Goal: Task Accomplishment & Management: Manage account settings

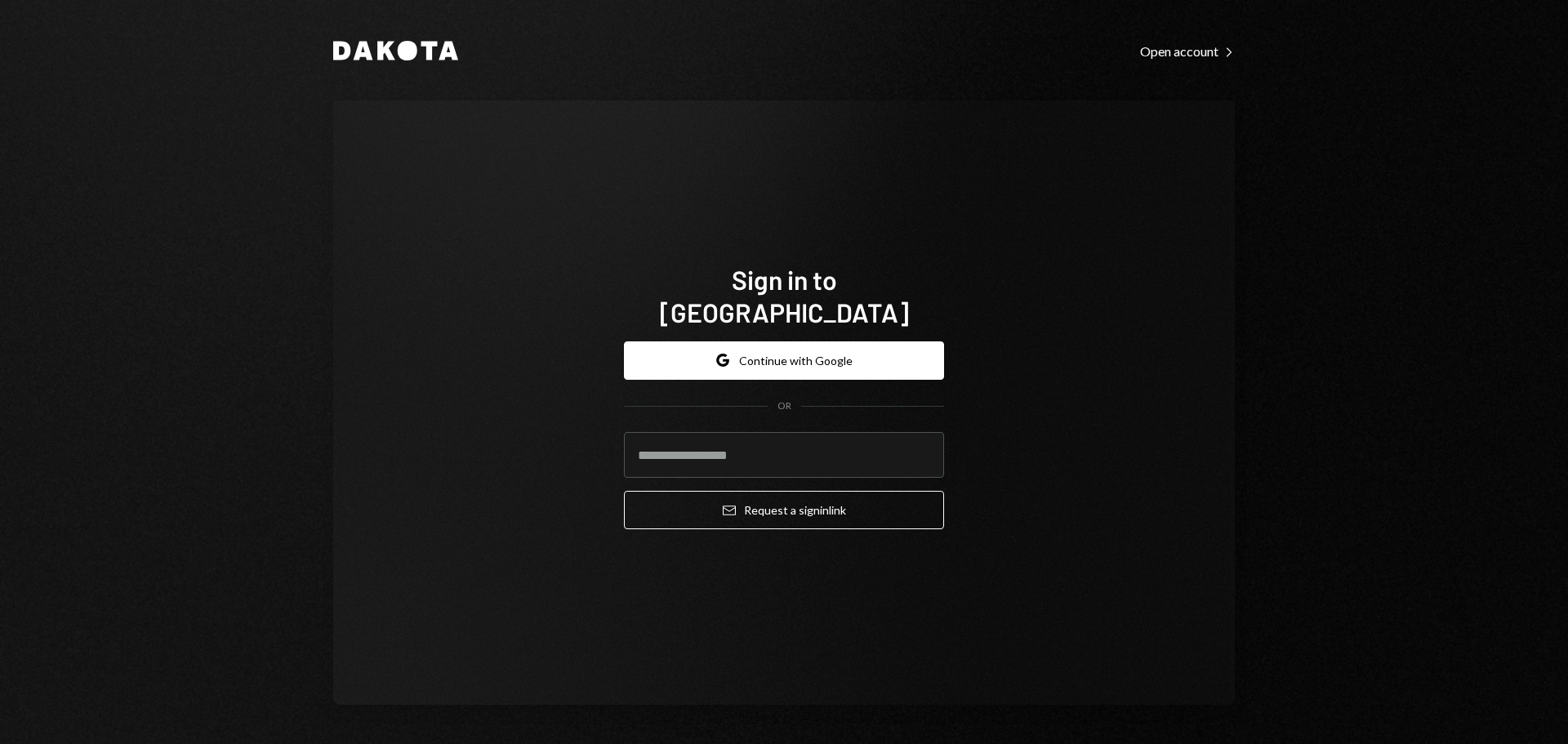
type input "**********"
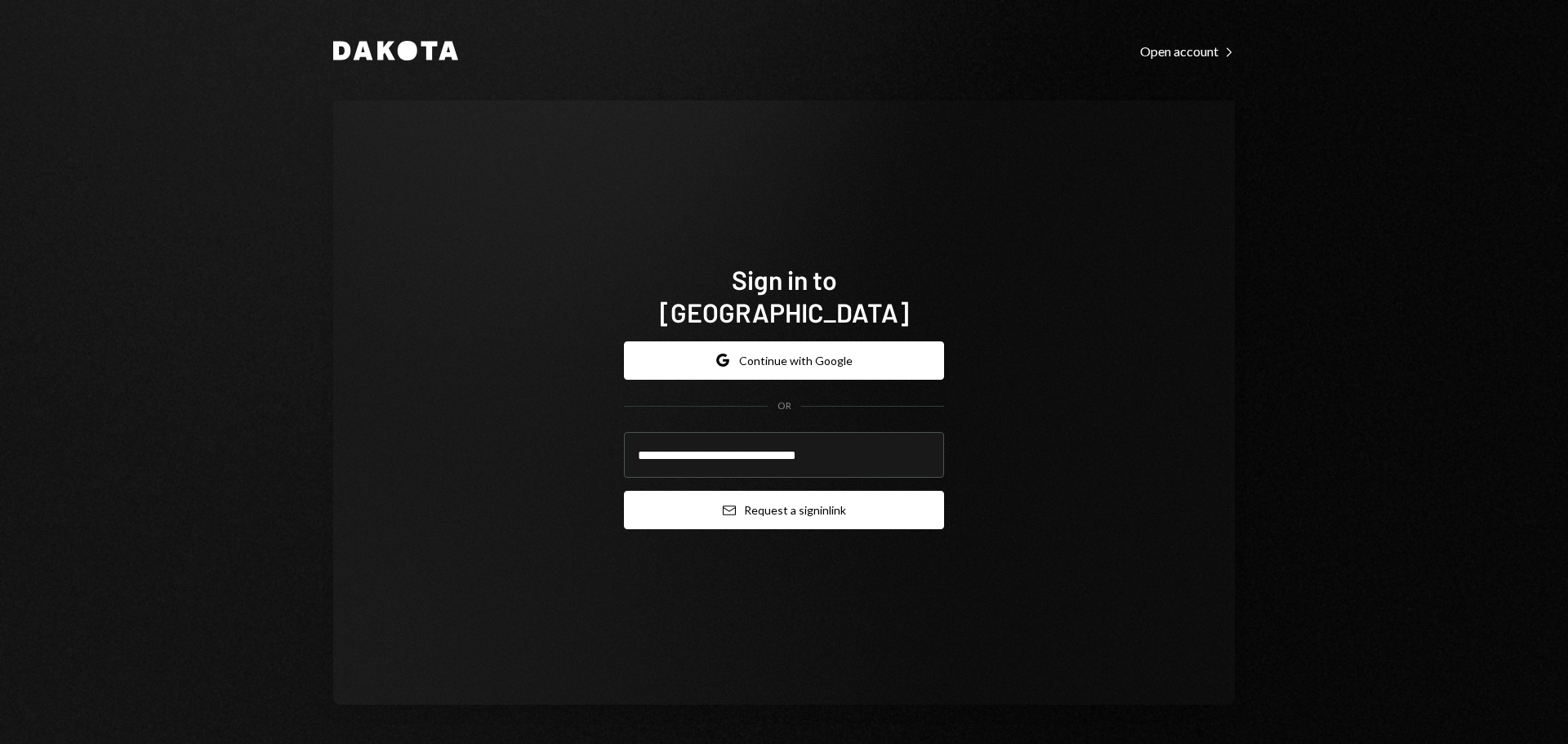
click at [754, 499] on button "Email Request a sign in link" at bounding box center [784, 509] width 320 height 38
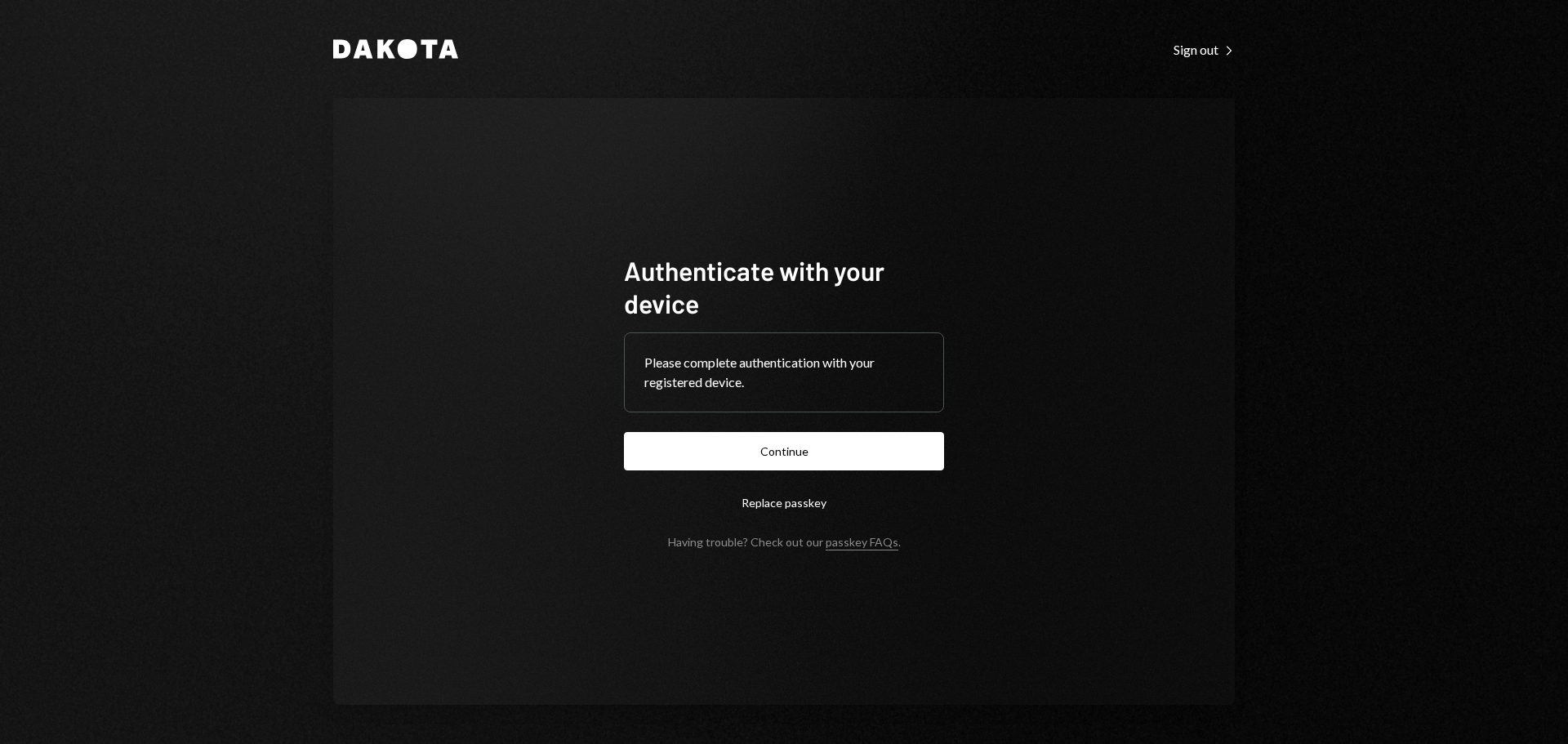
drag, startPoint x: 851, startPoint y: 458, endPoint x: 1118, endPoint y: 450, distance: 267.1
click at [851, 458] on button "Continue" at bounding box center [784, 451] width 320 height 38
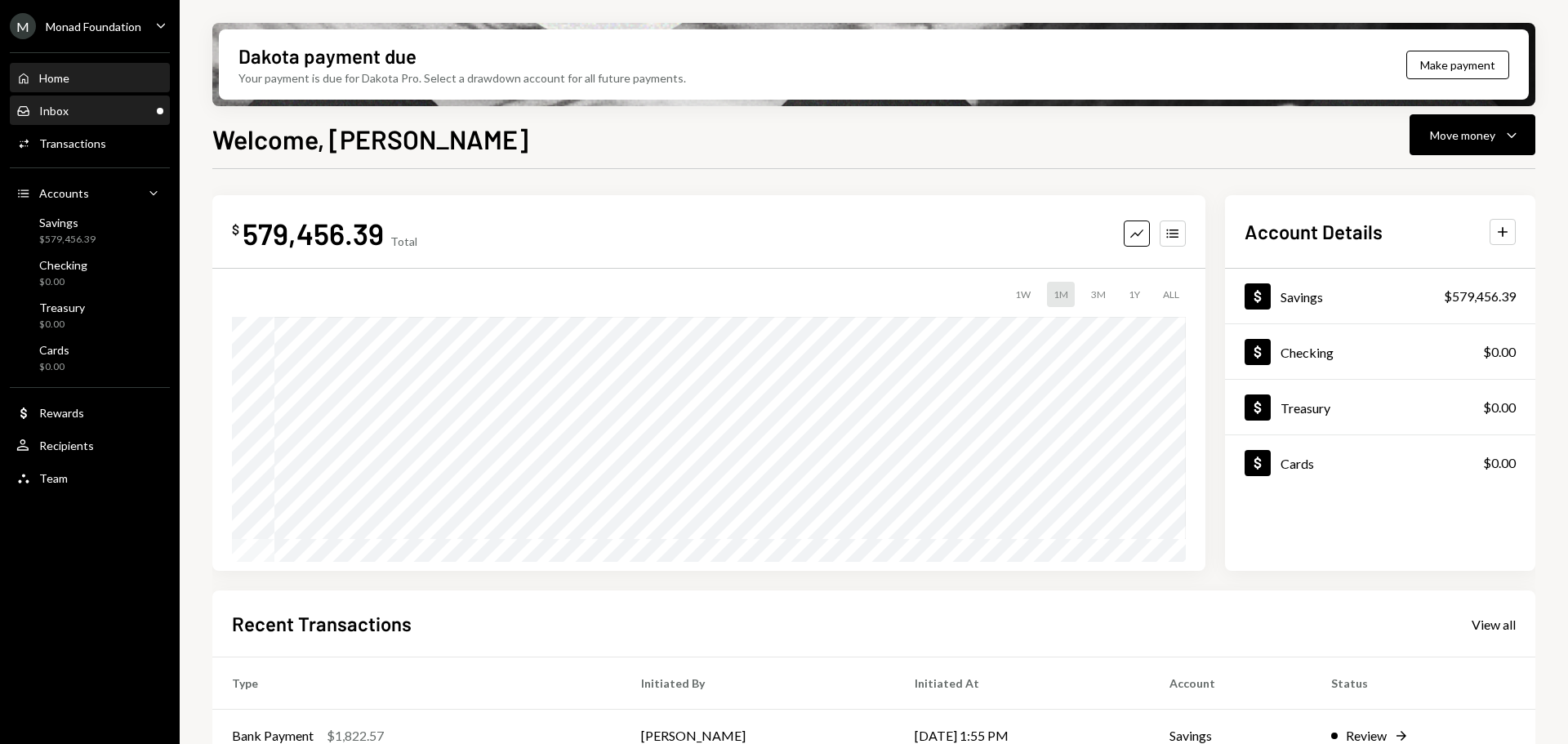
click at [74, 110] on div "Inbox Inbox" at bounding box center [90, 111] width 147 height 15
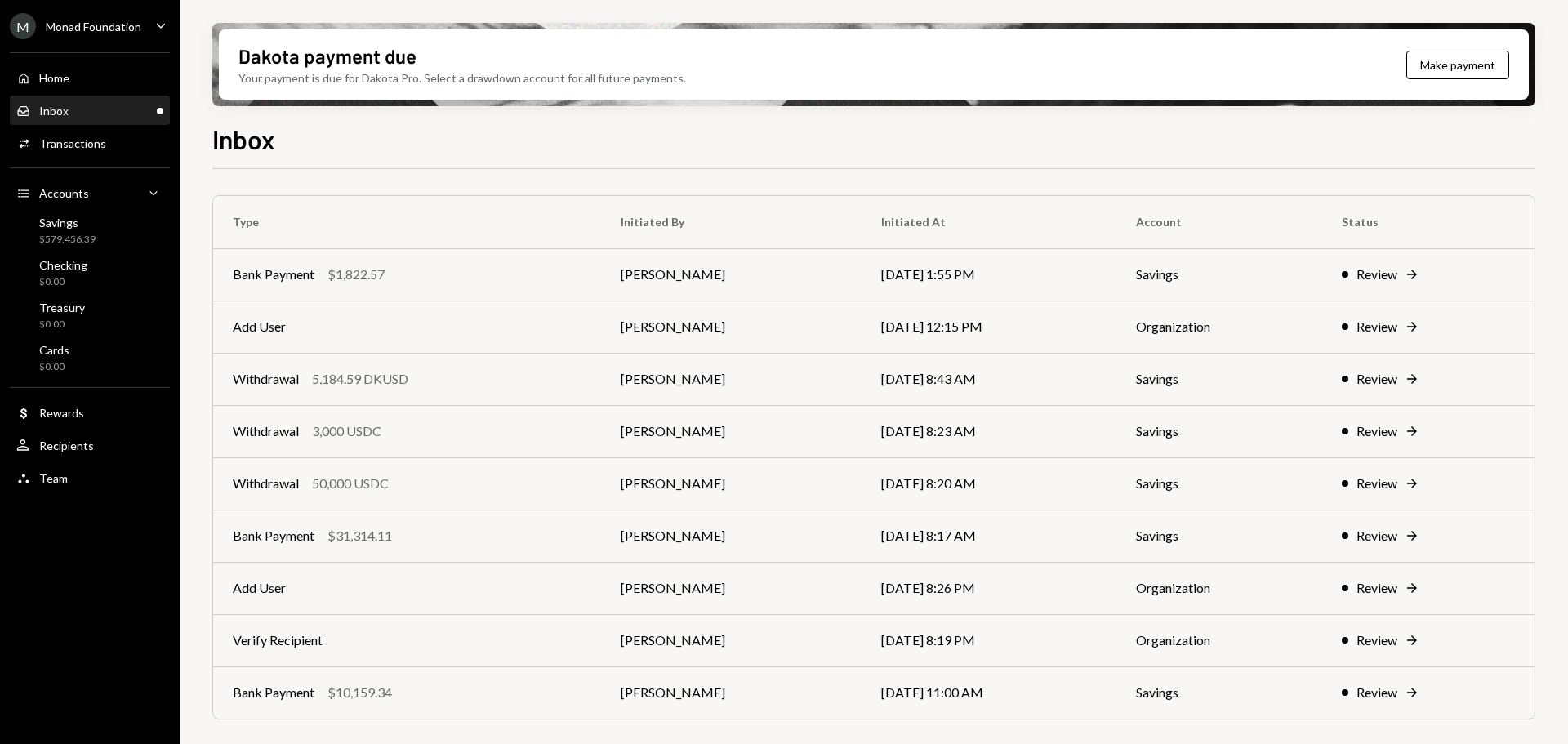
click at [61, 106] on div "Inbox" at bounding box center [54, 111] width 29 height 14
click at [469, 479] on div "Withdrawal 50,000 USDC" at bounding box center [406, 484] width 349 height 20
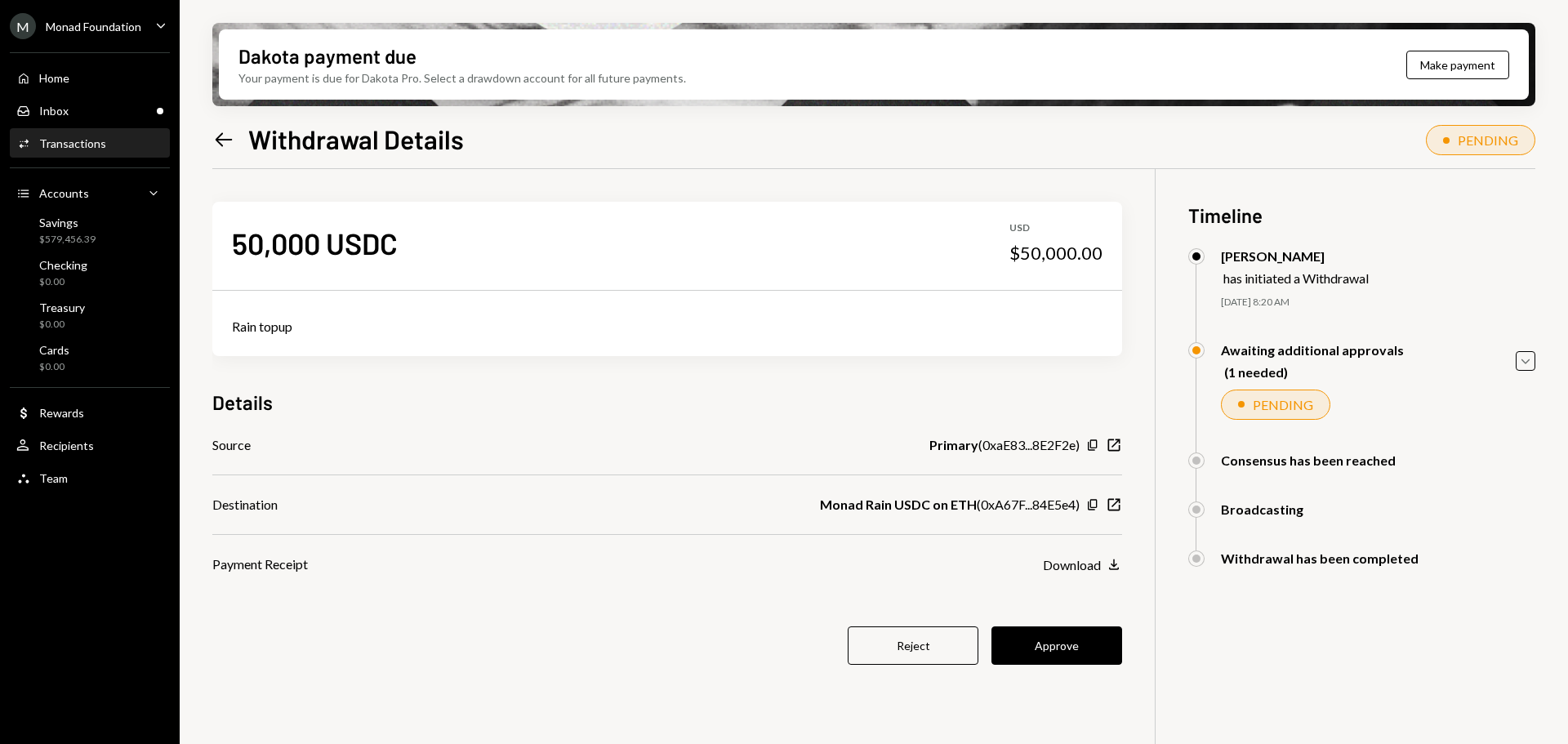
drag, startPoint x: 1047, startPoint y: 650, endPoint x: 851, endPoint y: 483, distance: 257.5
click at [1047, 650] on button "Approve" at bounding box center [1056, 645] width 131 height 38
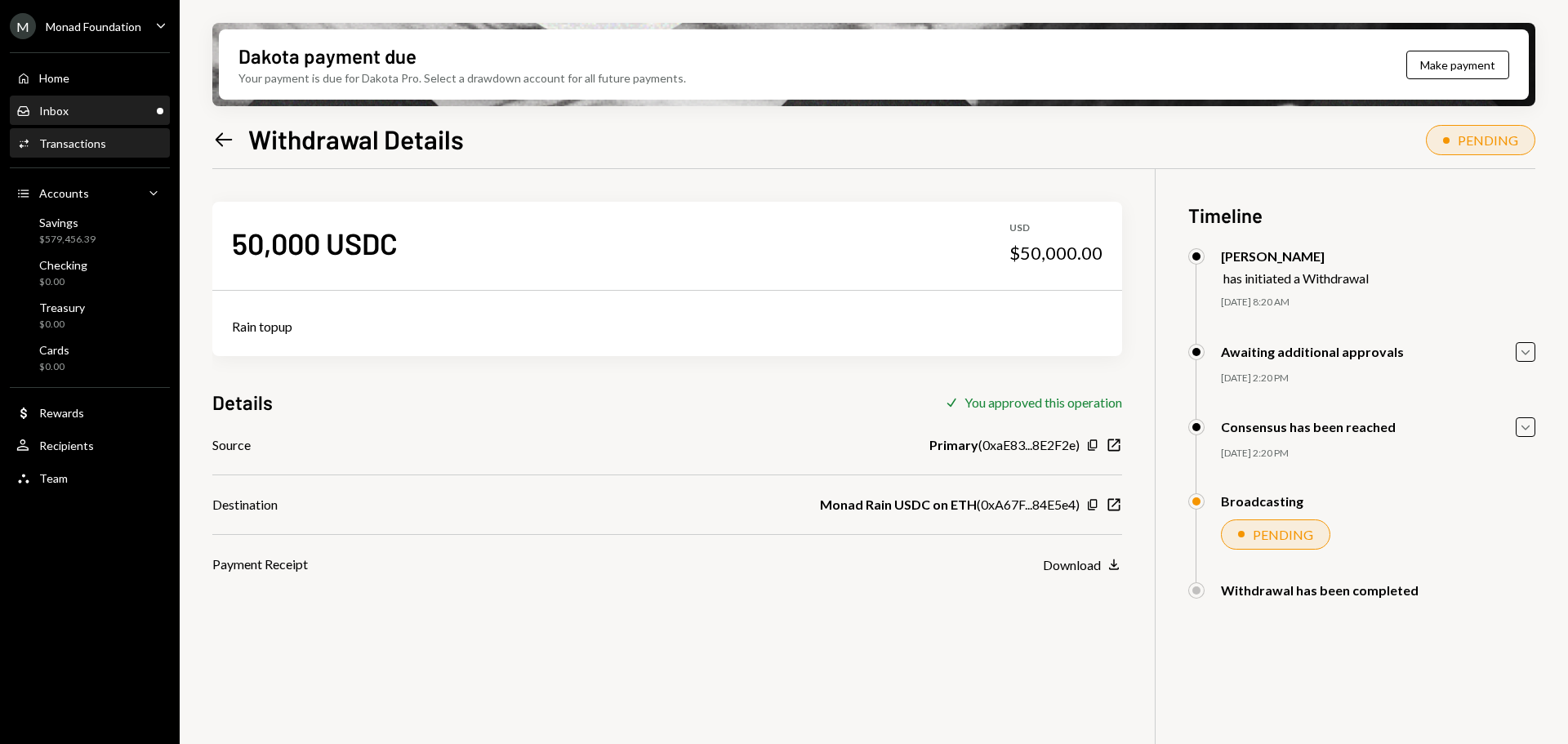
drag, startPoint x: 92, startPoint y: 107, endPoint x: 112, endPoint y: 107, distance: 20.0
click at [92, 107] on div "Inbox Inbox" at bounding box center [90, 111] width 147 height 15
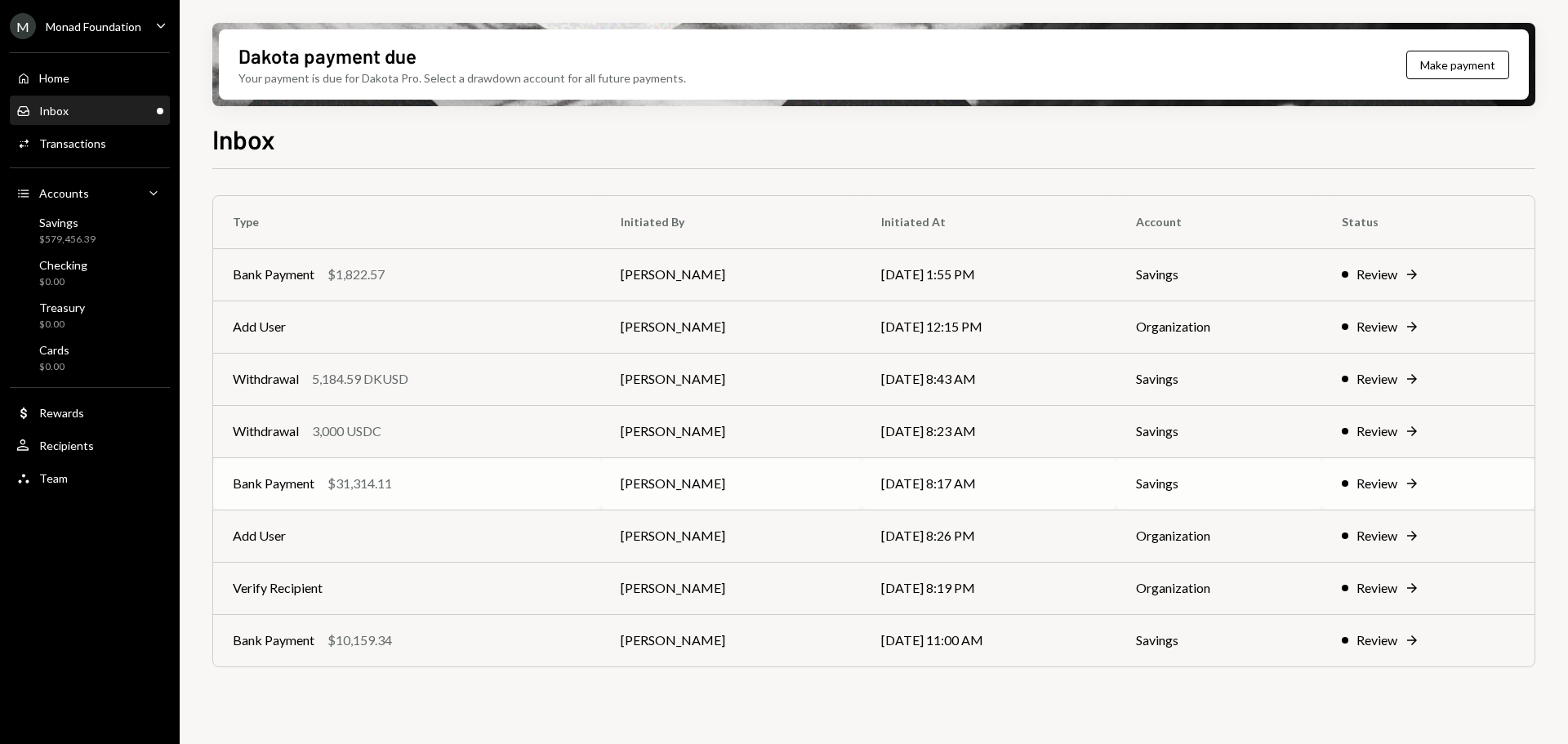
click at [422, 505] on td "Bank Payment $31,314.11" at bounding box center [406, 483] width 388 height 52
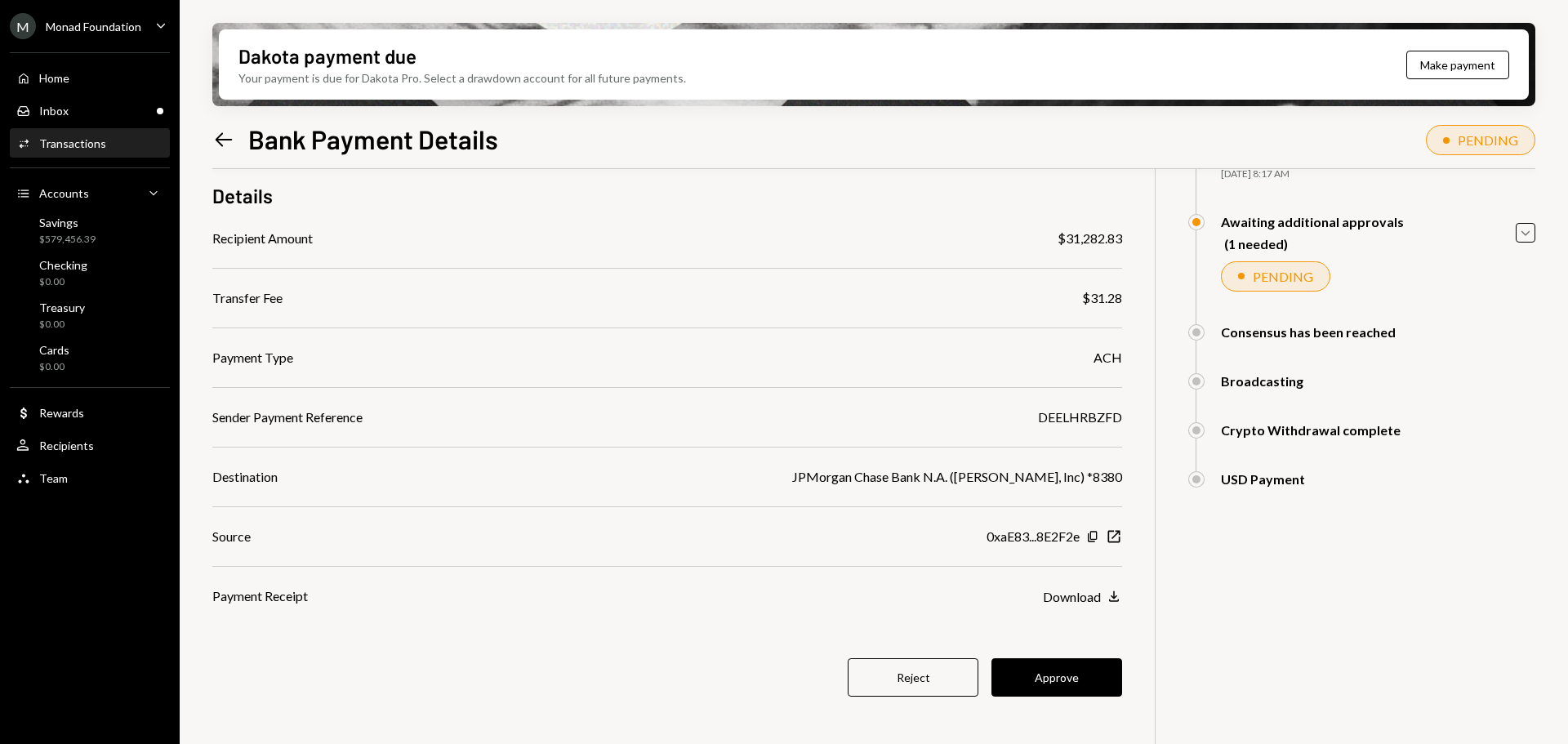
scroll to position [131, 0]
click at [1060, 672] on button "Approve" at bounding box center [1056, 674] width 131 height 38
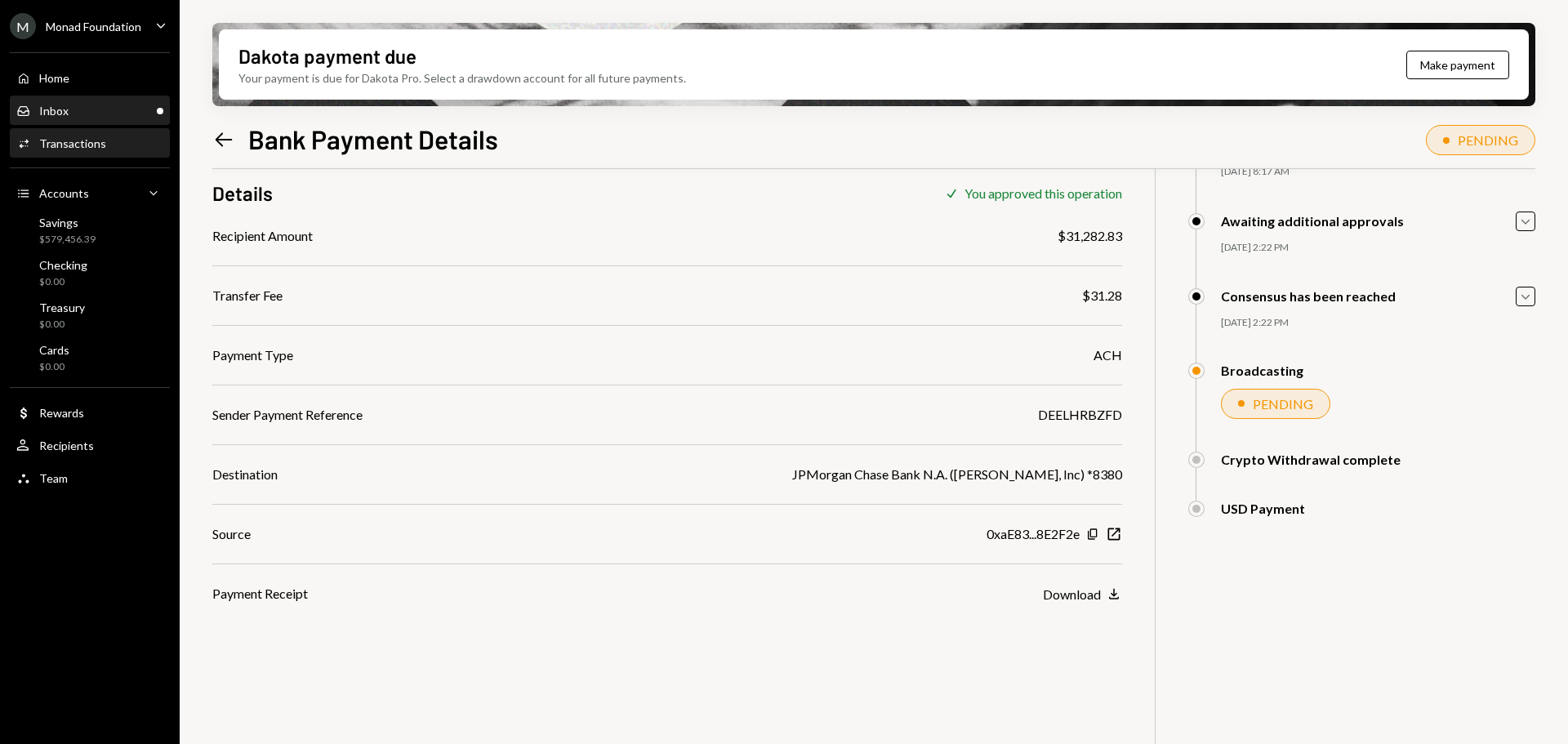
click at [79, 100] on div "Inbox Inbox" at bounding box center [90, 111] width 147 height 27
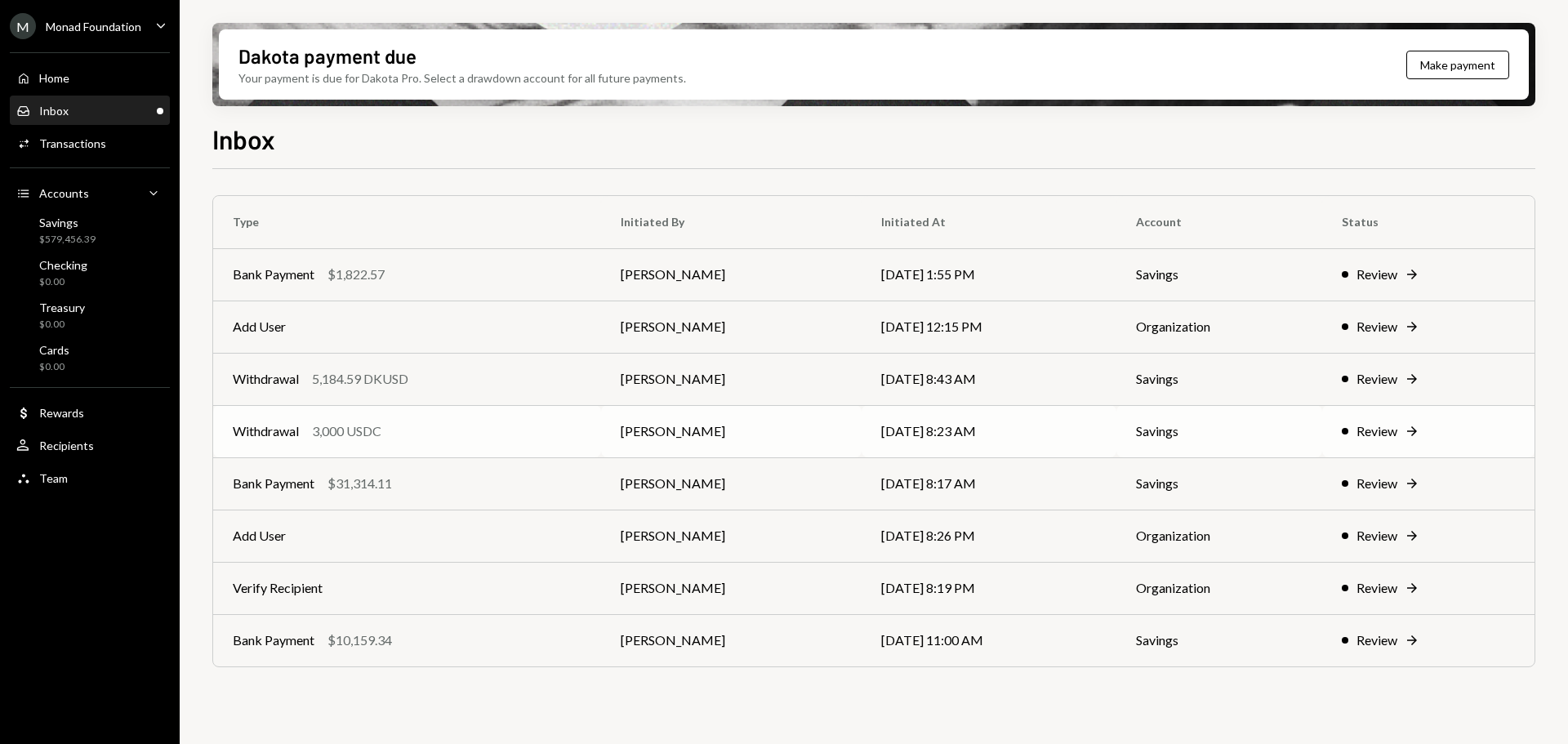
click at [424, 425] on div "Withdrawal 3,000 USDC" at bounding box center [406, 431] width 349 height 20
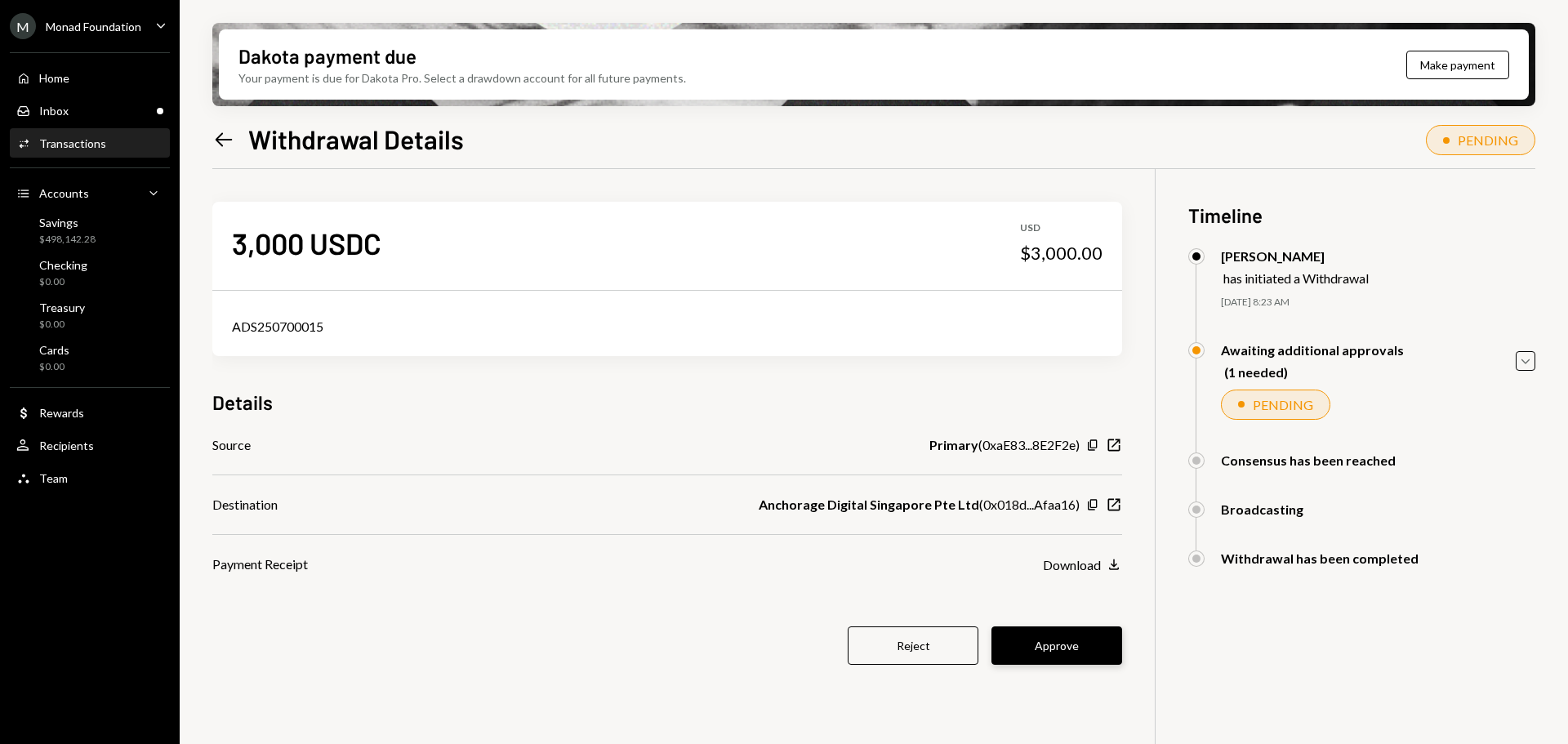
click at [1043, 643] on button "Approve" at bounding box center [1056, 645] width 131 height 38
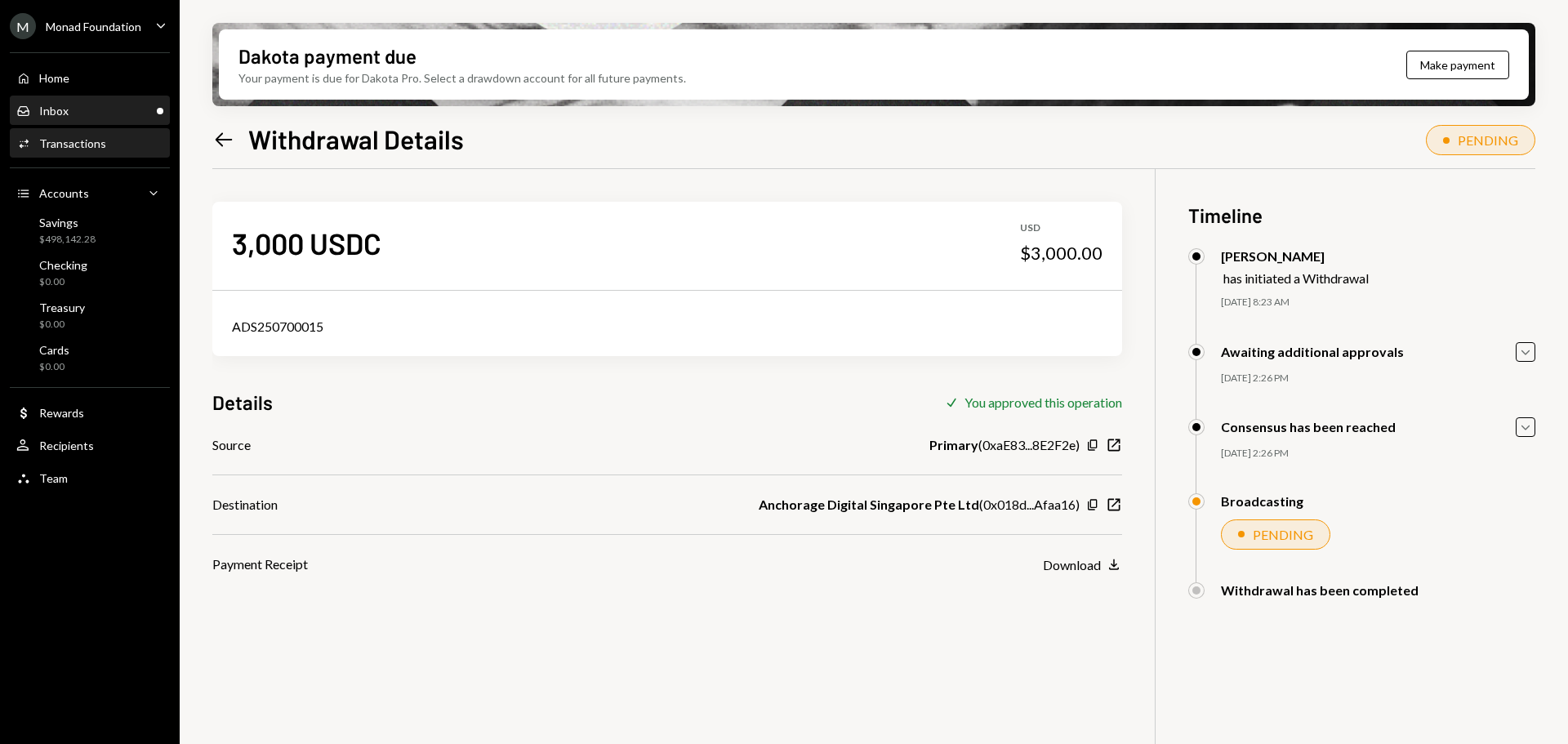
click at [81, 113] on div "Inbox Inbox" at bounding box center [90, 111] width 147 height 15
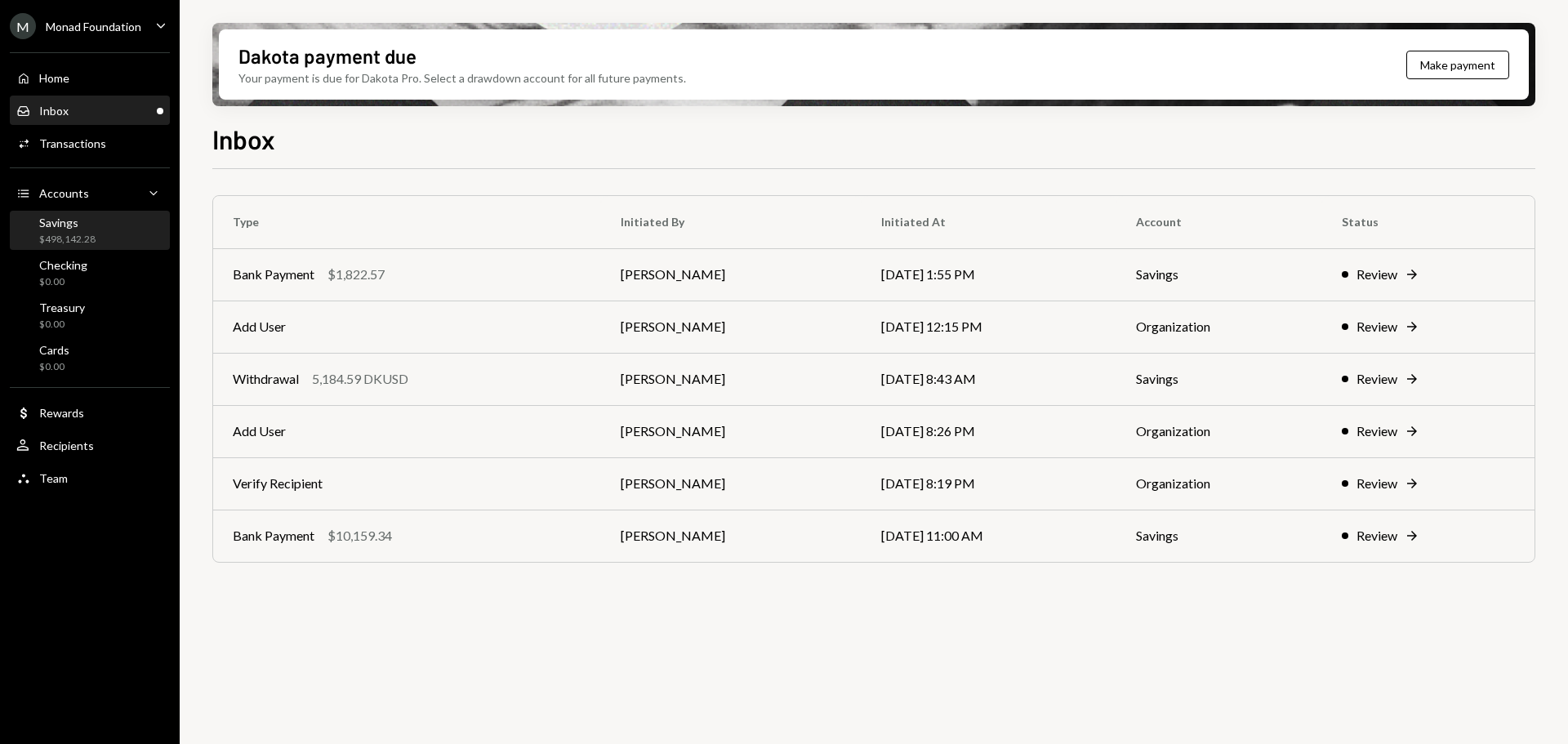
click at [96, 231] on div "Savings $498,142.28" at bounding box center [90, 232] width 147 height 31
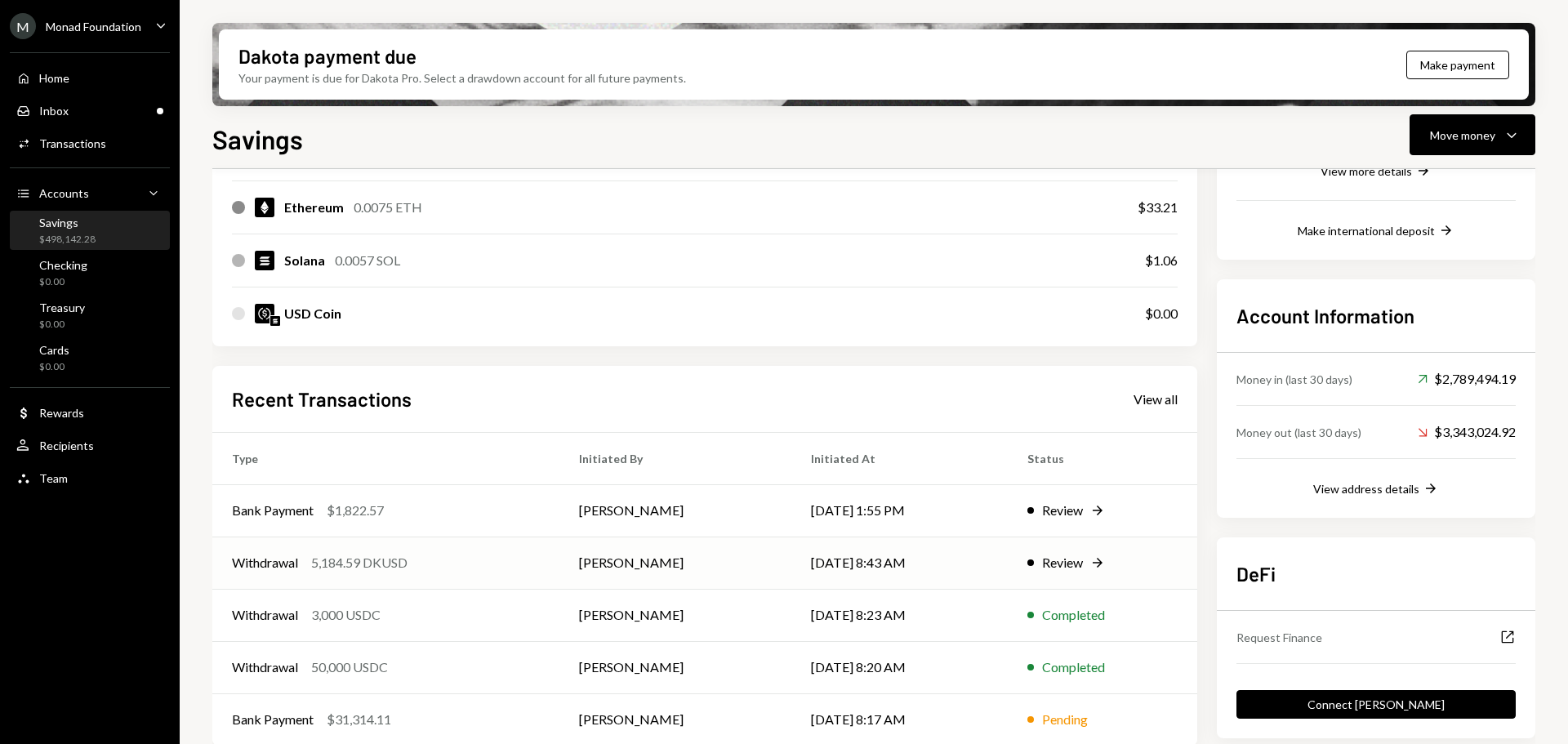
scroll to position [372, 0]
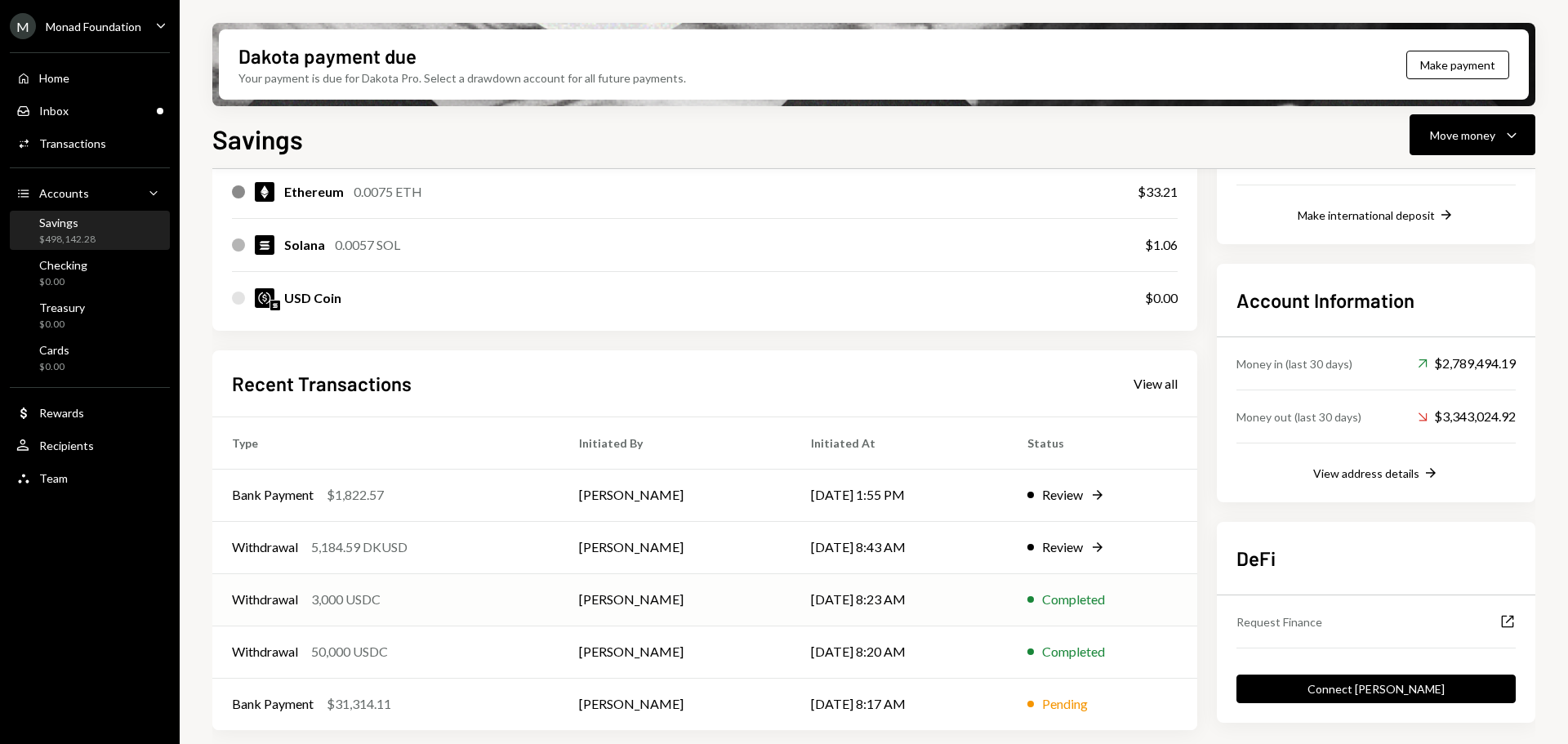
click at [456, 608] on div "Withdrawal 3,000 USDC" at bounding box center [386, 600] width 308 height 20
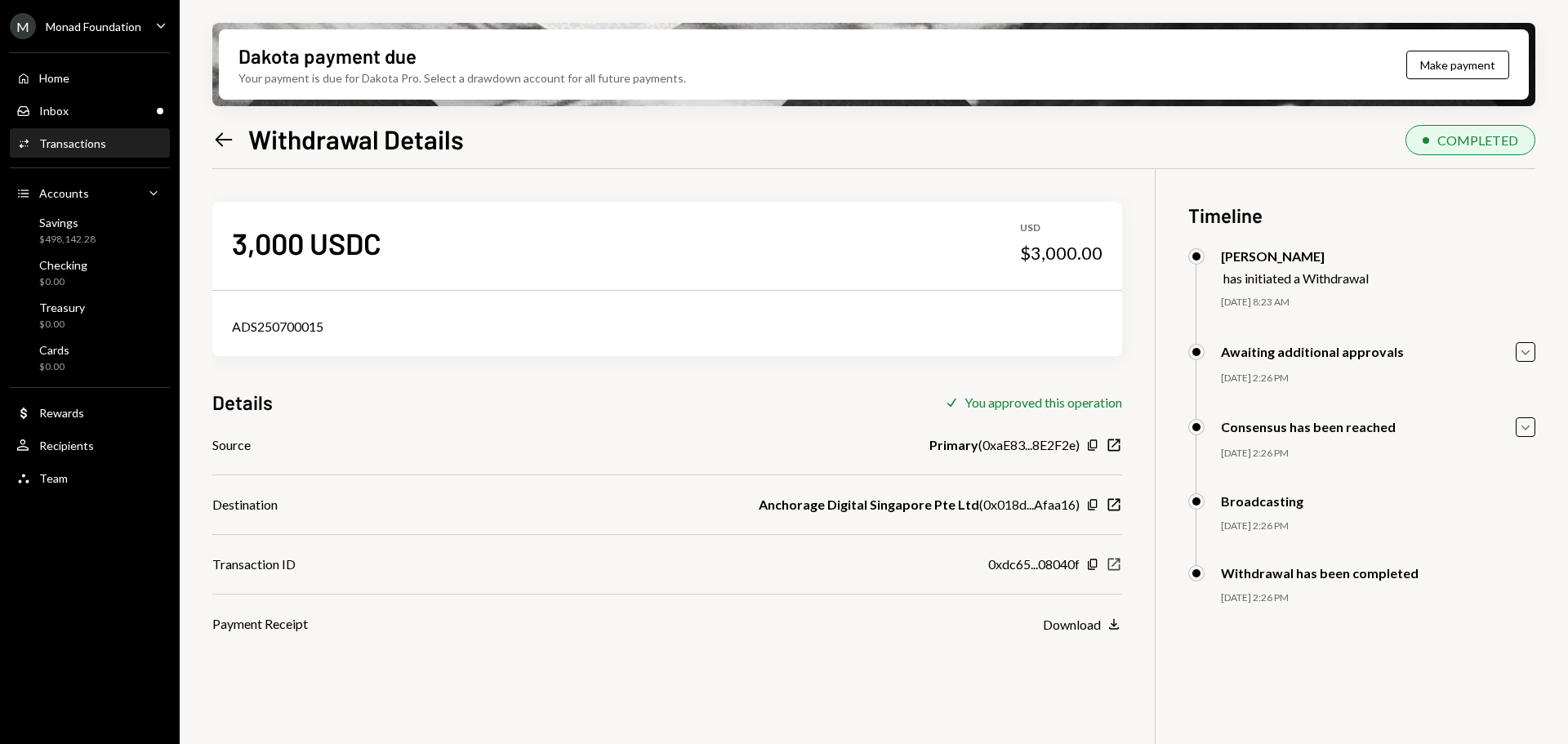
click at [1113, 568] on icon "New Window" at bounding box center [1113, 564] width 17 height 17
click at [115, 115] on div "Inbox Inbox" at bounding box center [90, 111] width 147 height 15
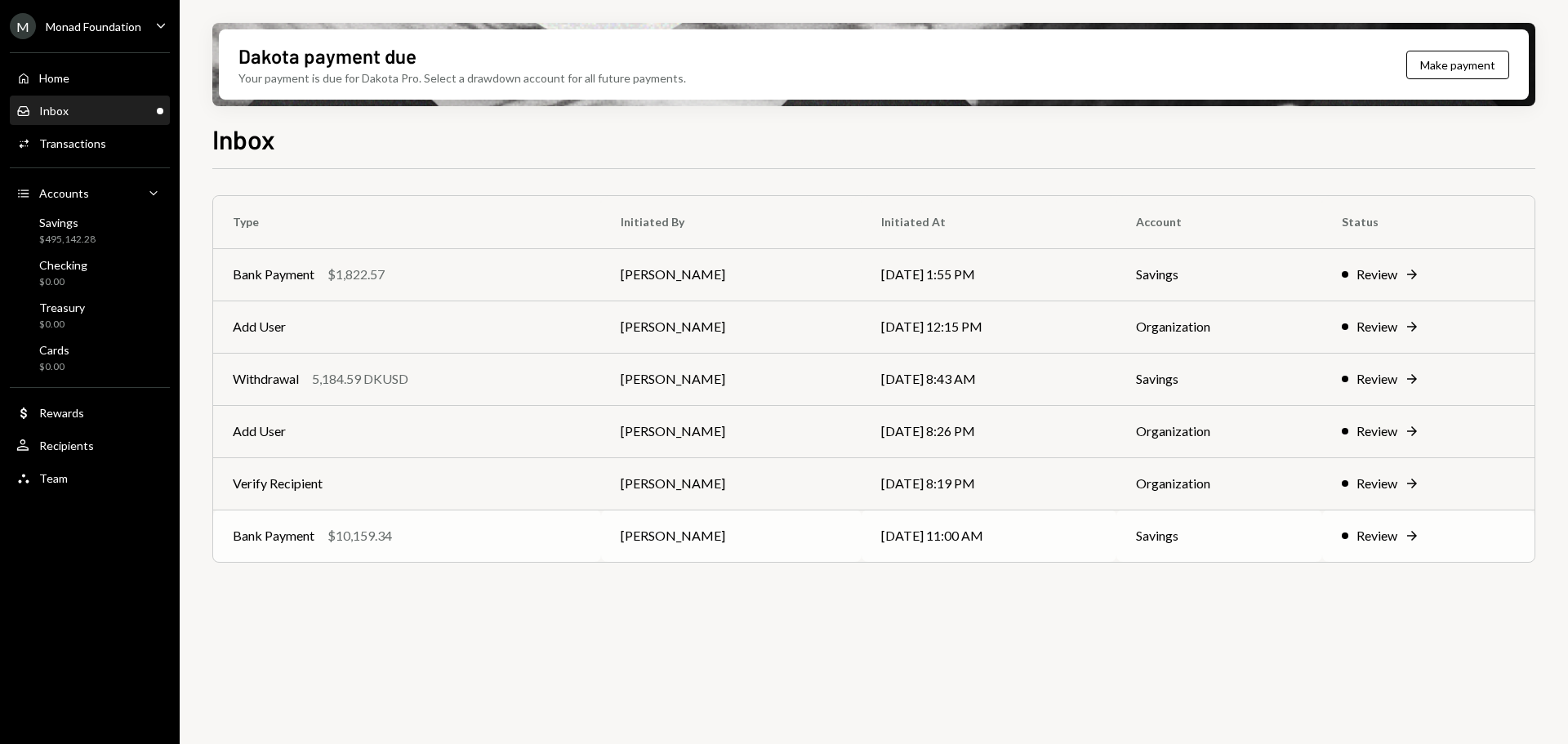
click at [440, 540] on div "Bank Payment $10,159.34" at bounding box center [406, 536] width 349 height 20
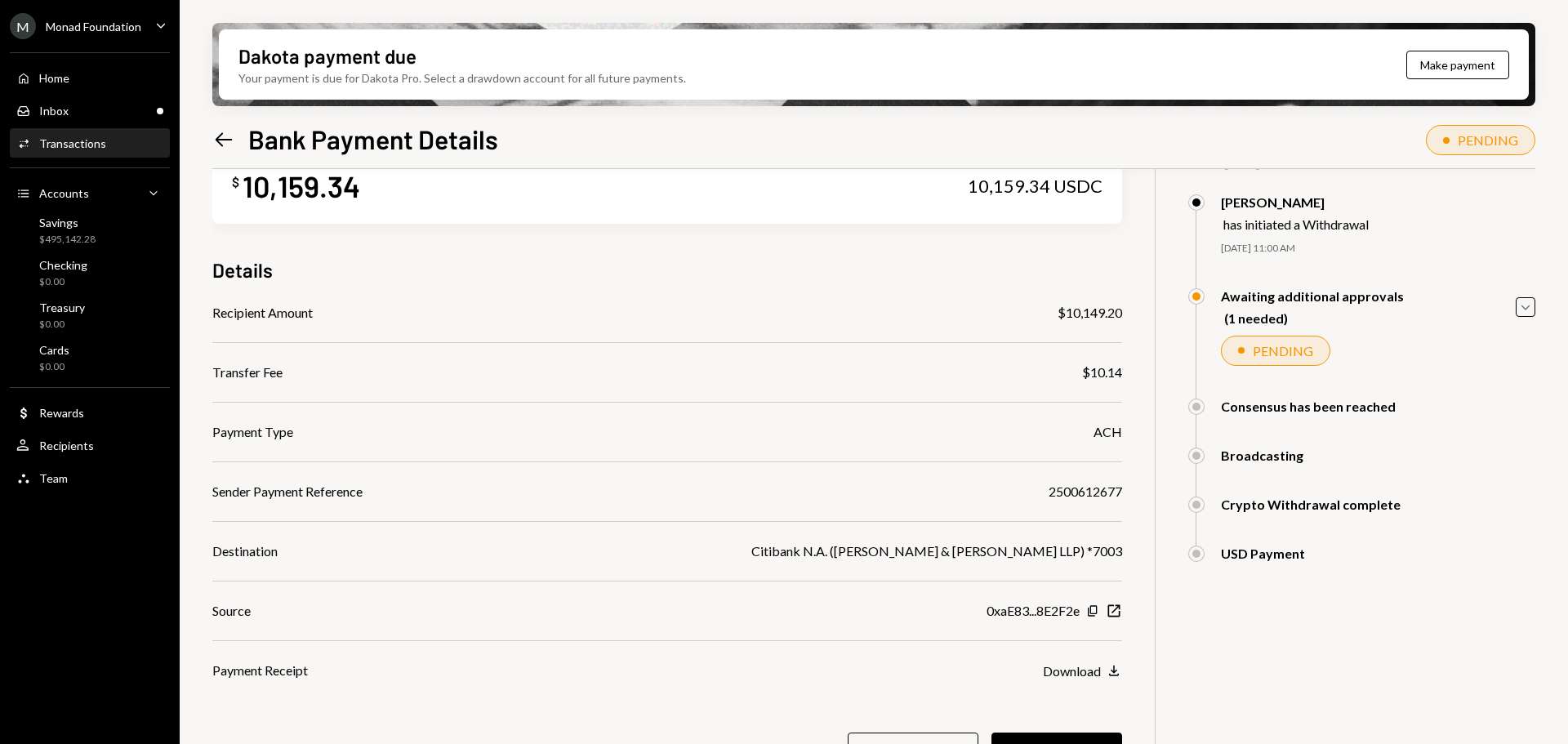
scroll to position [81, 0]
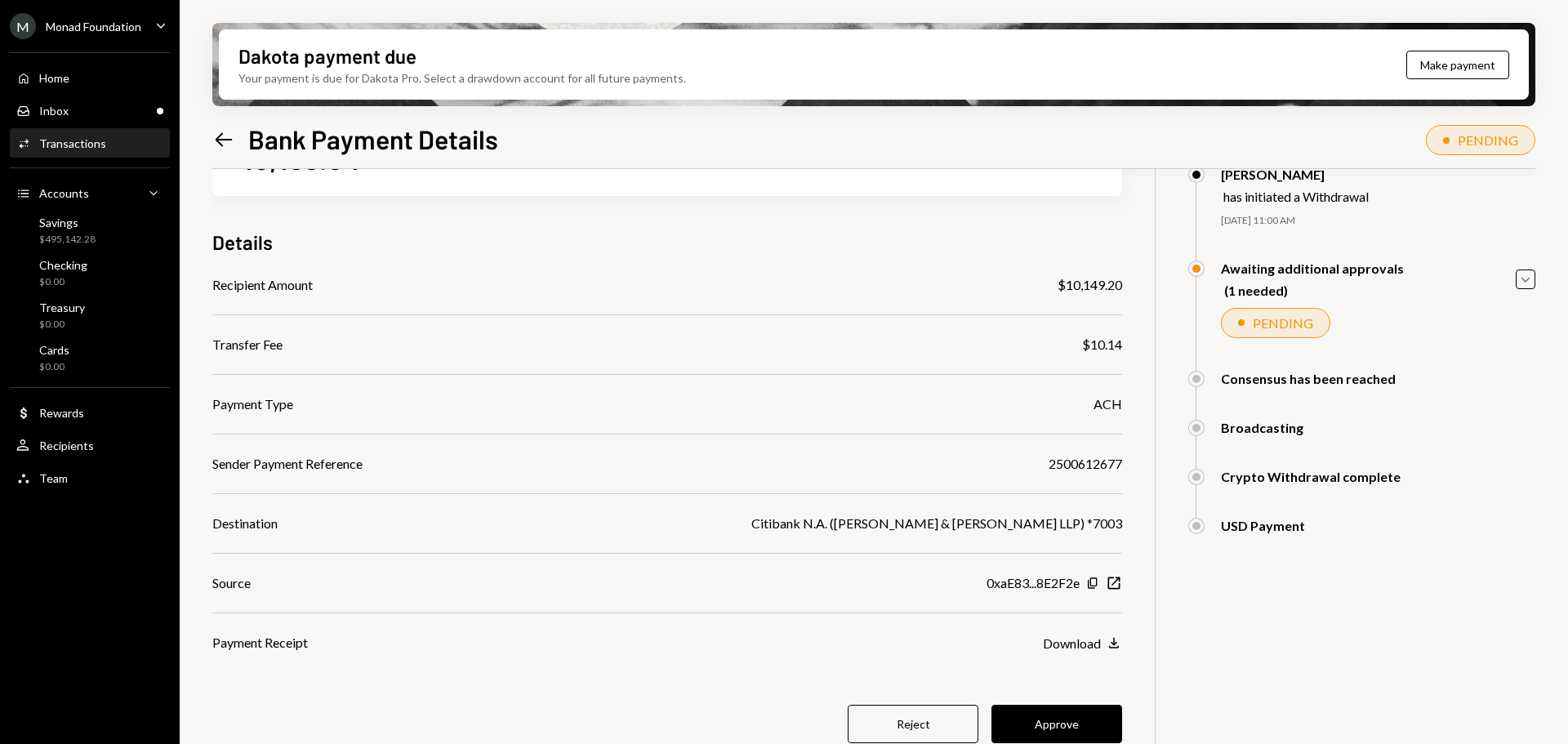
click at [1057, 721] on button "Approve" at bounding box center [1056, 723] width 131 height 38
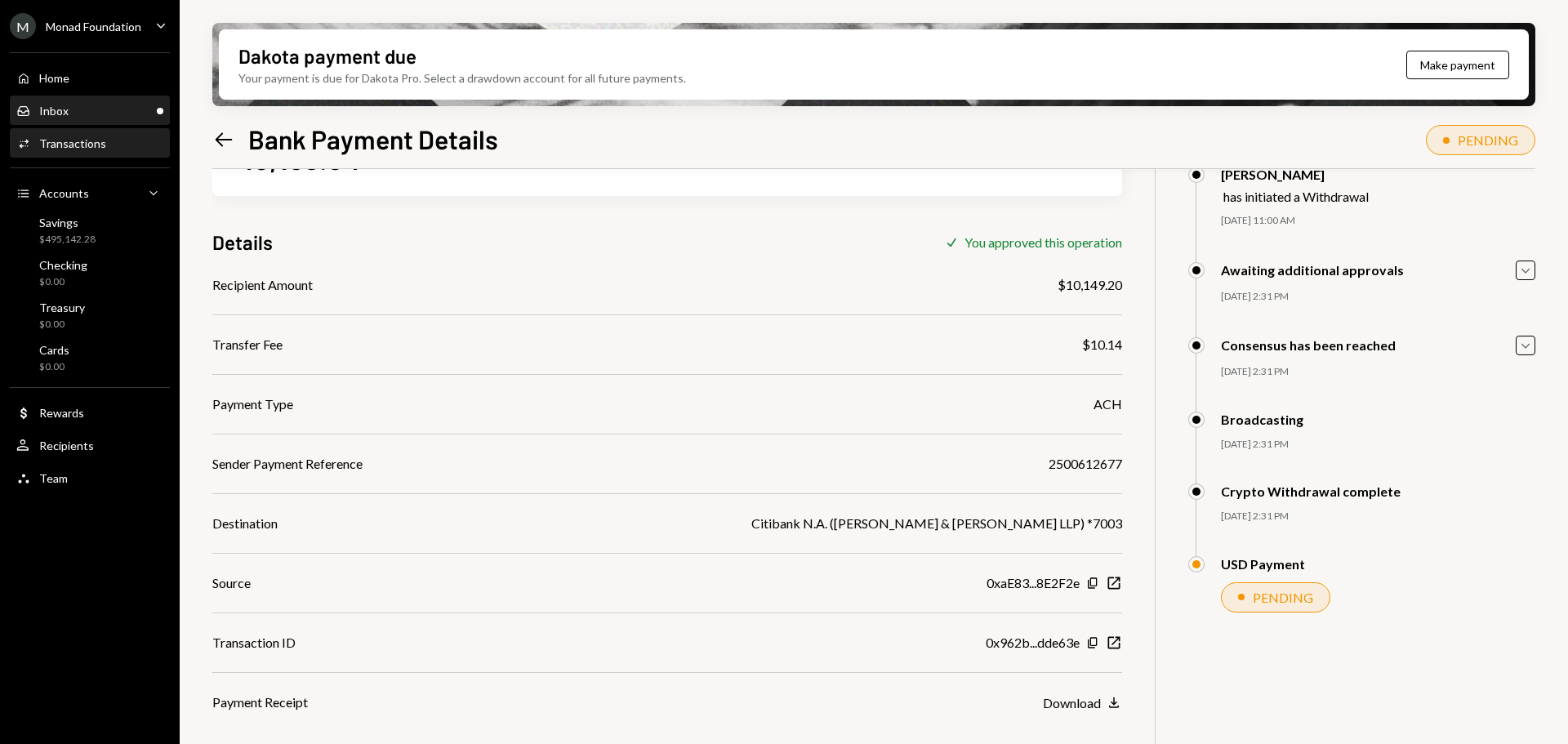
click at [82, 115] on div "Inbox Inbox" at bounding box center [90, 111] width 147 height 15
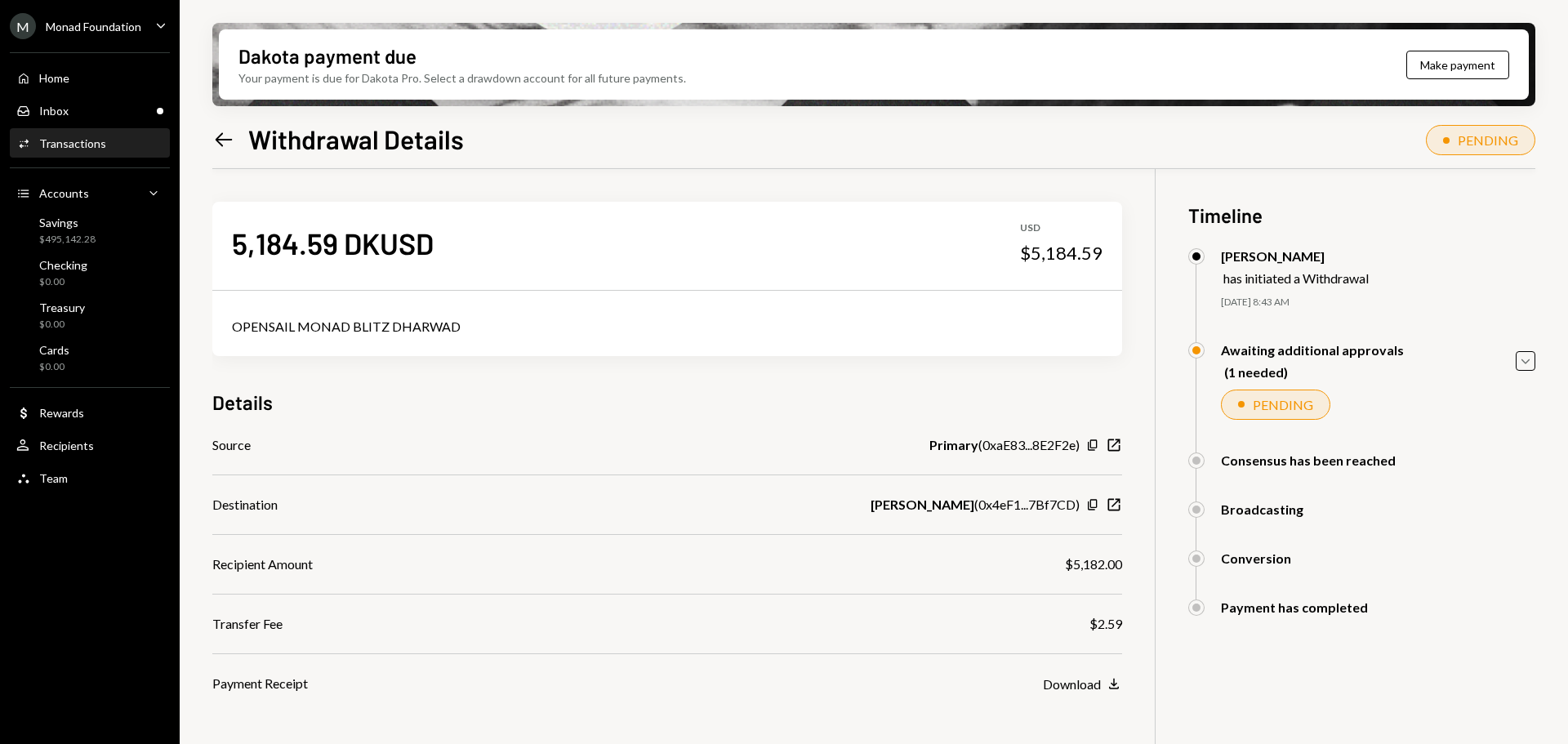
scroll to position [131, 0]
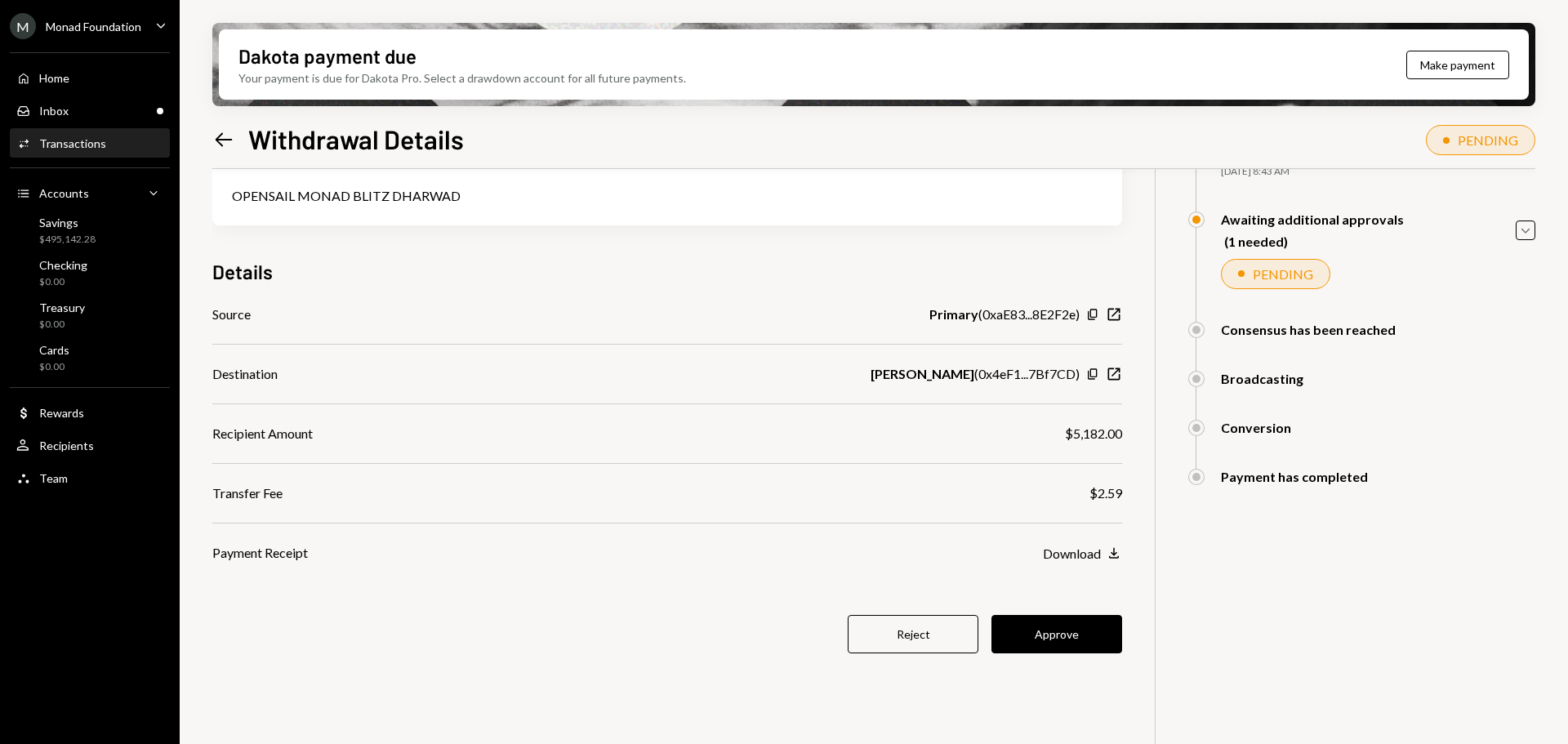
click at [1071, 644] on button "Approve" at bounding box center [1056, 633] width 131 height 38
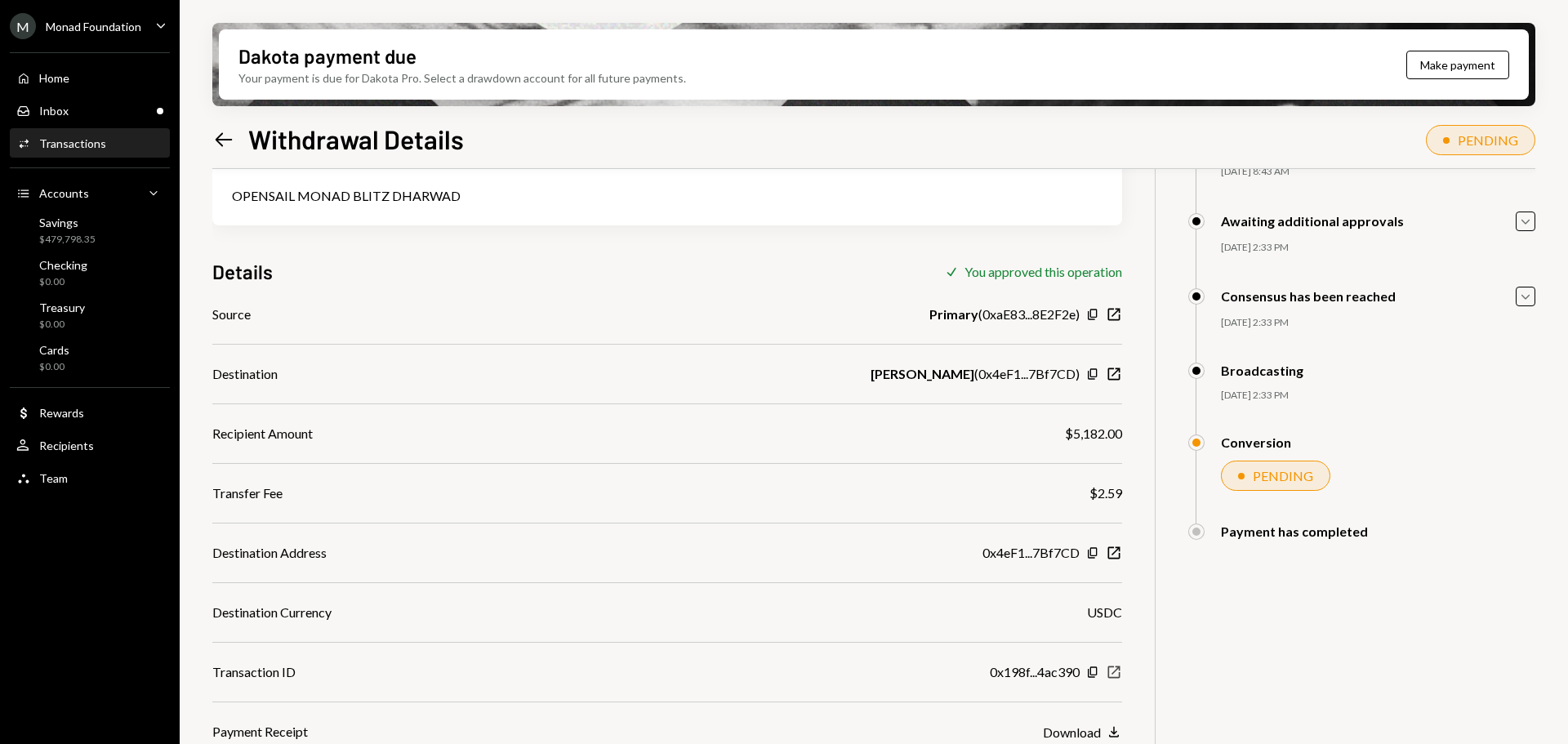
click at [1113, 673] on icon "button" at bounding box center [1114, 672] width 12 height 12
click at [1086, 371] on icon "Copy" at bounding box center [1092, 373] width 13 height 13
click at [90, 109] on div "Inbox Inbox" at bounding box center [90, 111] width 147 height 15
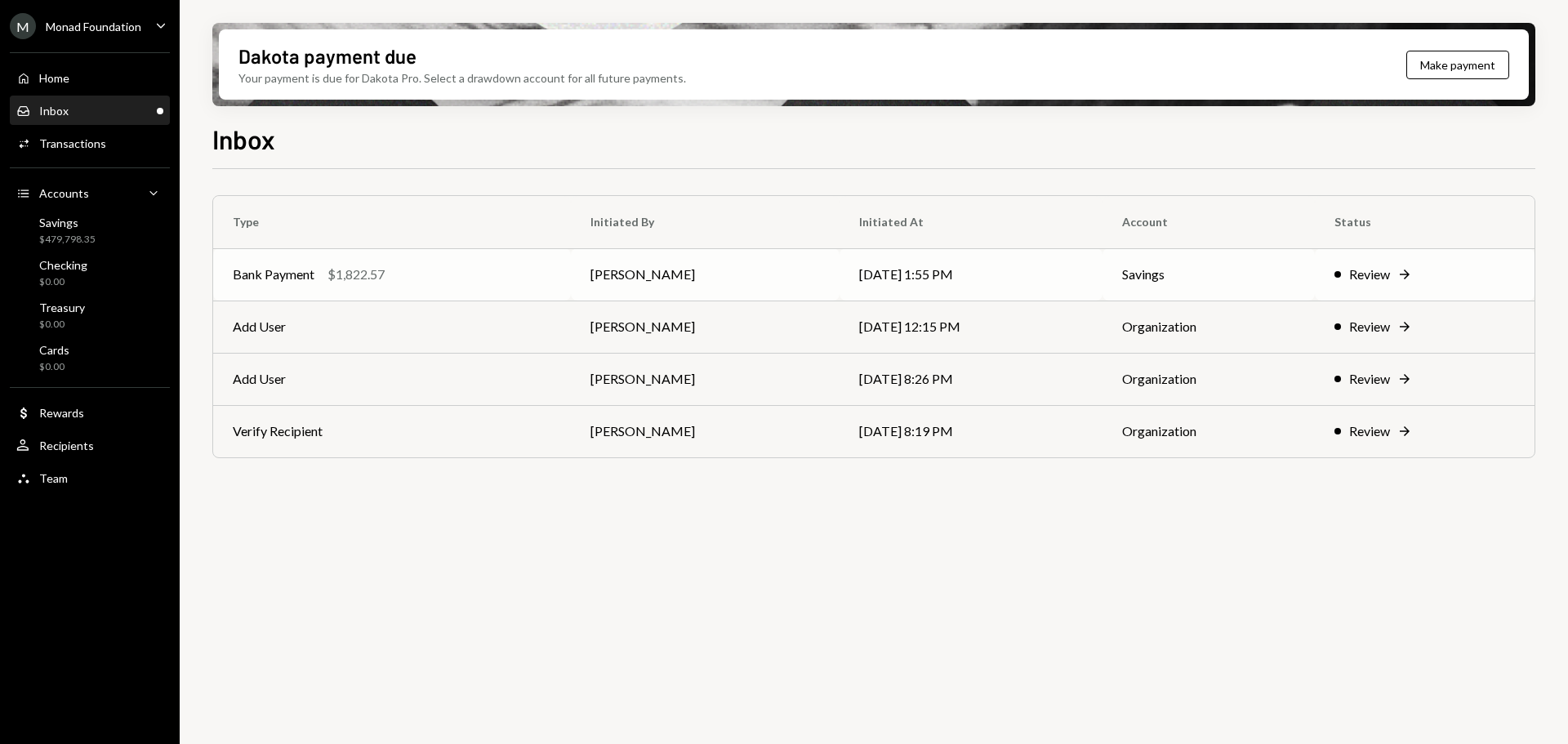
click at [415, 284] on div "Bank Payment $1,822.57" at bounding box center [392, 275] width 318 height 20
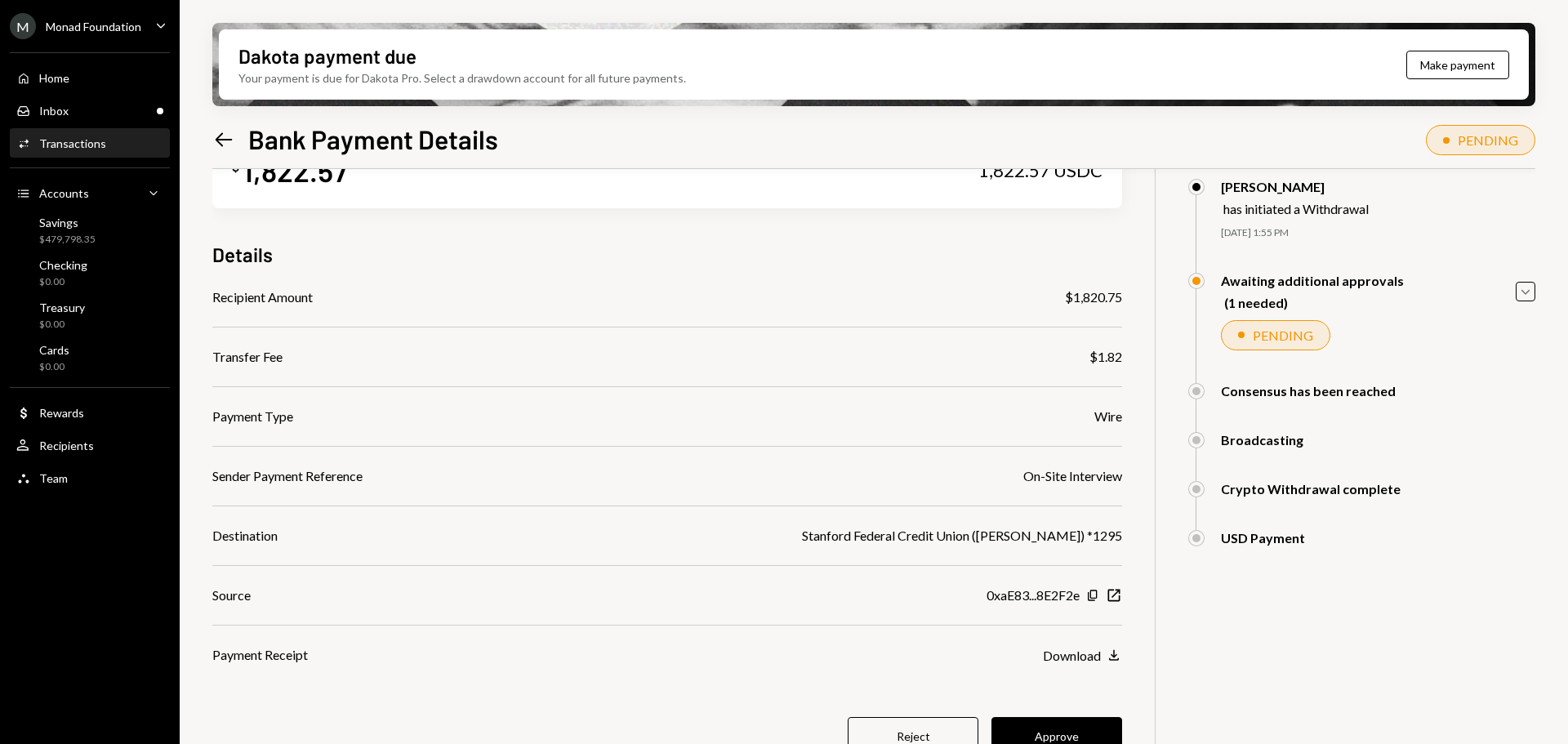
scroll to position [131, 0]
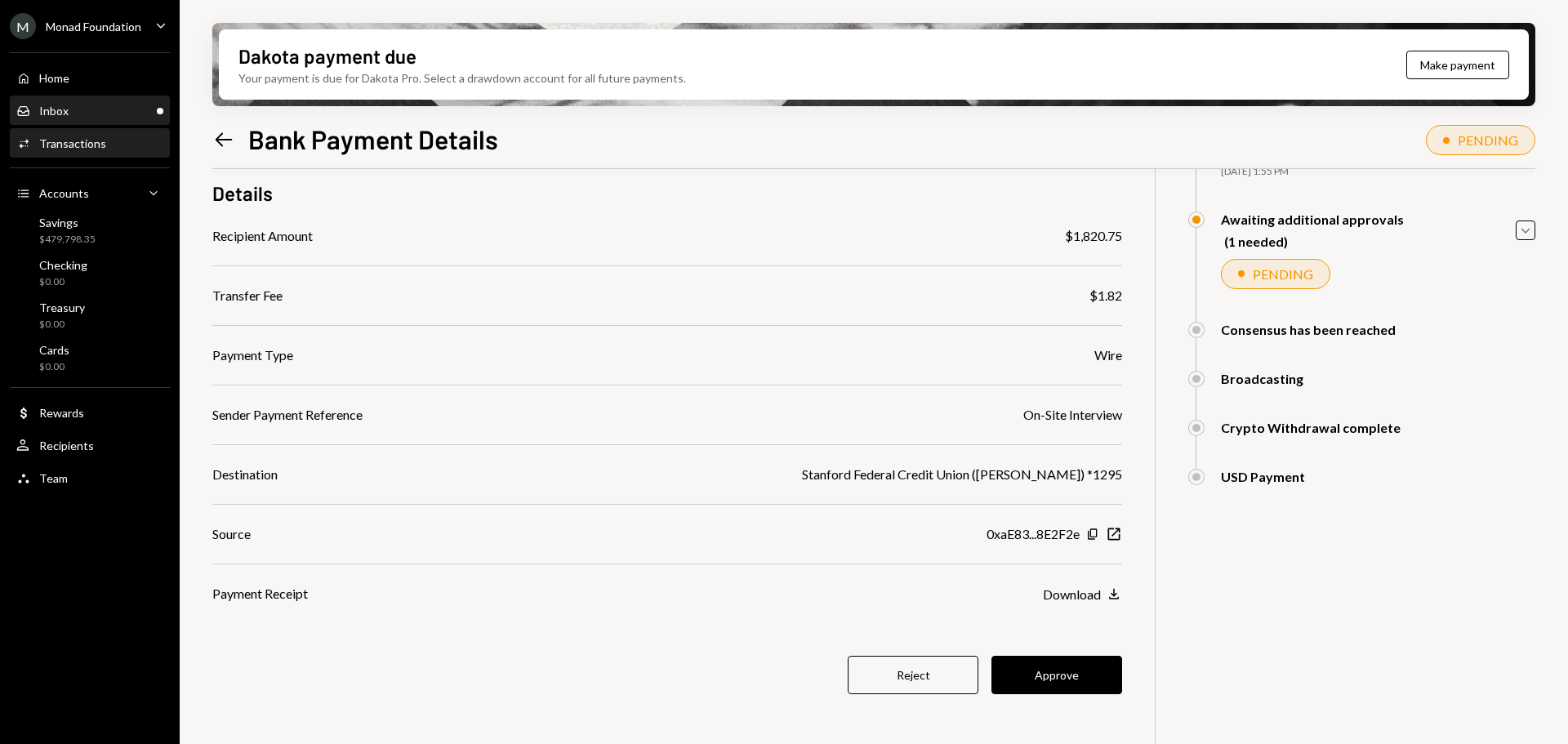
click at [92, 107] on div "Inbox Inbox" at bounding box center [90, 111] width 147 height 15
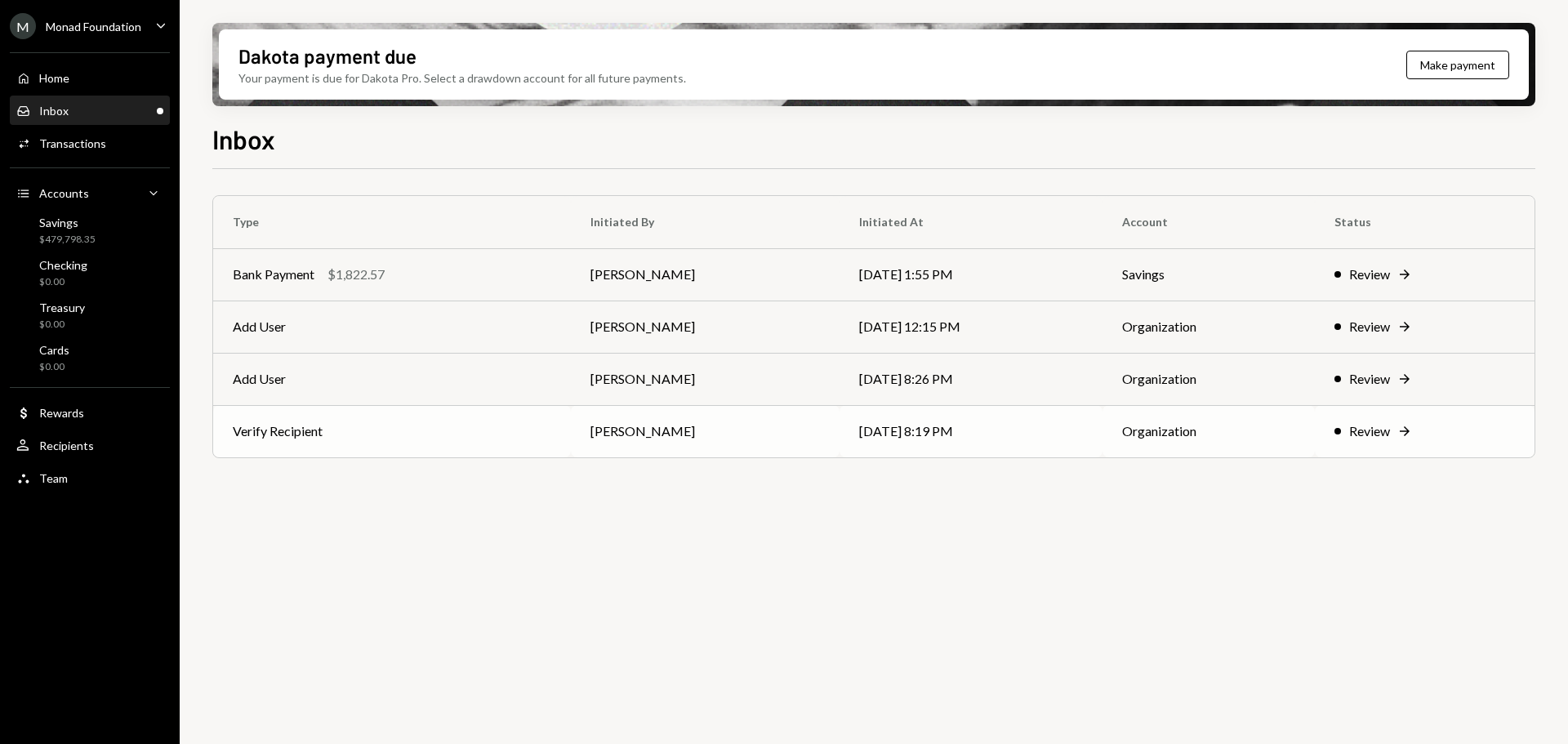
click at [386, 430] on td "Verify Recipient" at bounding box center [392, 431] width 357 height 52
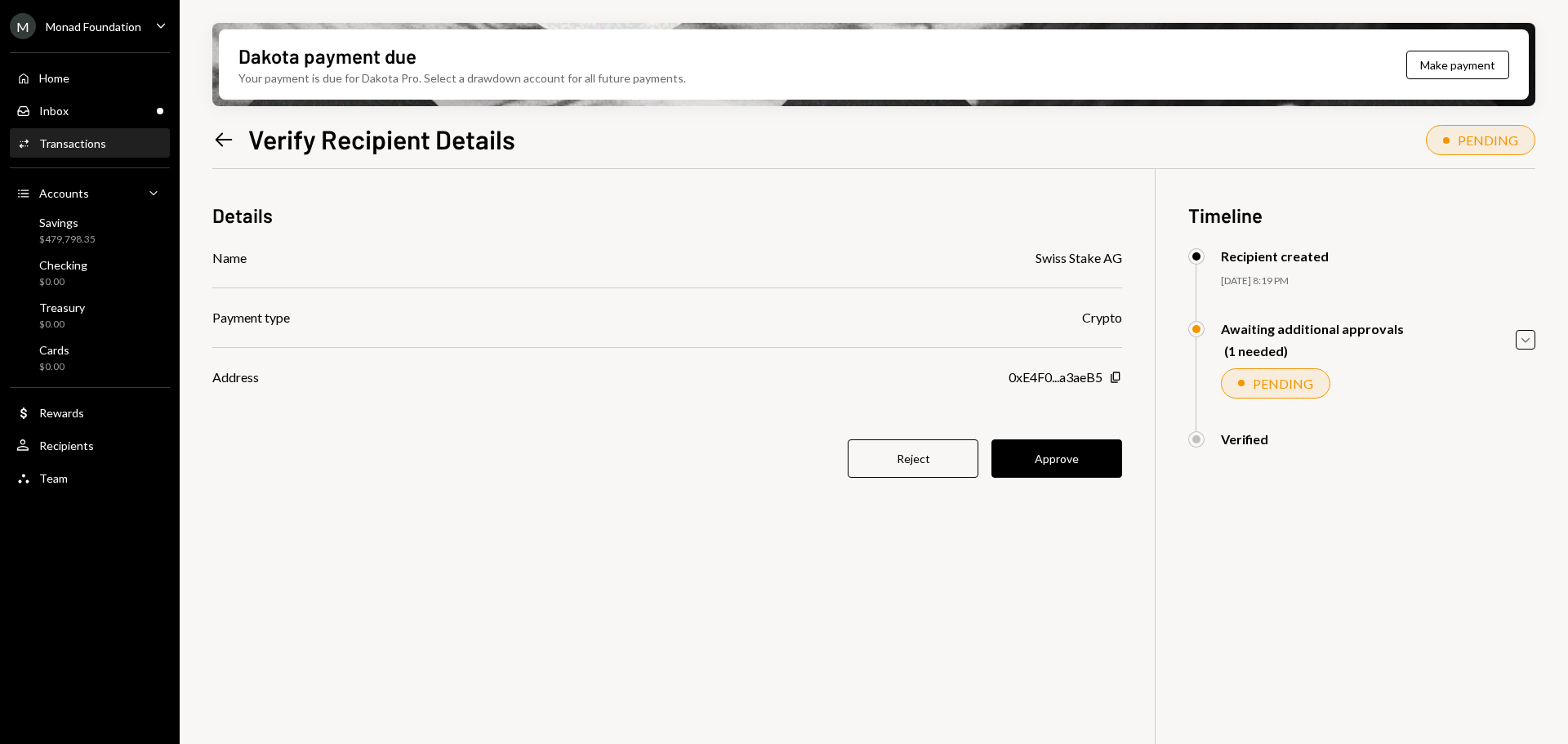
click at [1061, 460] on button "Approve" at bounding box center [1056, 458] width 131 height 38
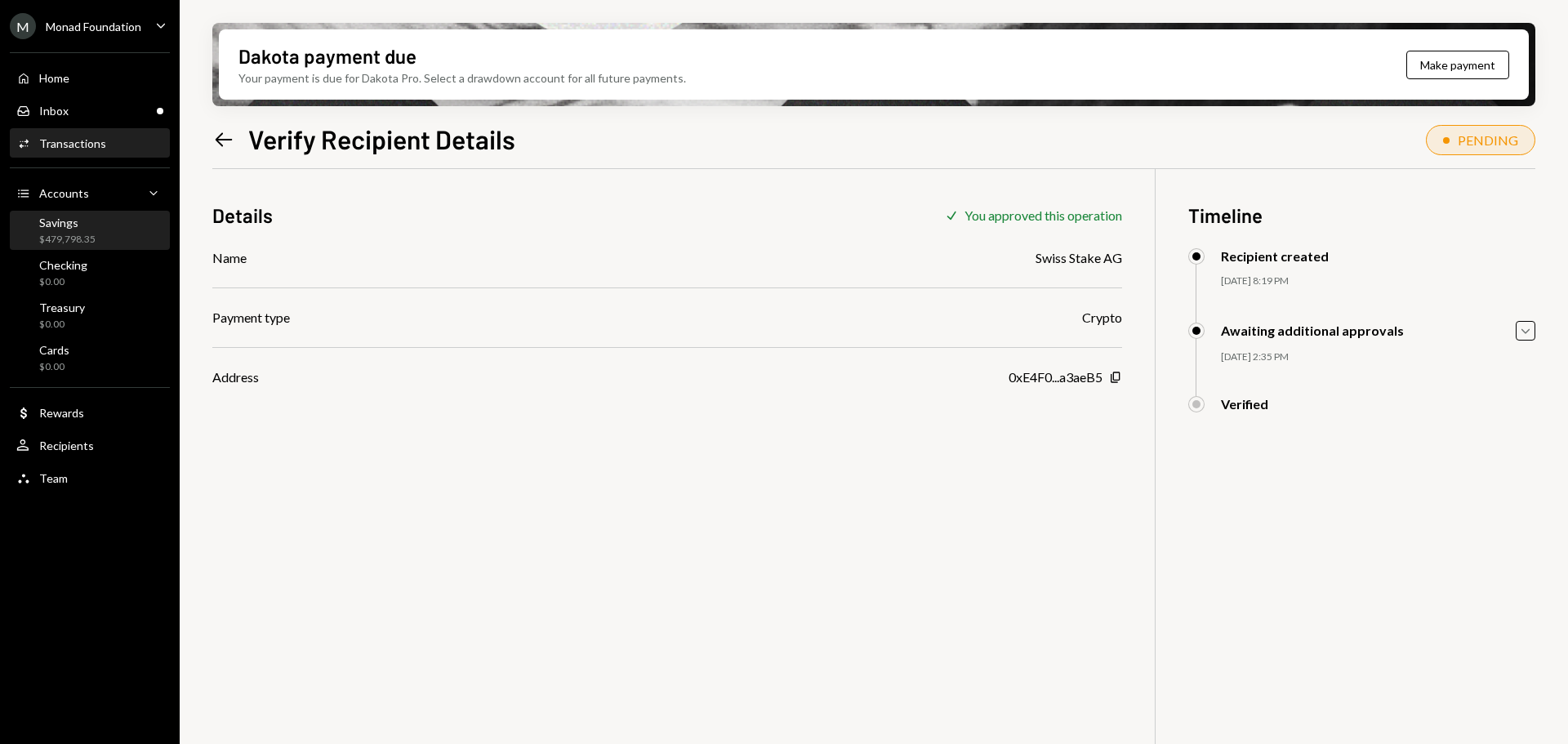
click at [96, 223] on div "Savings $479,798.35" at bounding box center [90, 232] width 147 height 31
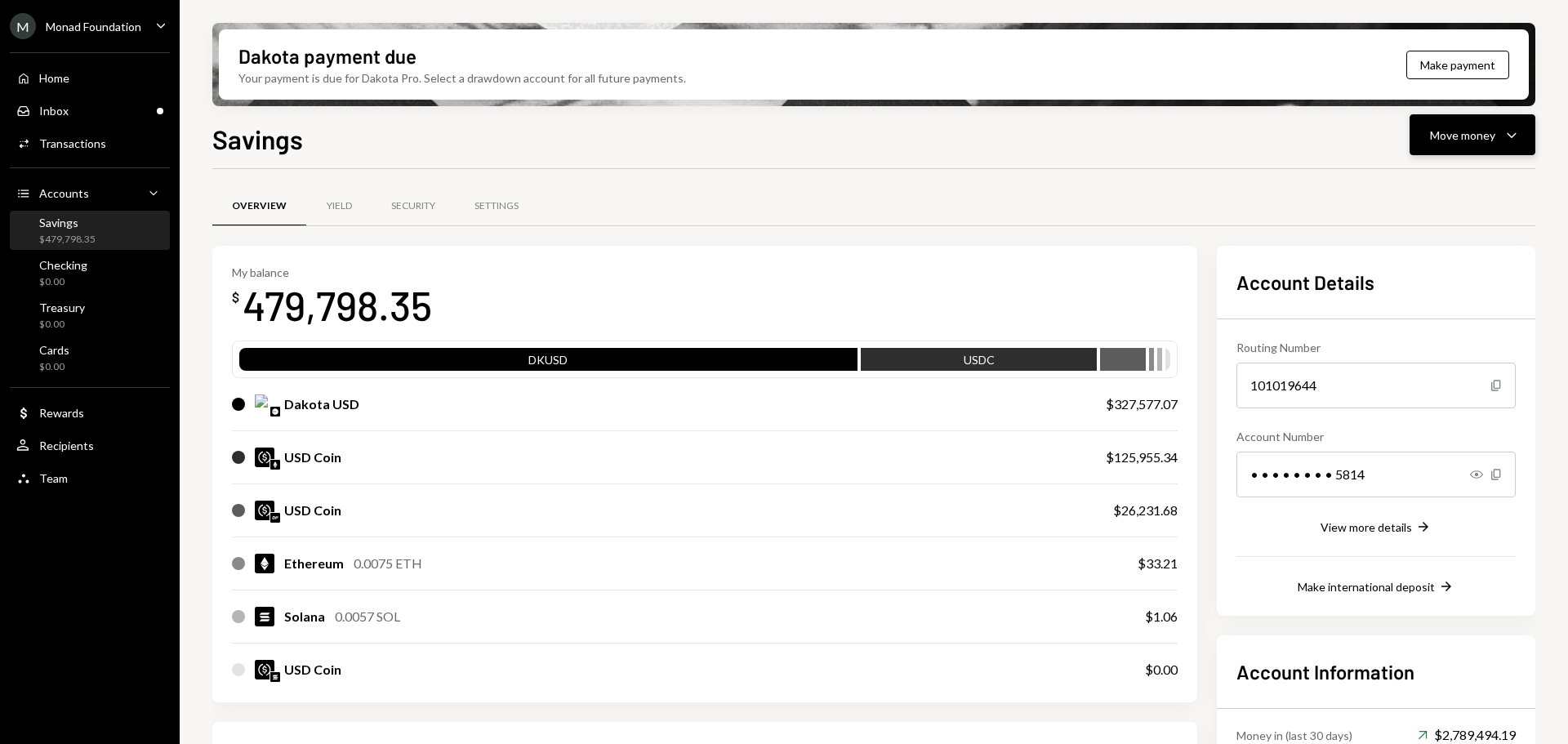
click at [1479, 139] on div "Move money" at bounding box center [1463, 134] width 66 height 17
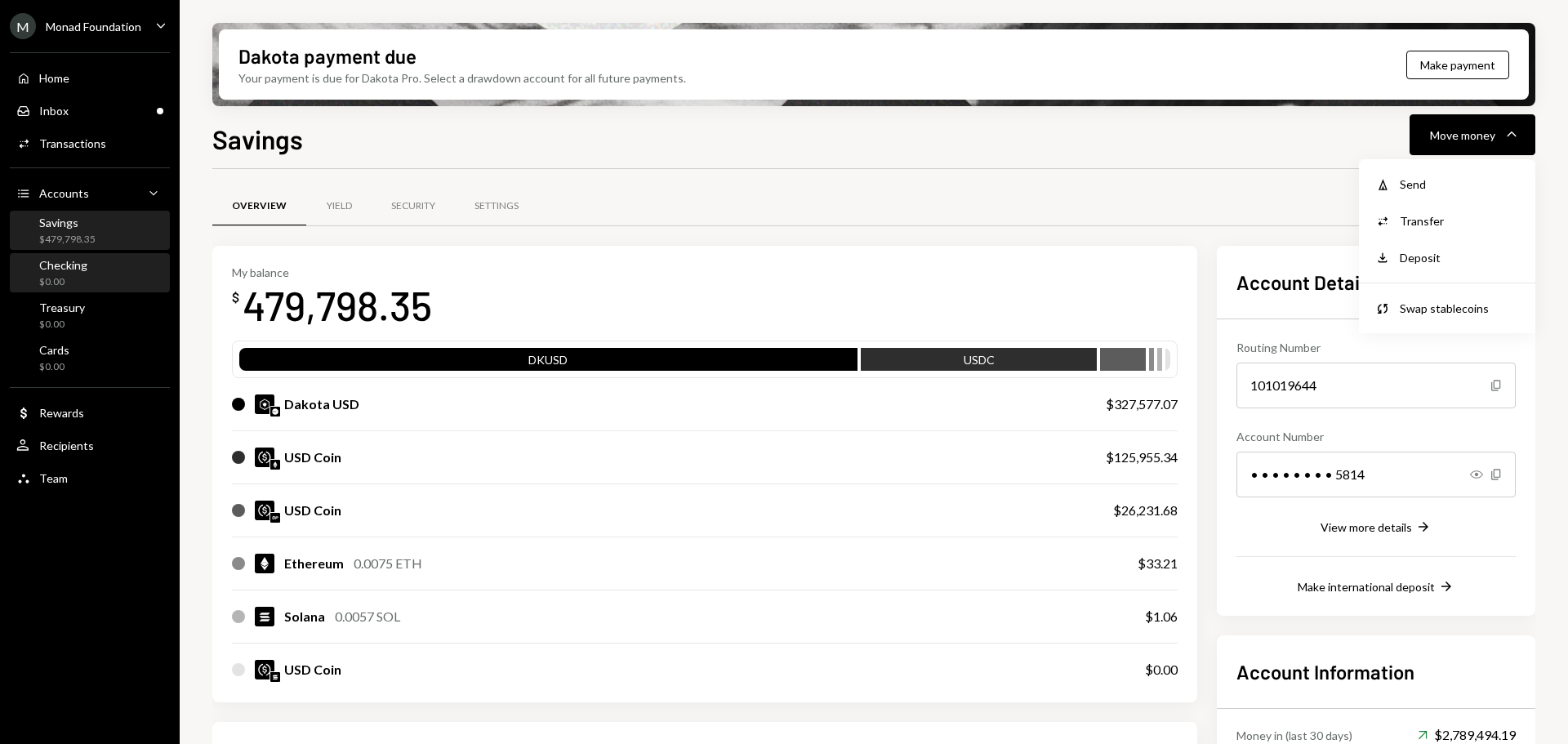
click at [104, 263] on div "Checking $0.00" at bounding box center [90, 274] width 147 height 31
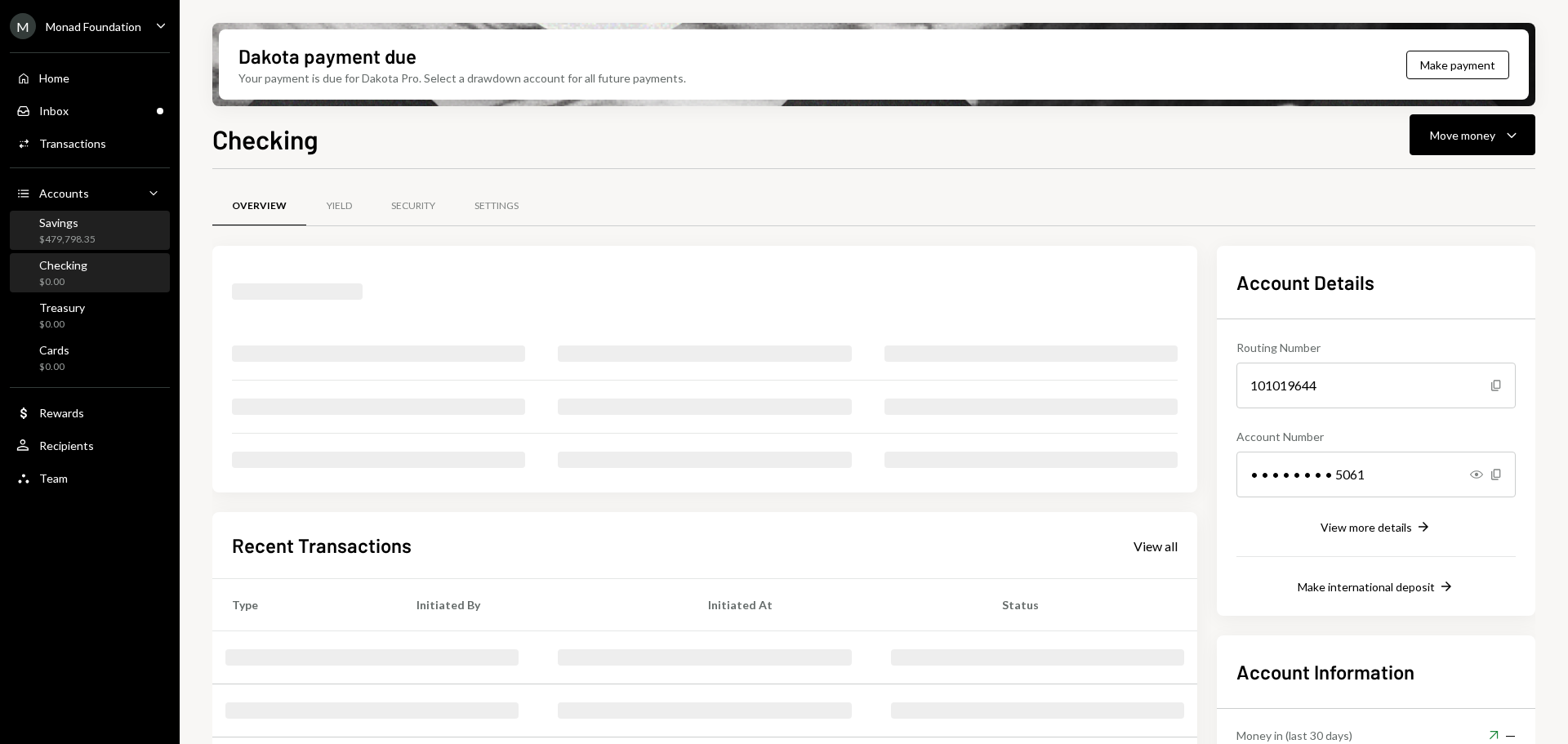
click at [81, 233] on div "$479,798.35" at bounding box center [67, 239] width 56 height 14
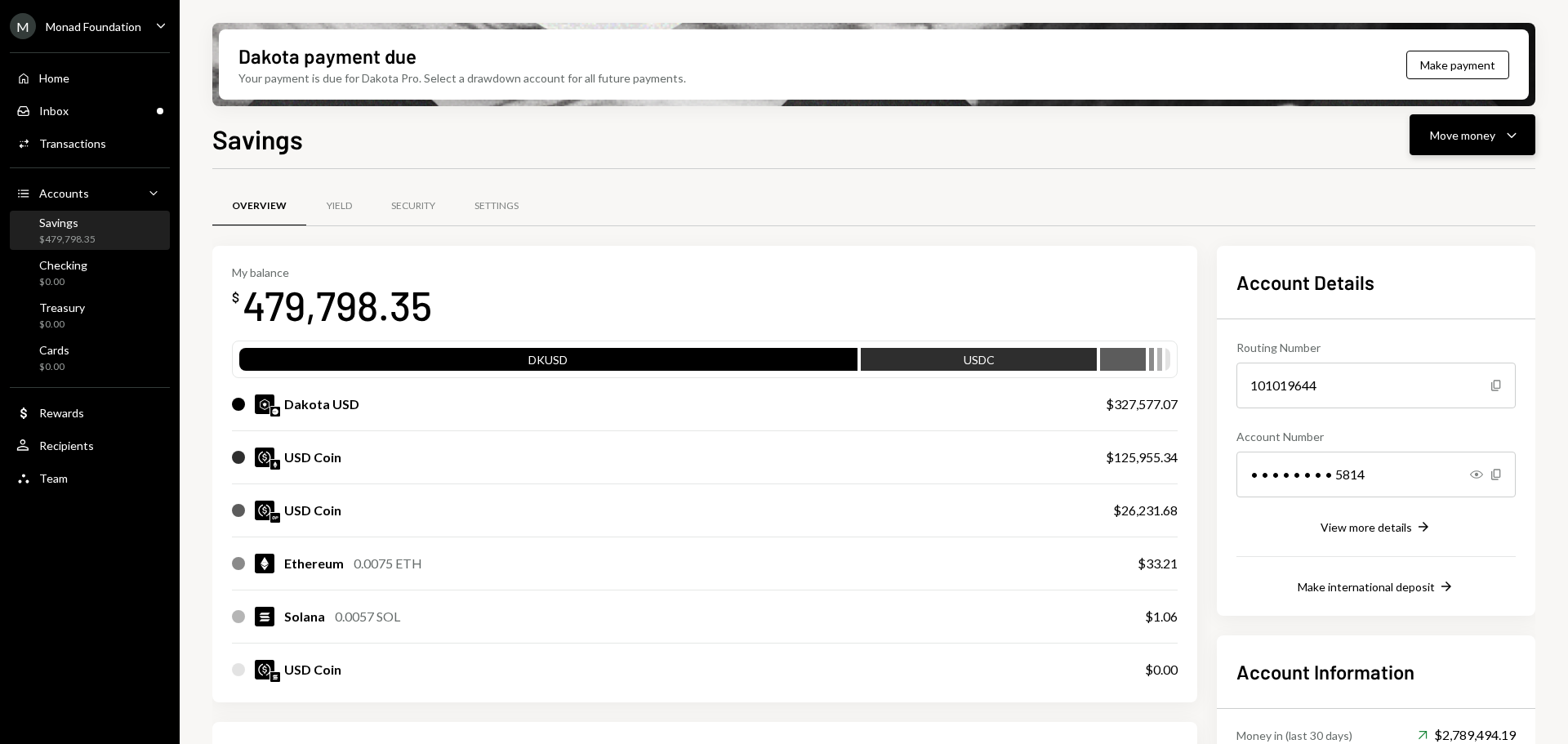
click at [1464, 138] on div "Move money" at bounding box center [1463, 134] width 66 height 17
click at [1457, 178] on div "Send" at bounding box center [1459, 184] width 119 height 17
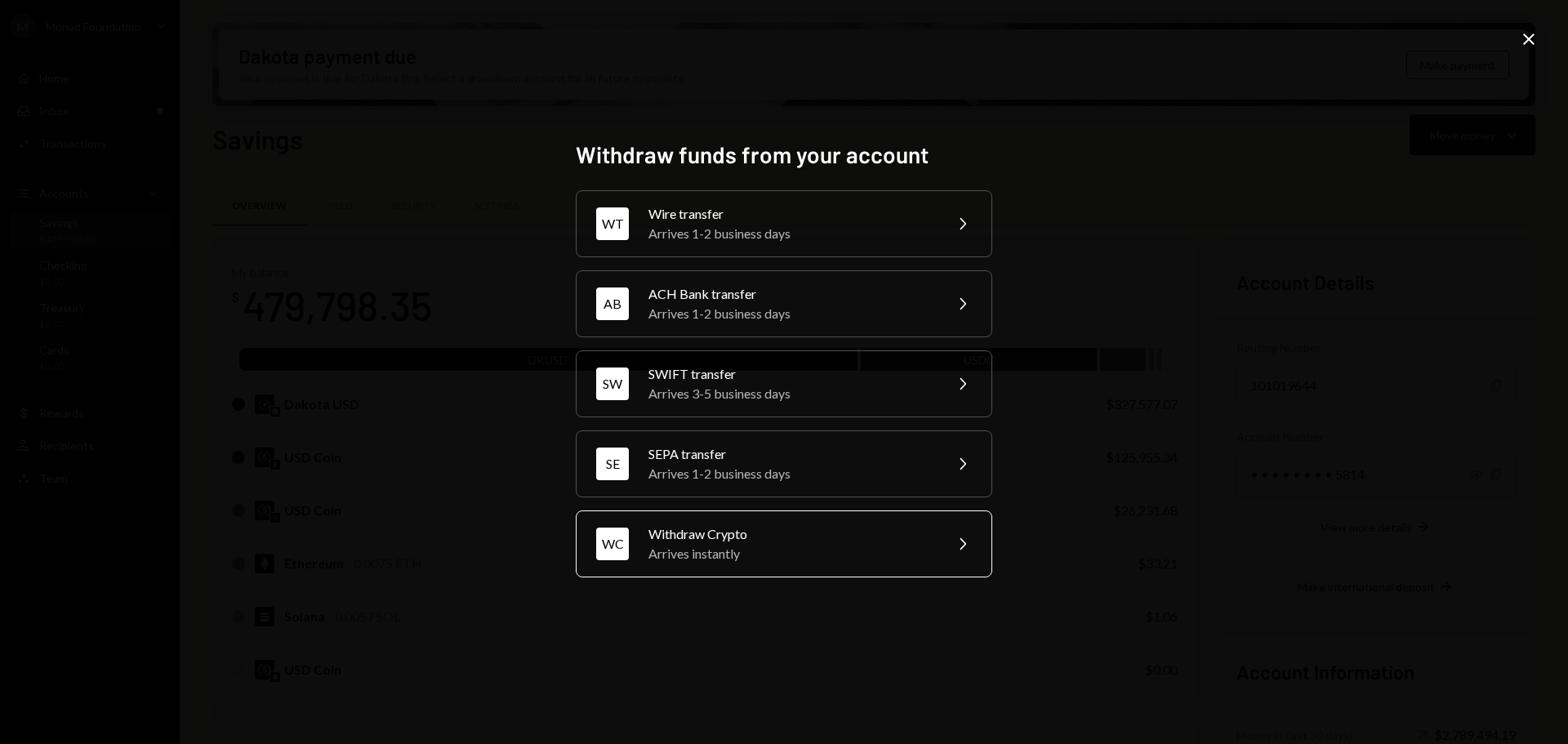
click at [781, 543] on div "Withdraw Crypto Arrives instantly" at bounding box center [791, 544] width 285 height 39
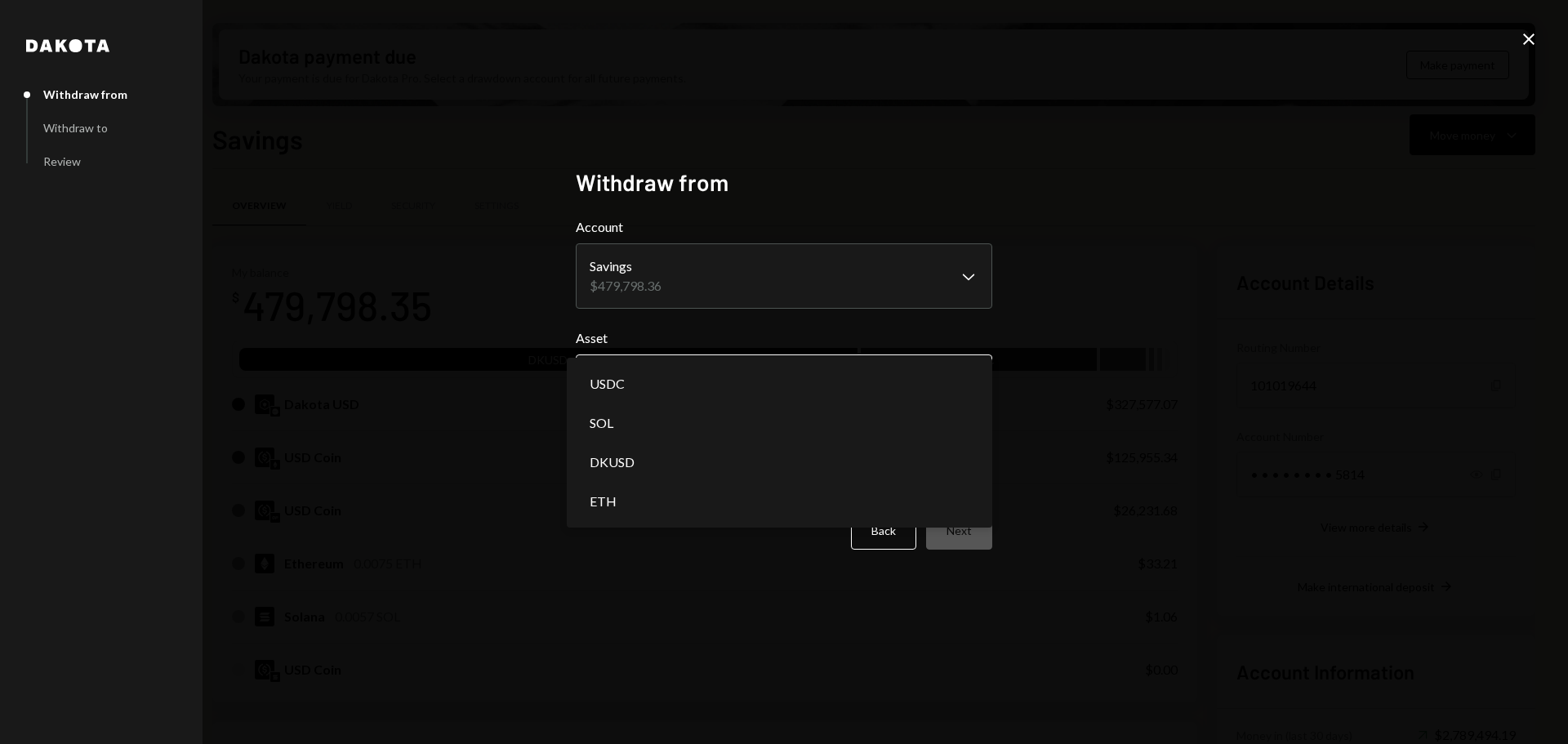
click at [711, 371] on body "M Monad Foundation Caret Down Home Home Inbox Inbox Activities Transactions Acc…" at bounding box center [784, 372] width 1568 height 744
select select "****"
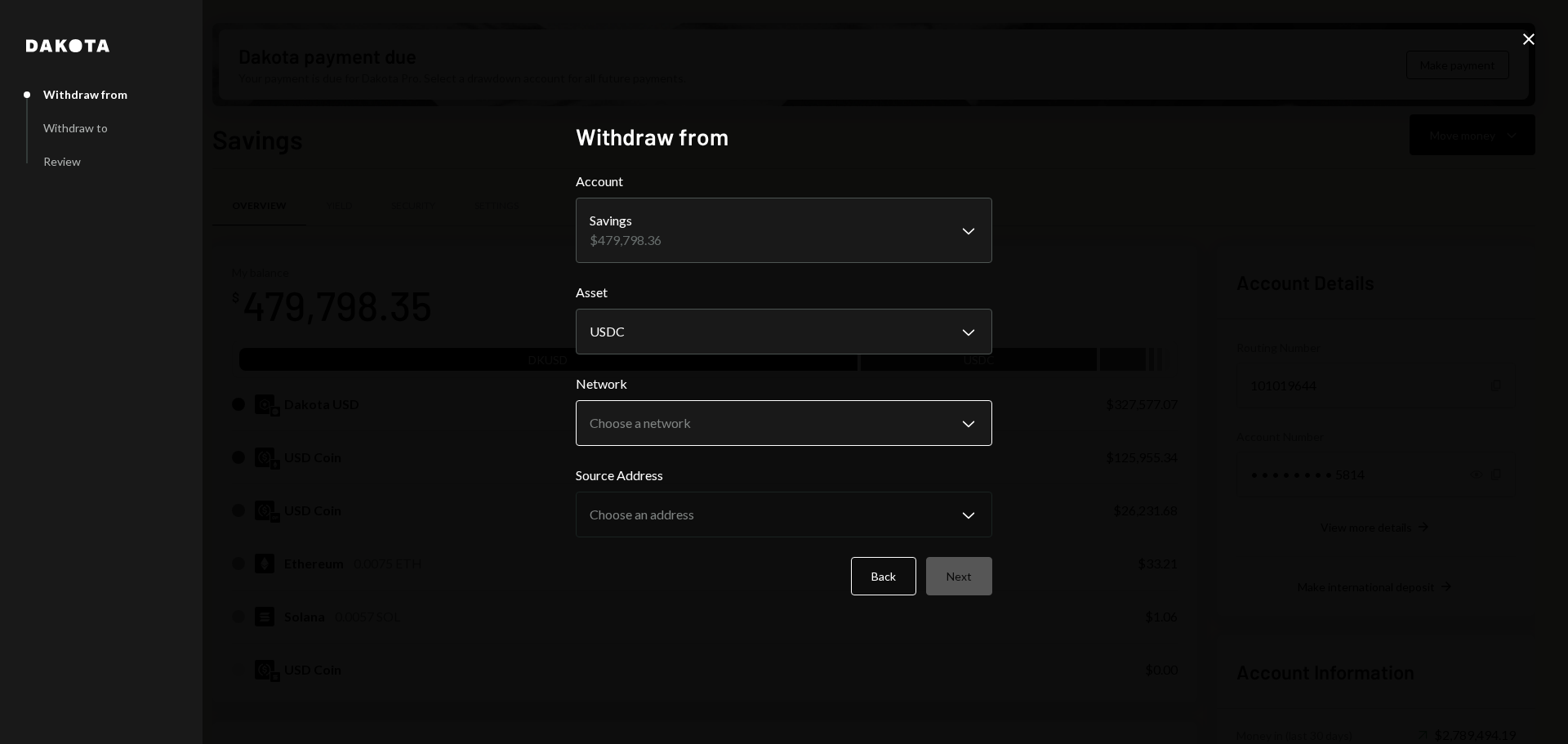
click at [725, 429] on body "M Monad Foundation Caret Down Home Home Inbox Inbox Activities Transactions Acc…" at bounding box center [784, 372] width 1568 height 744
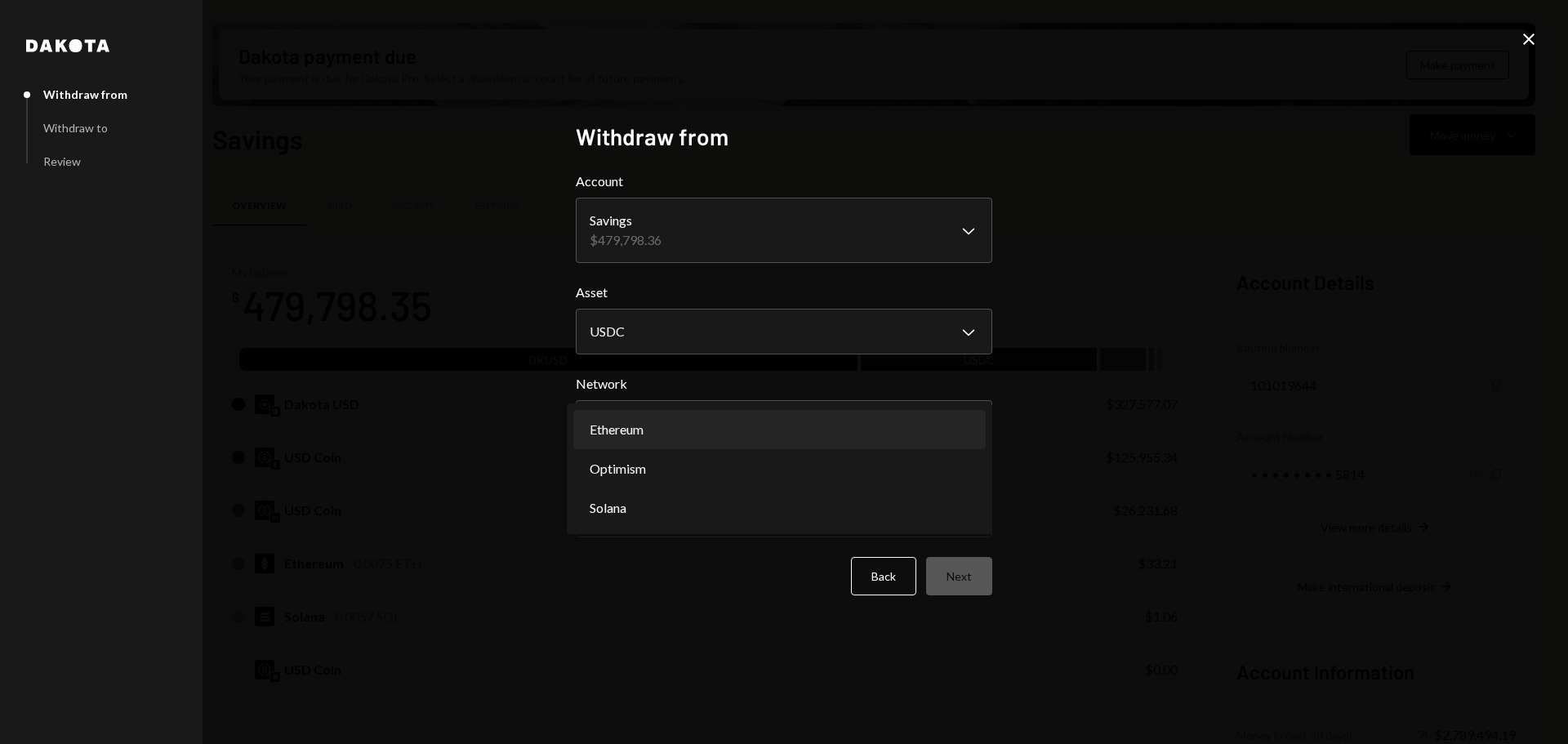
select select "**********"
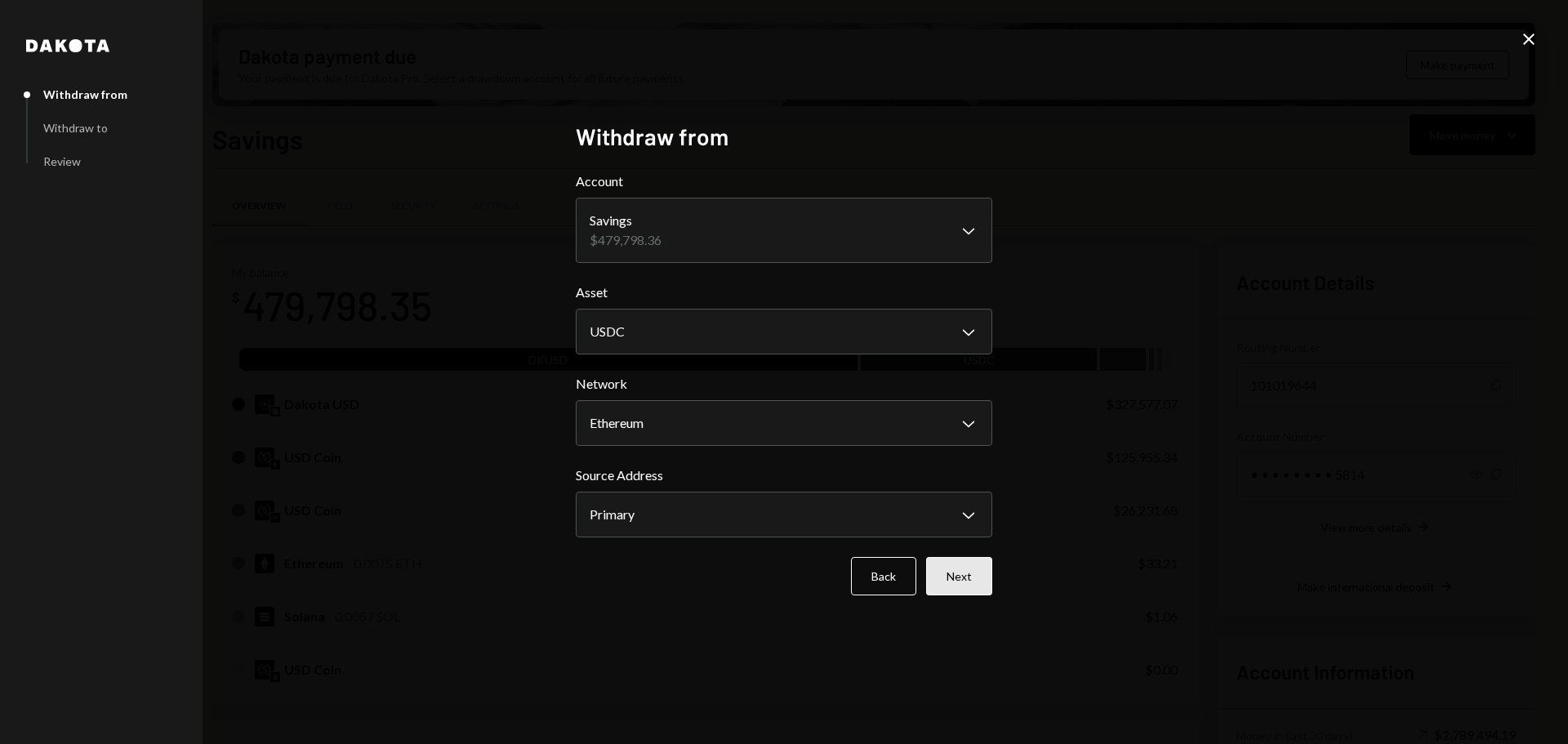
click at [975, 575] on button "Next" at bounding box center [958, 575] width 66 height 38
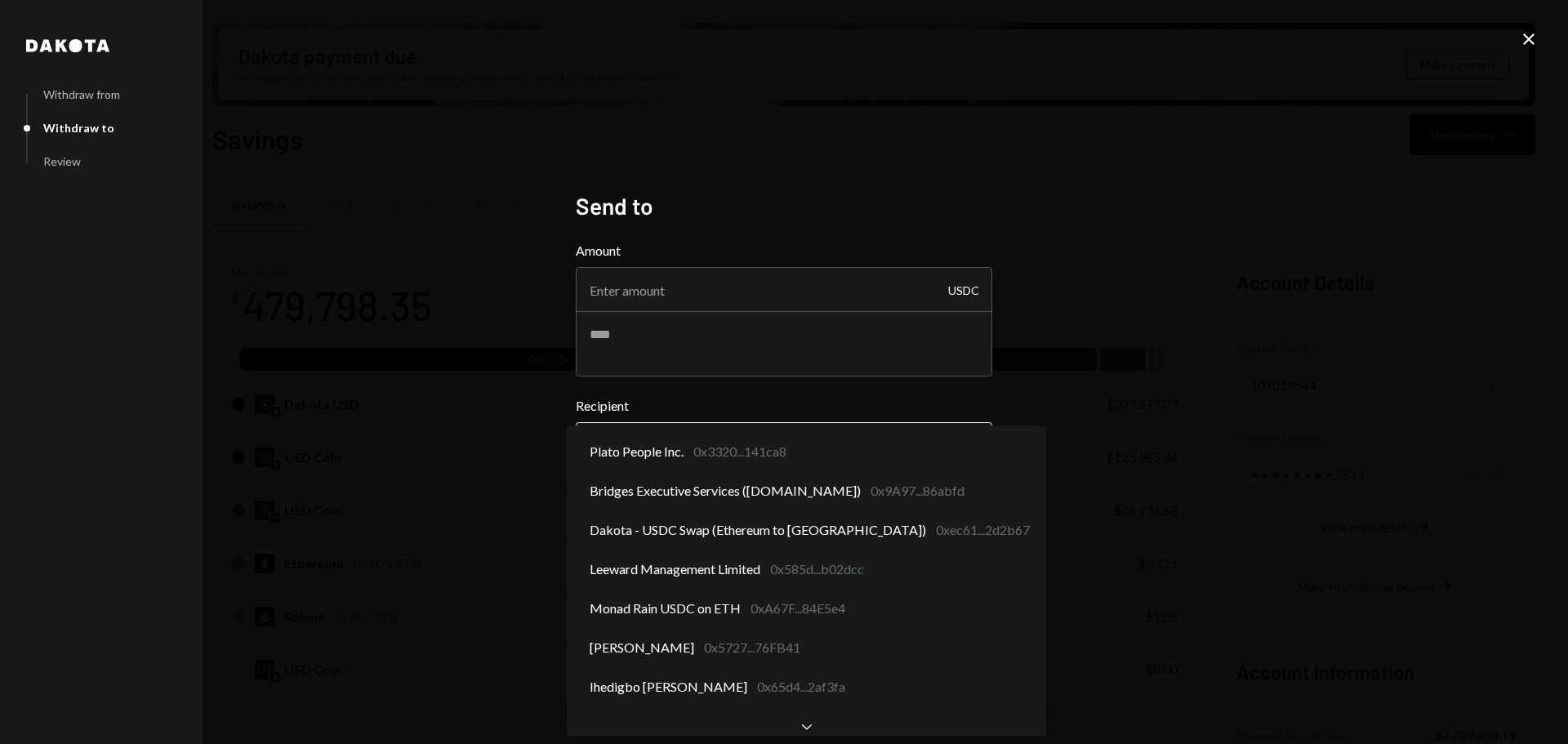
click at [724, 459] on body "M Monad Foundation Caret Down Home Home Inbox Inbox Activities Transactions Acc…" at bounding box center [784, 372] width 1568 height 744
click at [707, 397] on label "Recipient" at bounding box center [784, 405] width 416 height 20
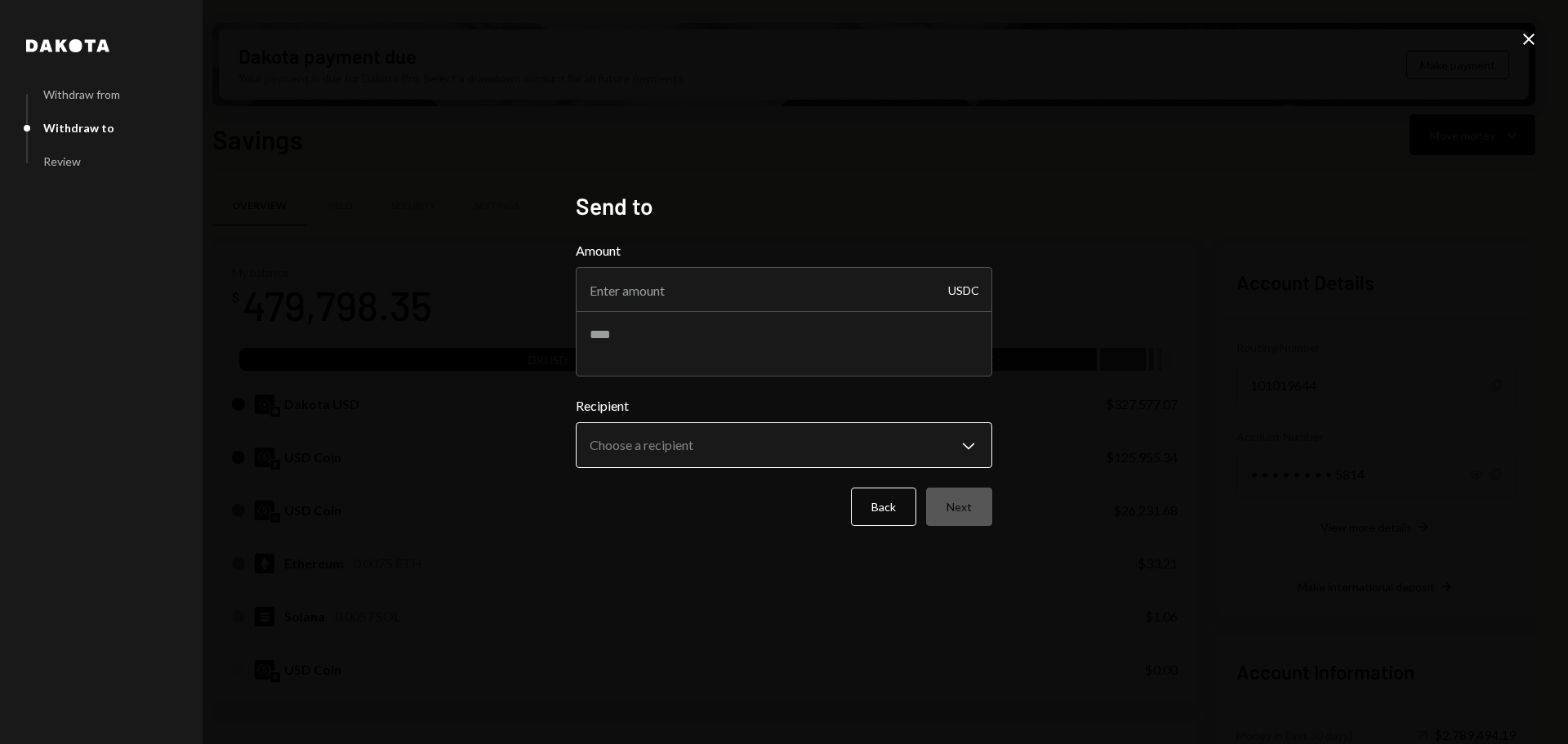
click at [694, 446] on body "M Monad Foundation Caret Down Home Home Inbox Inbox Activities Transactions Acc…" at bounding box center [784, 372] width 1568 height 744
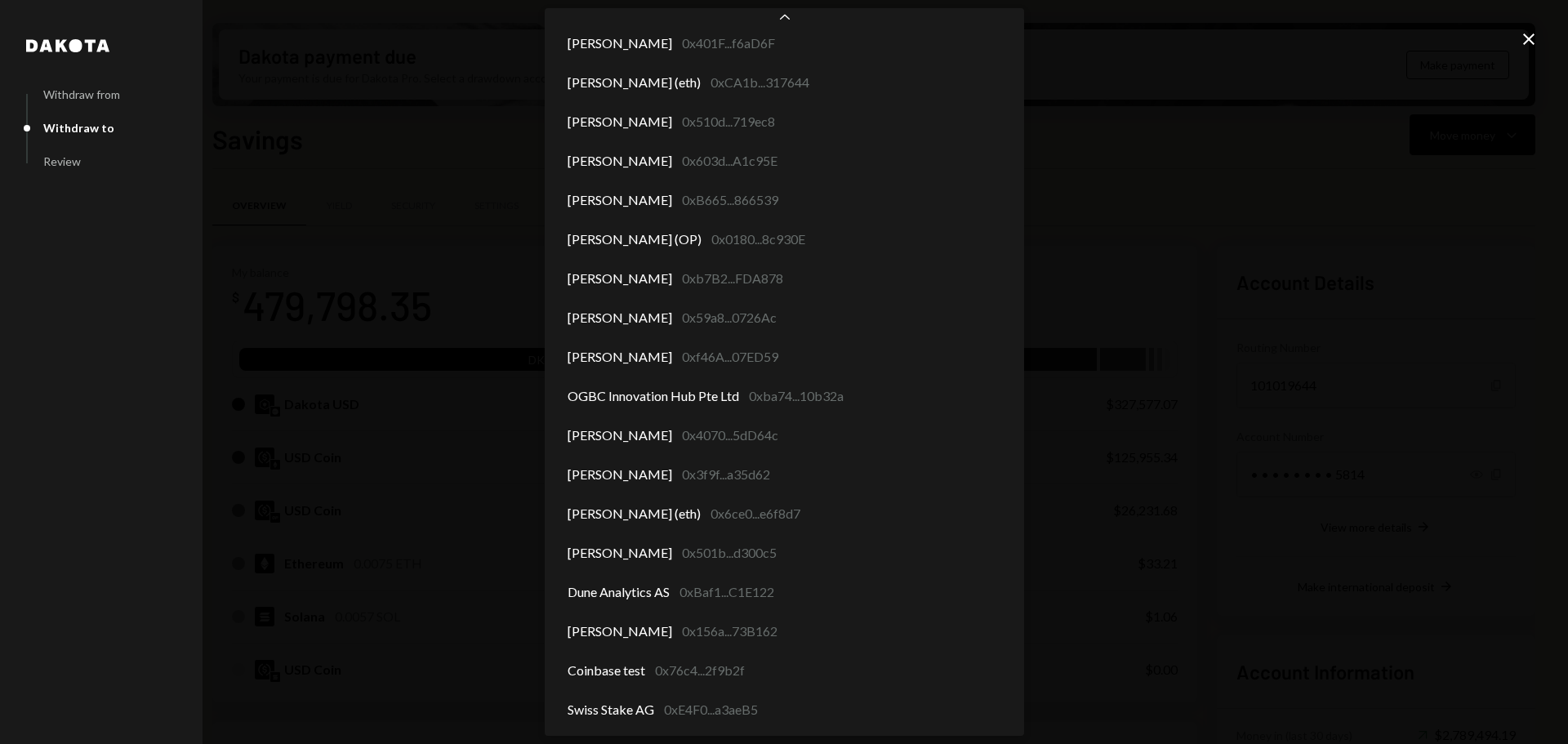
scroll to position [6478, 0]
select select "**********"
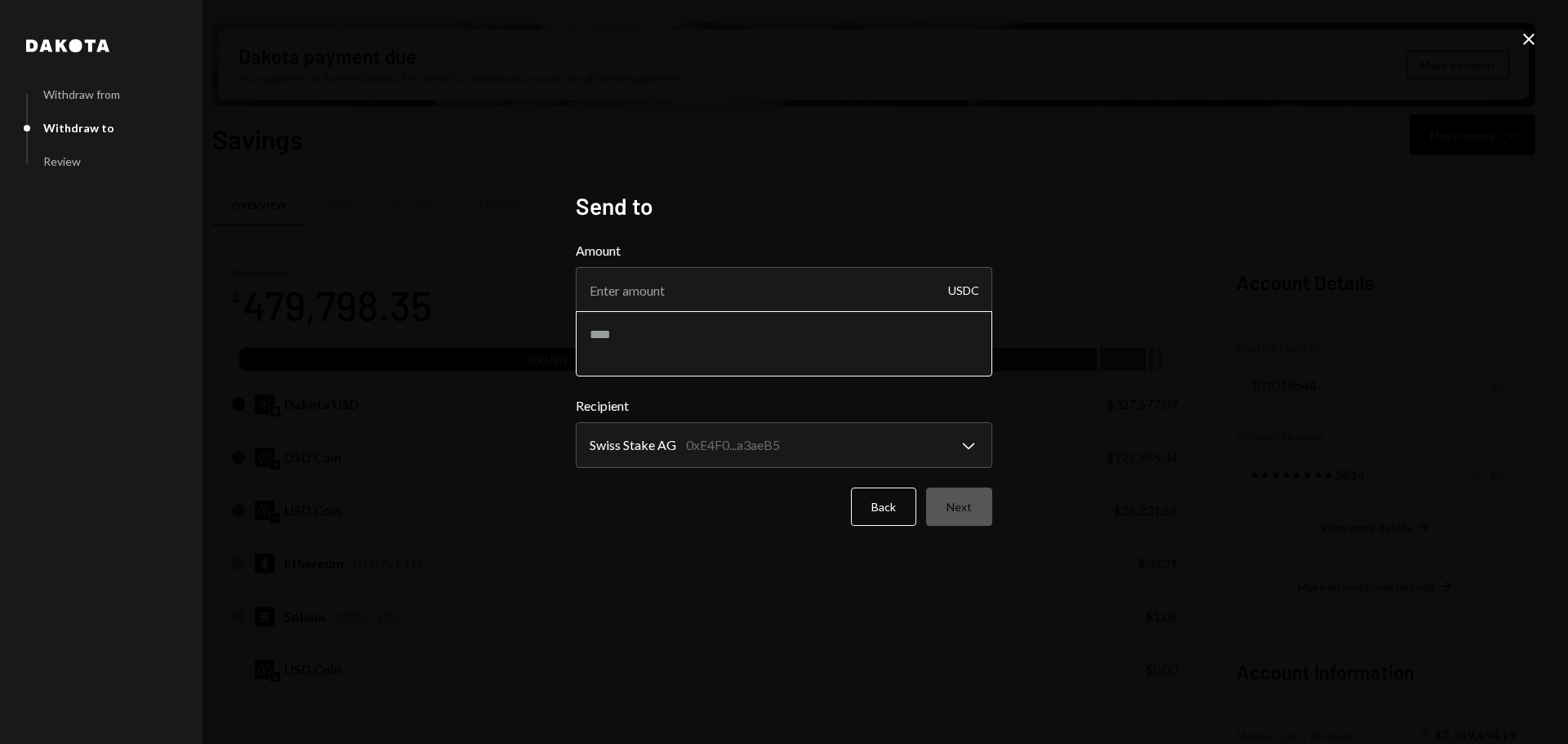
click at [688, 349] on textarea at bounding box center [784, 344] width 416 height 66
type textarea "**********"
click at [630, 286] on input "Amount" at bounding box center [784, 290] width 416 height 46
type input "10"
click at [974, 506] on button "Next" at bounding box center [958, 506] width 66 height 38
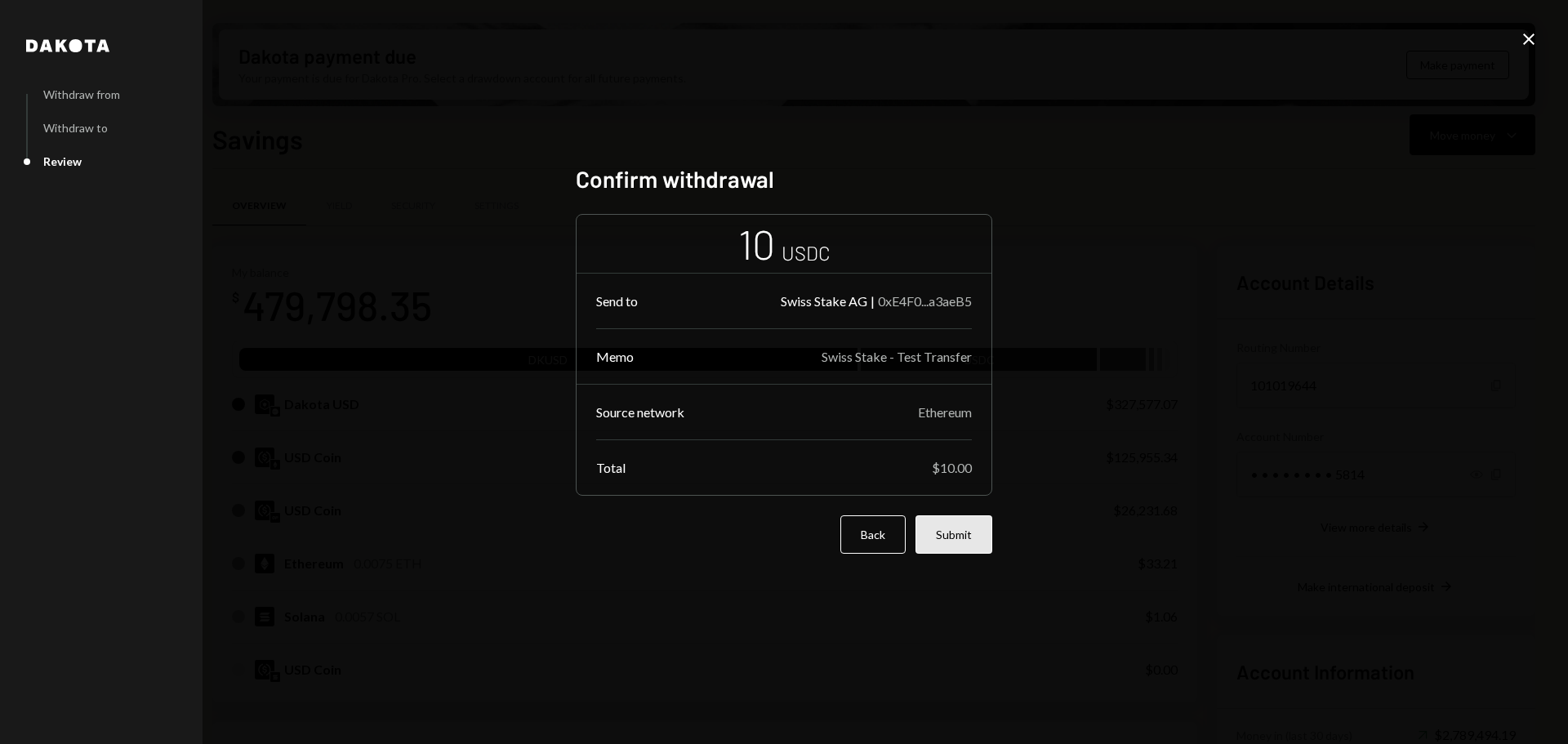
click at [981, 542] on button "Submit" at bounding box center [954, 534] width 77 height 38
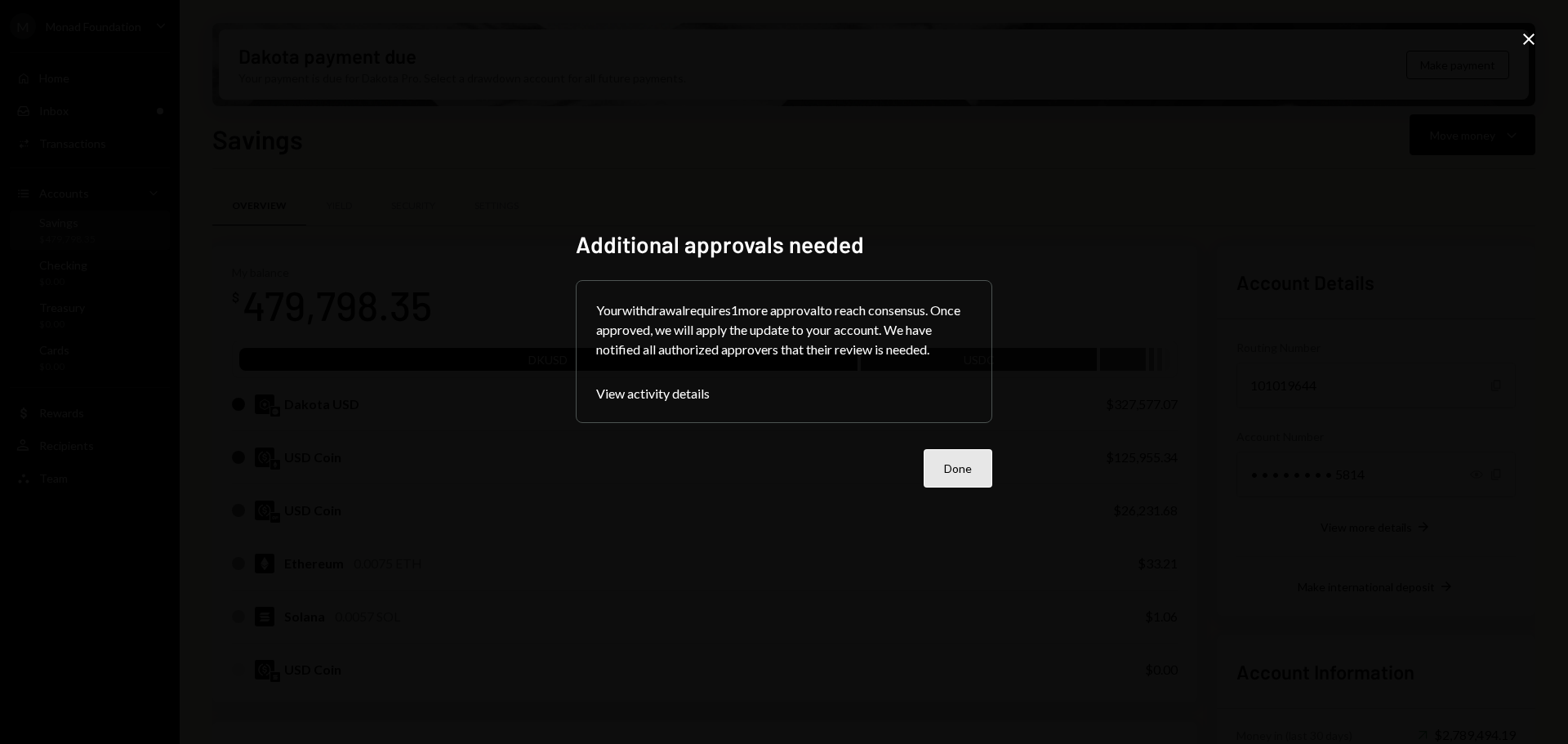
click at [954, 474] on button "Done" at bounding box center [958, 468] width 69 height 38
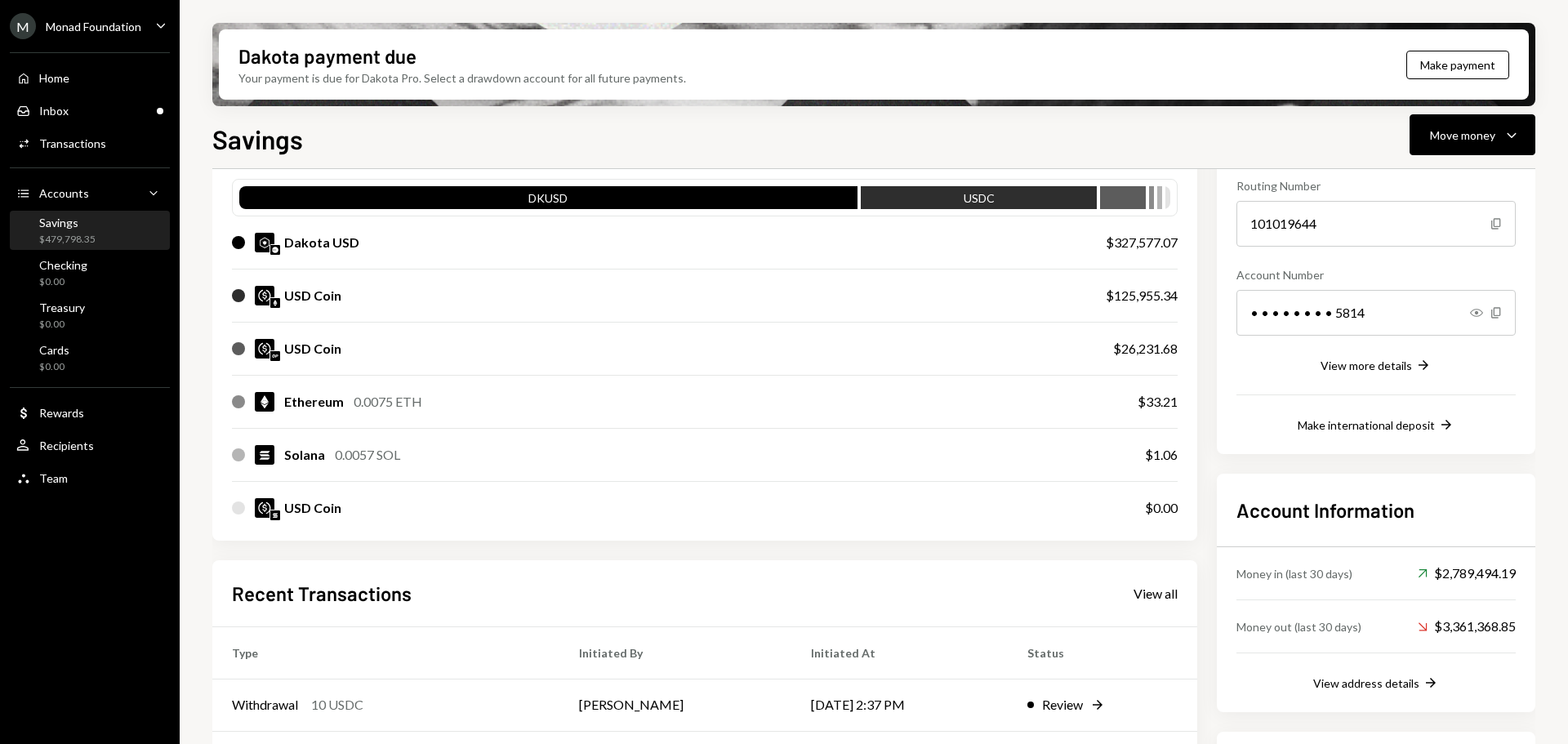
scroll to position [0, 0]
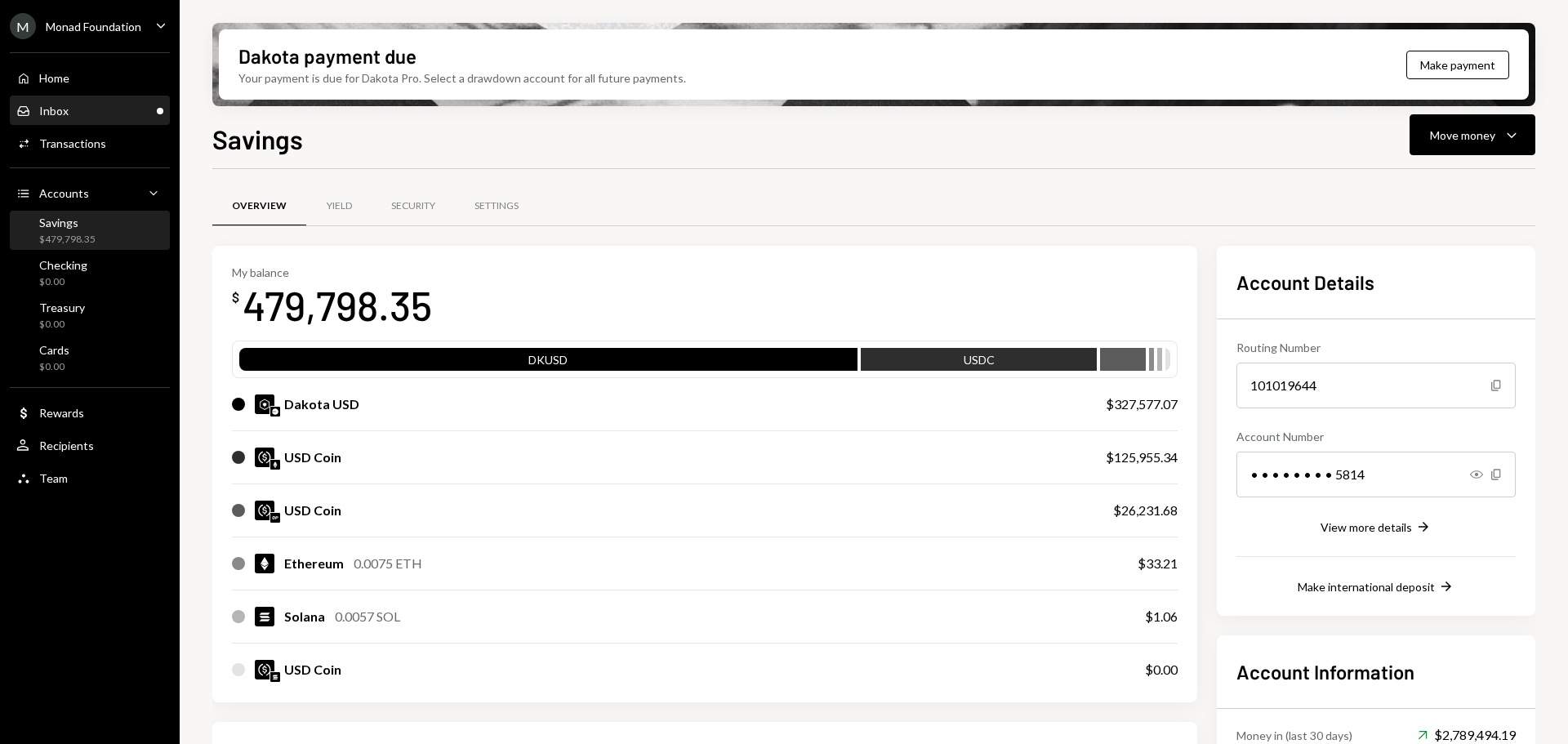
click at [101, 110] on div "Inbox Inbox" at bounding box center [90, 111] width 147 height 15
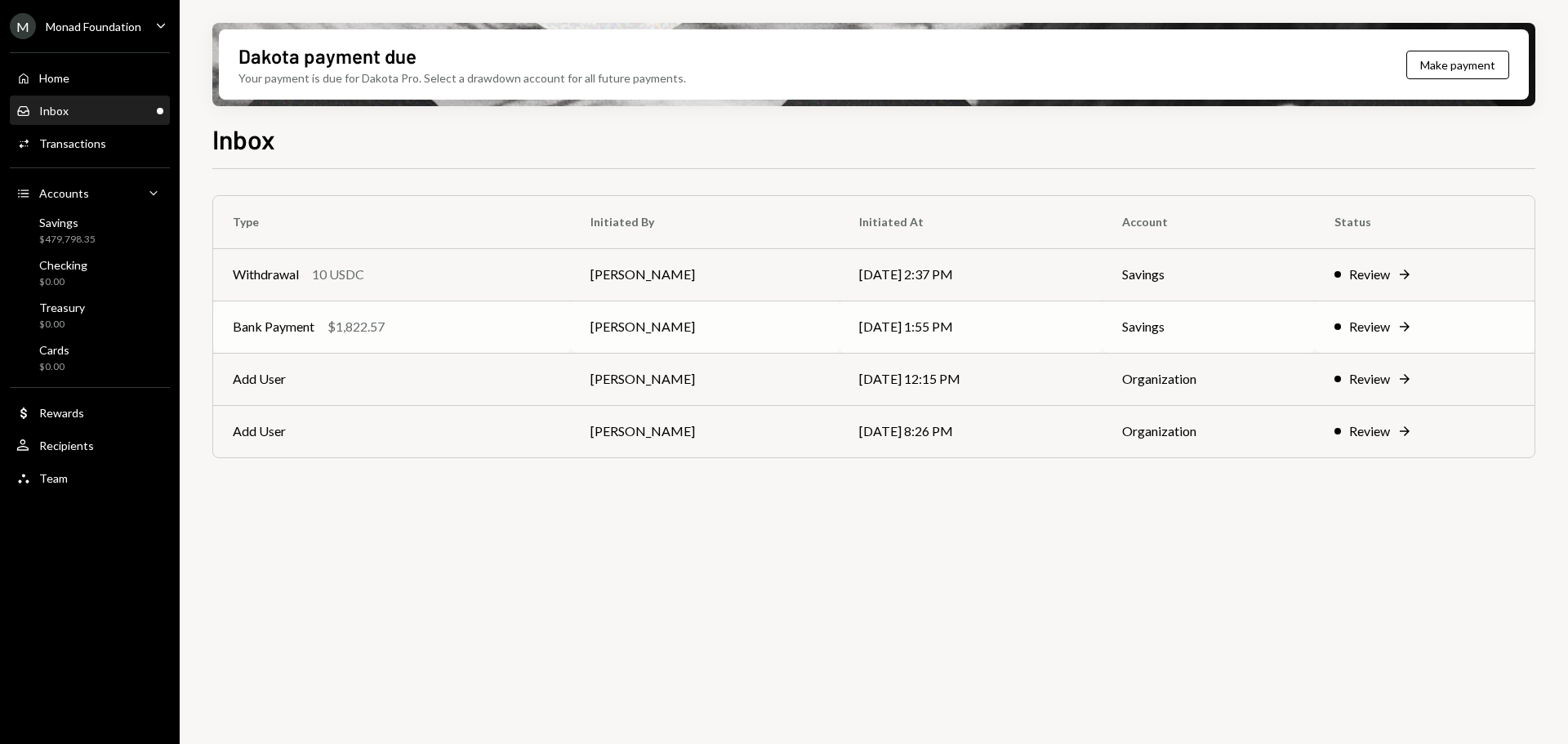
click at [385, 330] on div "$1,822.57" at bounding box center [356, 327] width 57 height 20
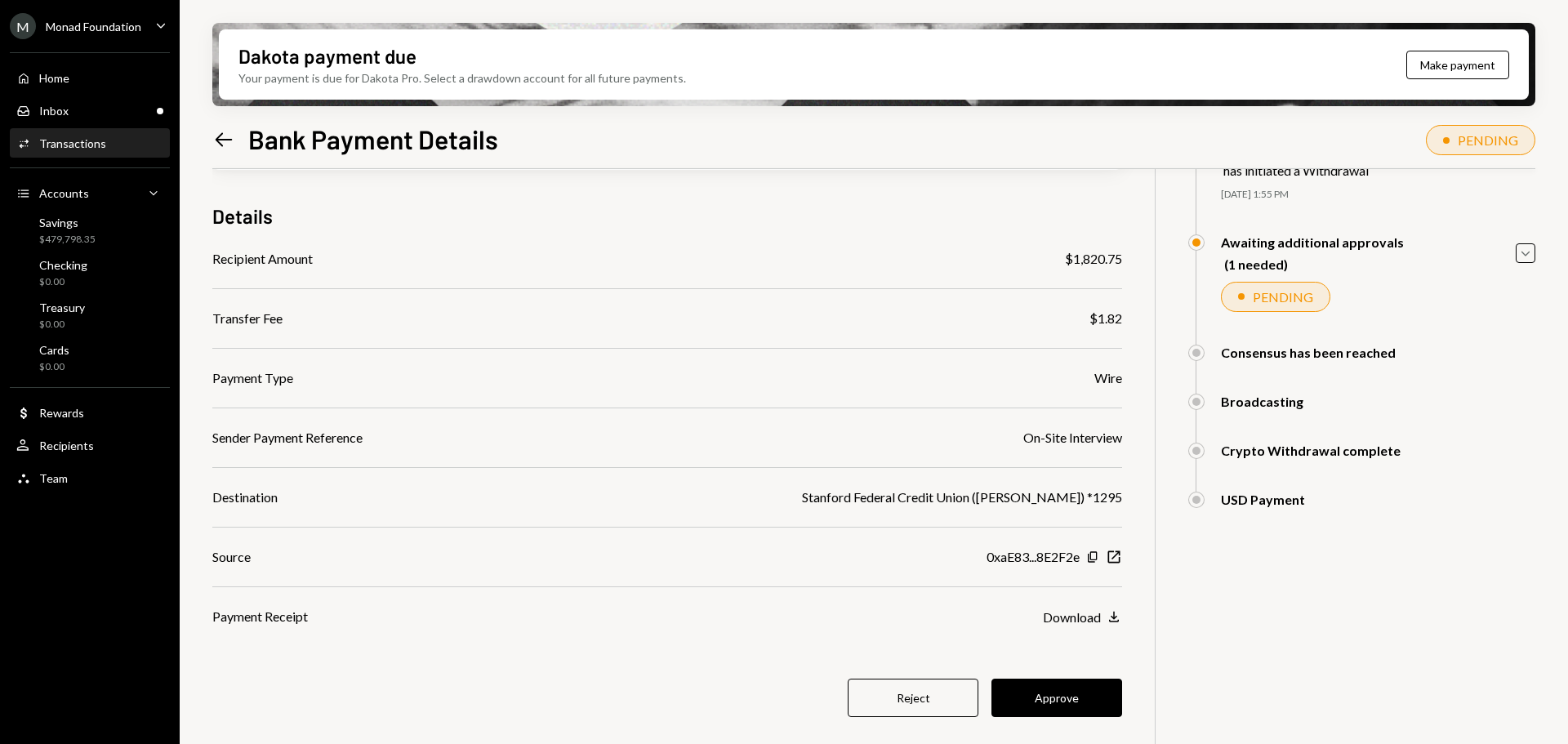
scroll to position [131, 0]
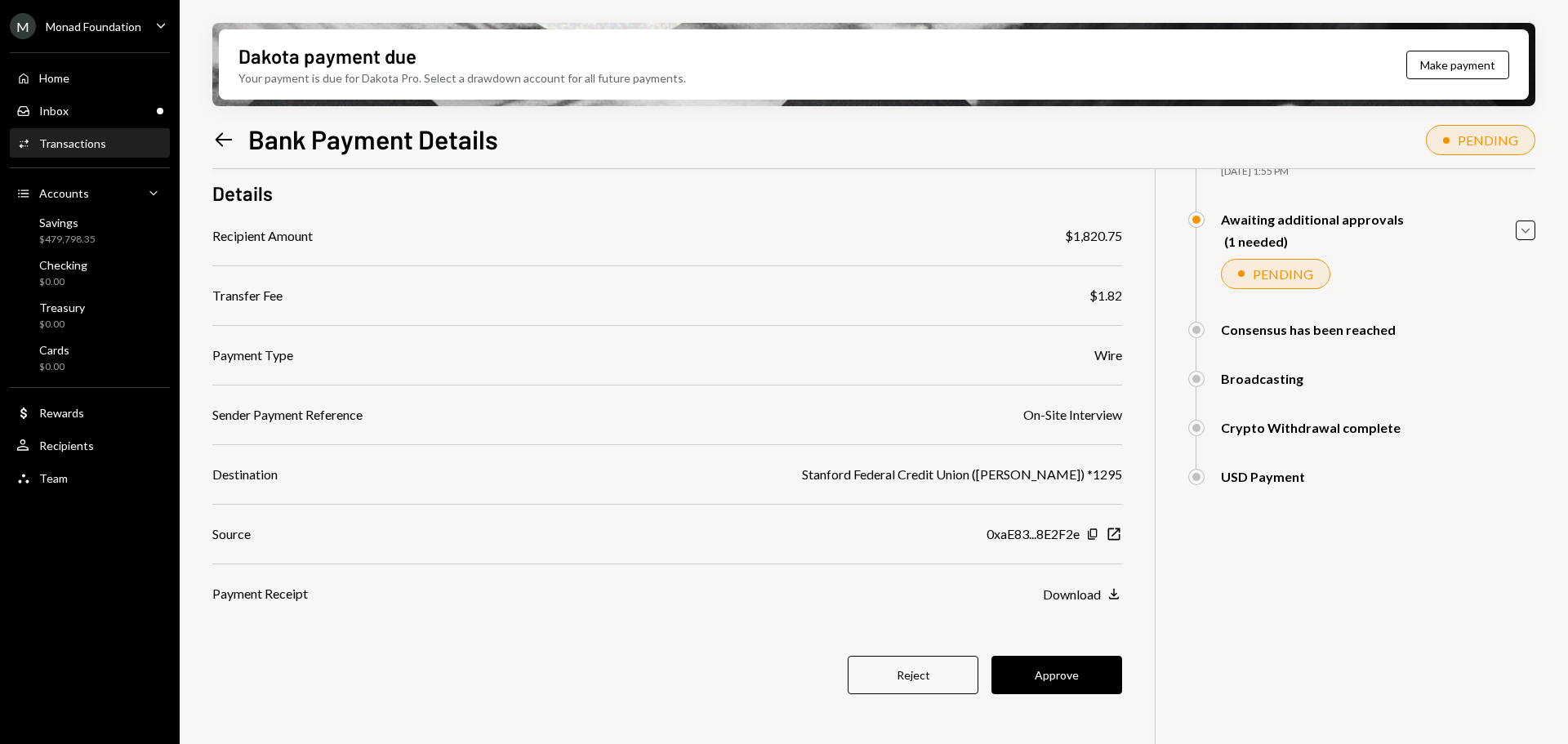
drag, startPoint x: 1059, startPoint y: 672, endPoint x: 1019, endPoint y: 629, distance: 58.7
click at [1059, 672] on button "Approve" at bounding box center [1056, 674] width 131 height 38
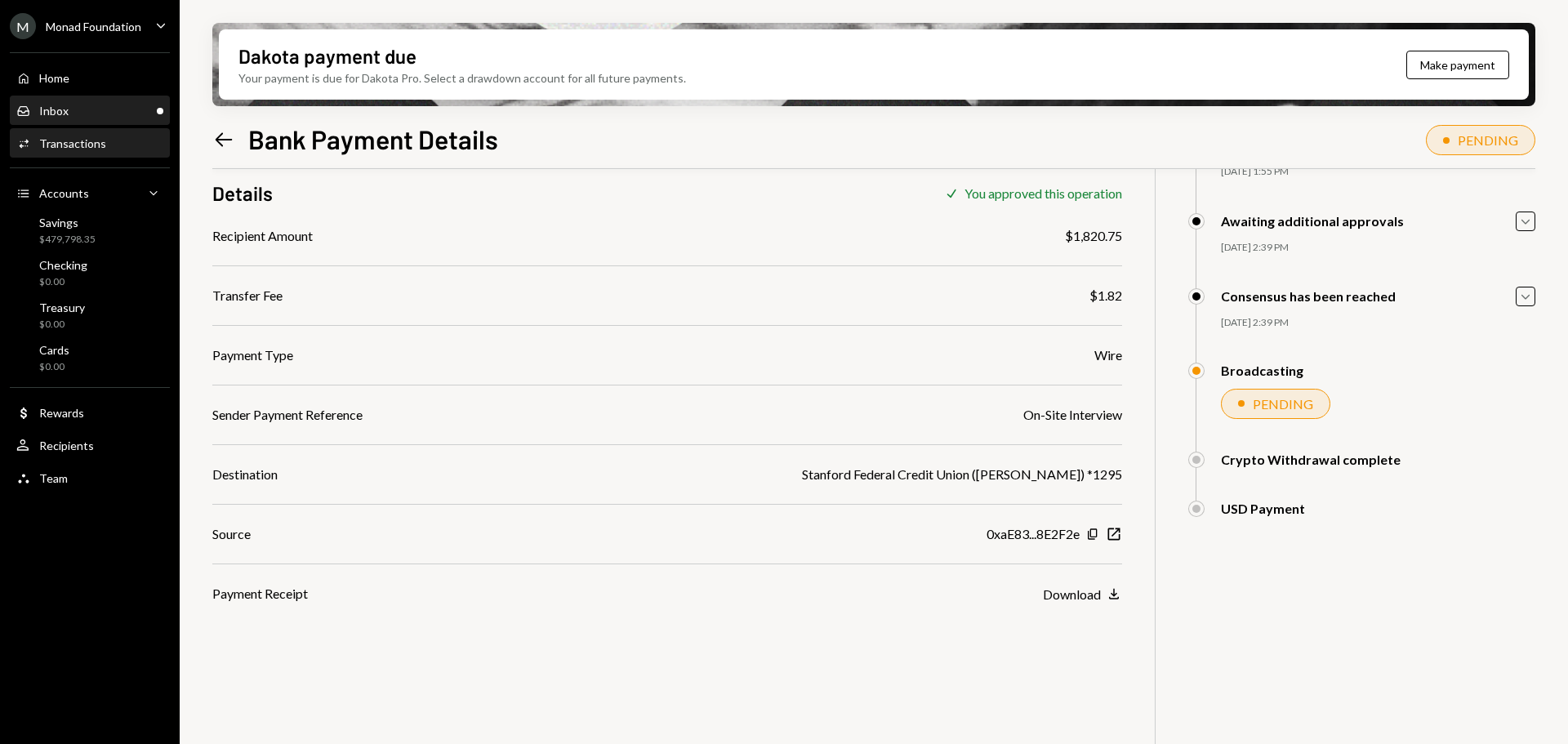
click at [127, 106] on div "Inbox Inbox" at bounding box center [90, 111] width 147 height 15
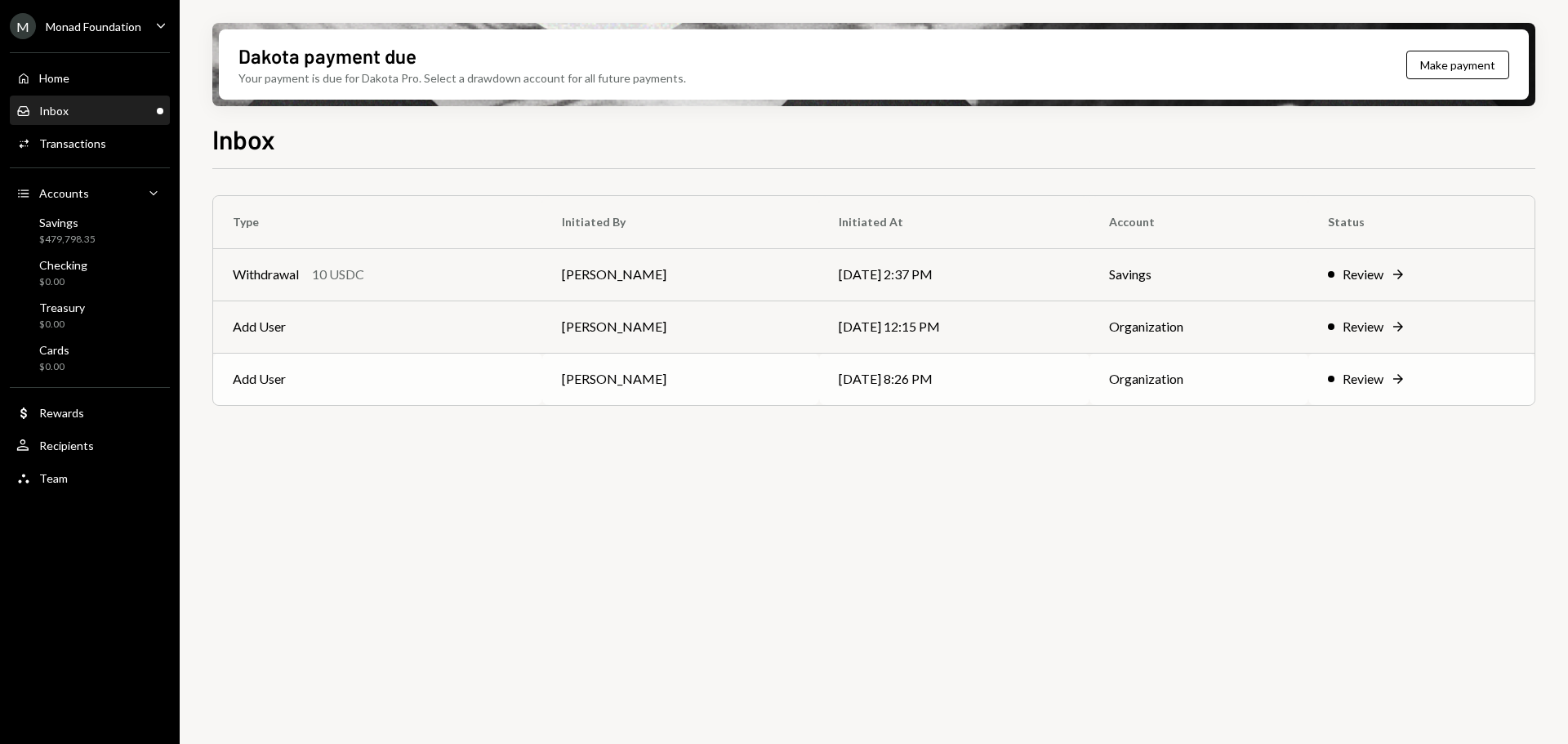
click at [367, 376] on td "Add User" at bounding box center [377, 378] width 329 height 52
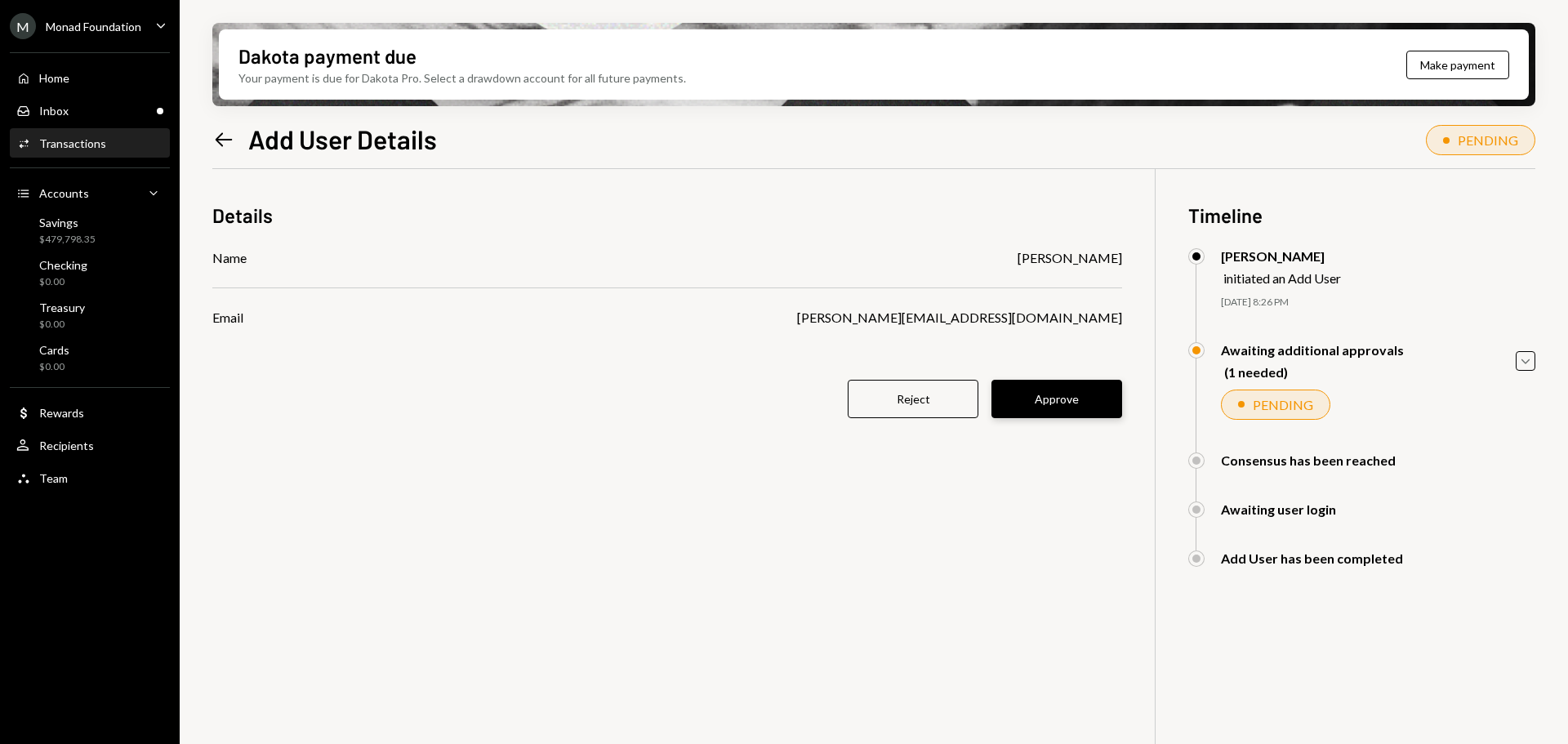
click at [1066, 395] on button "Approve" at bounding box center [1056, 399] width 131 height 38
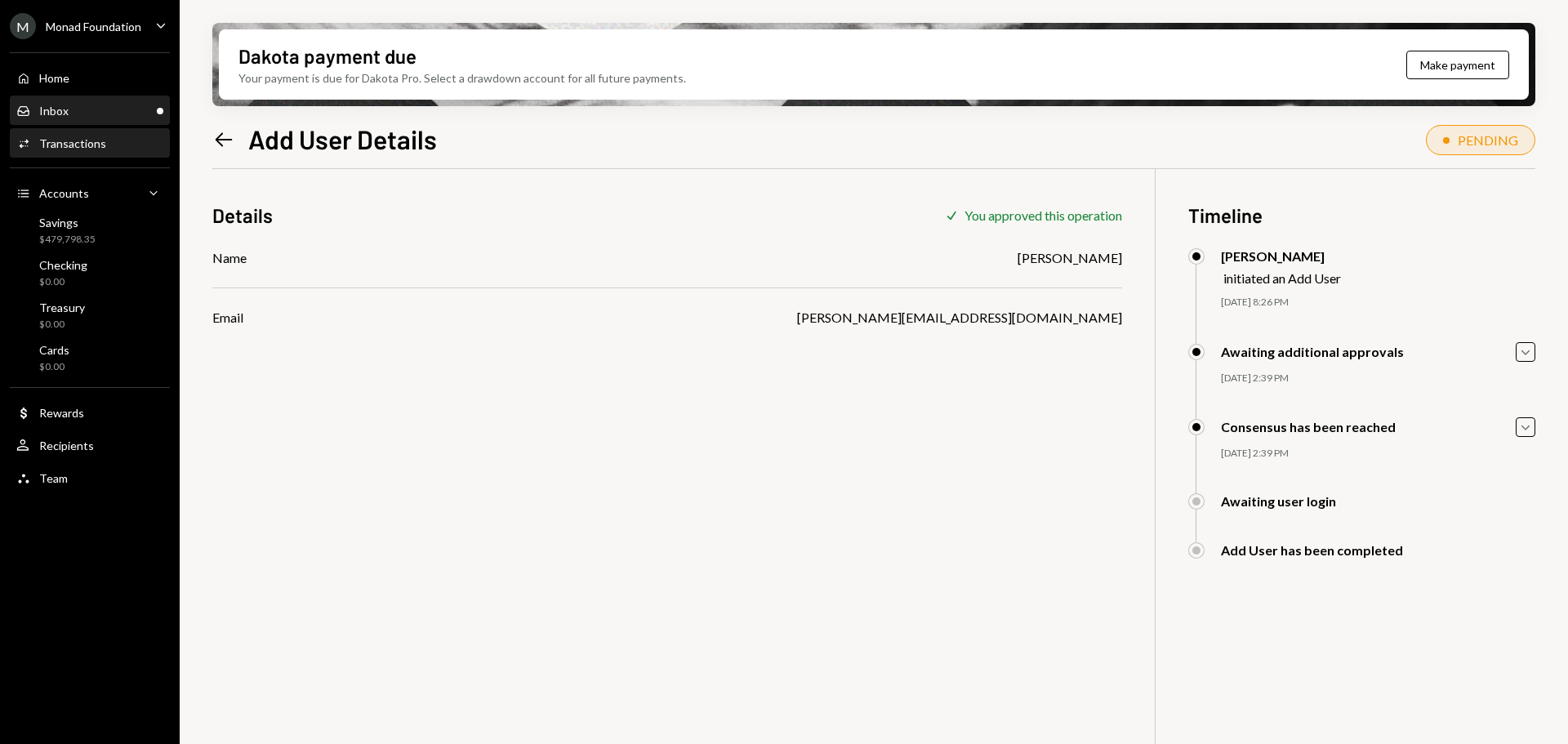
click at [84, 98] on div "Inbox Inbox" at bounding box center [90, 111] width 147 height 27
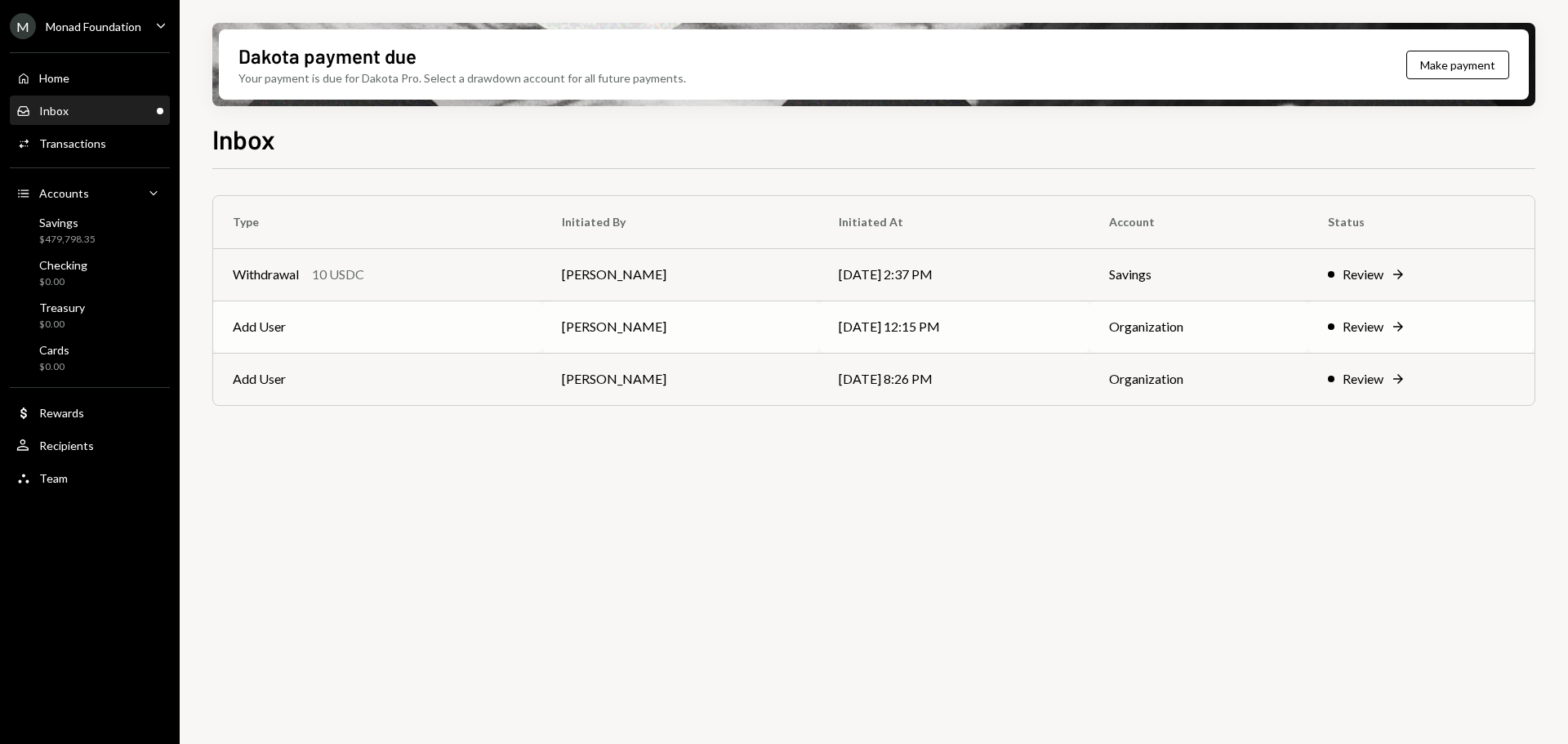
click at [435, 333] on td "Add User" at bounding box center [377, 326] width 329 height 52
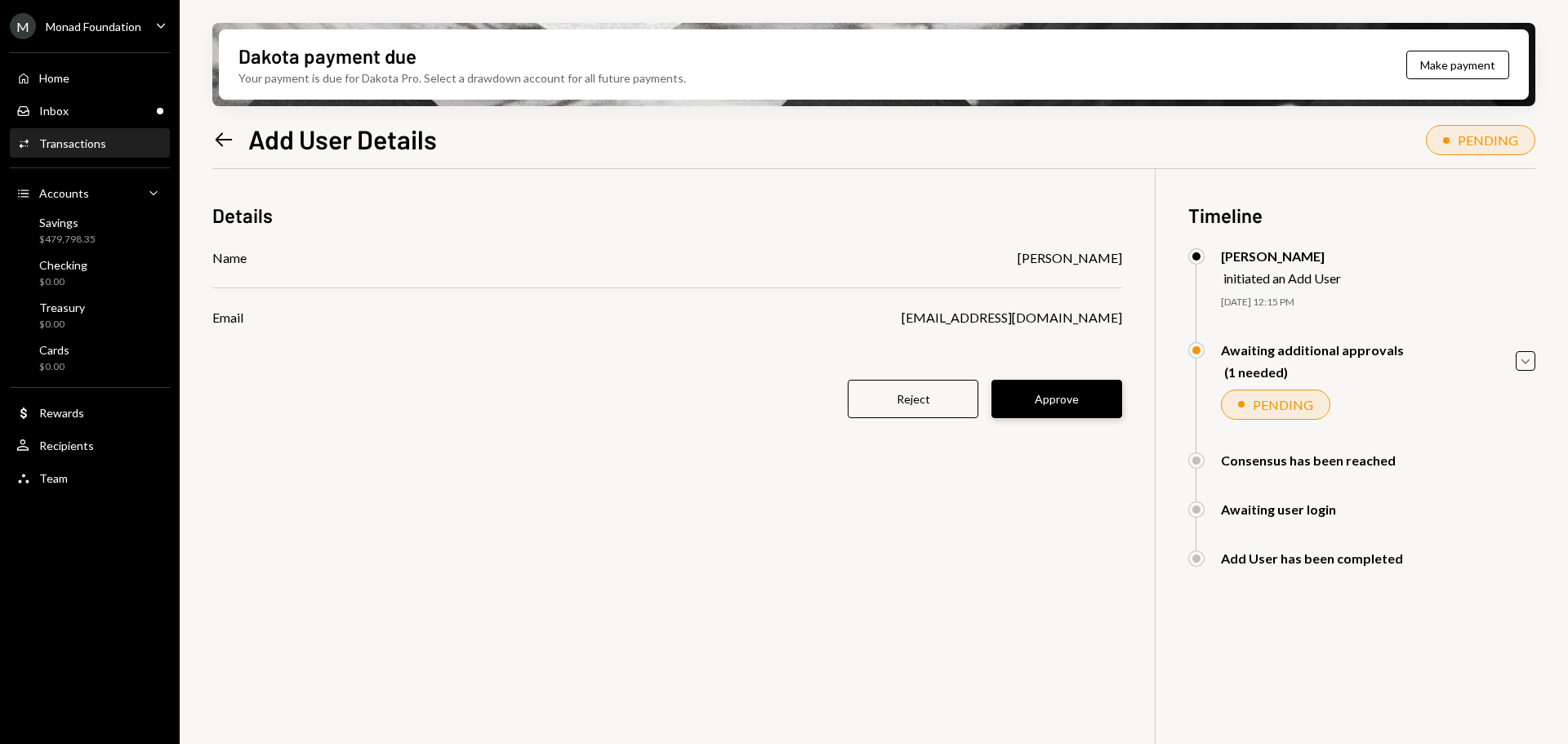
click at [1058, 403] on button "Approve" at bounding box center [1056, 399] width 131 height 38
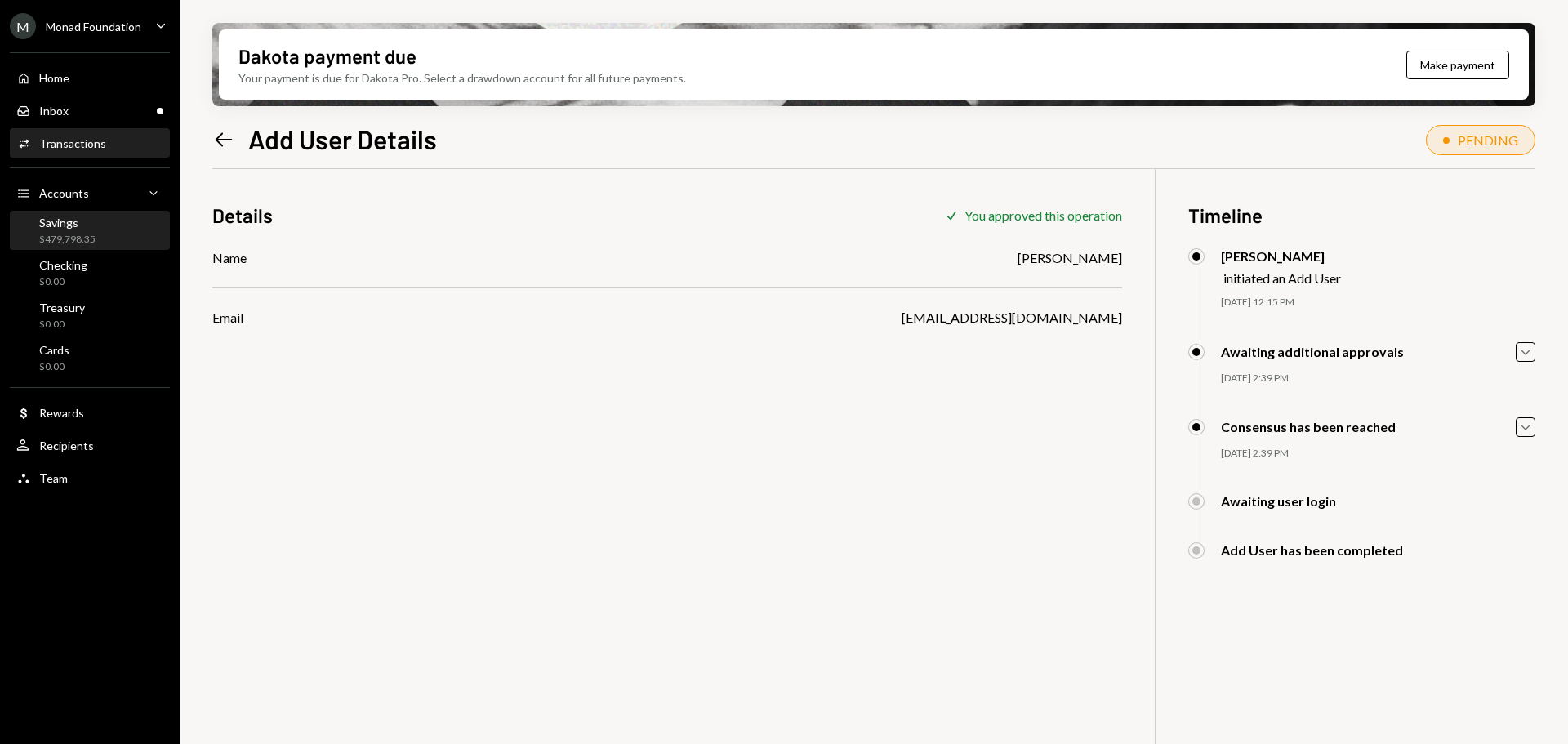
click at [90, 236] on div "$479,798.35" at bounding box center [67, 239] width 56 height 14
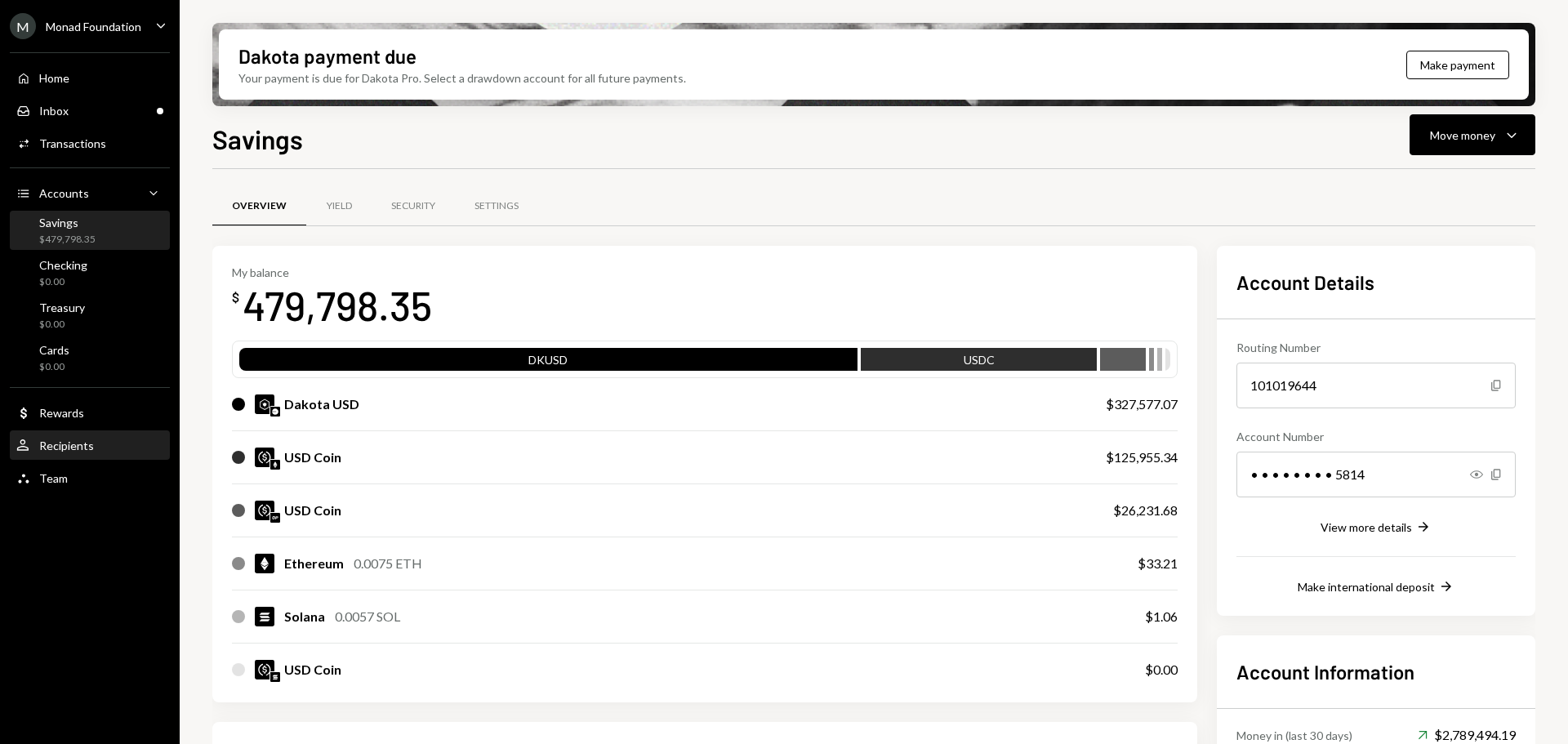
click at [65, 449] on div "Recipients" at bounding box center [67, 446] width 55 height 14
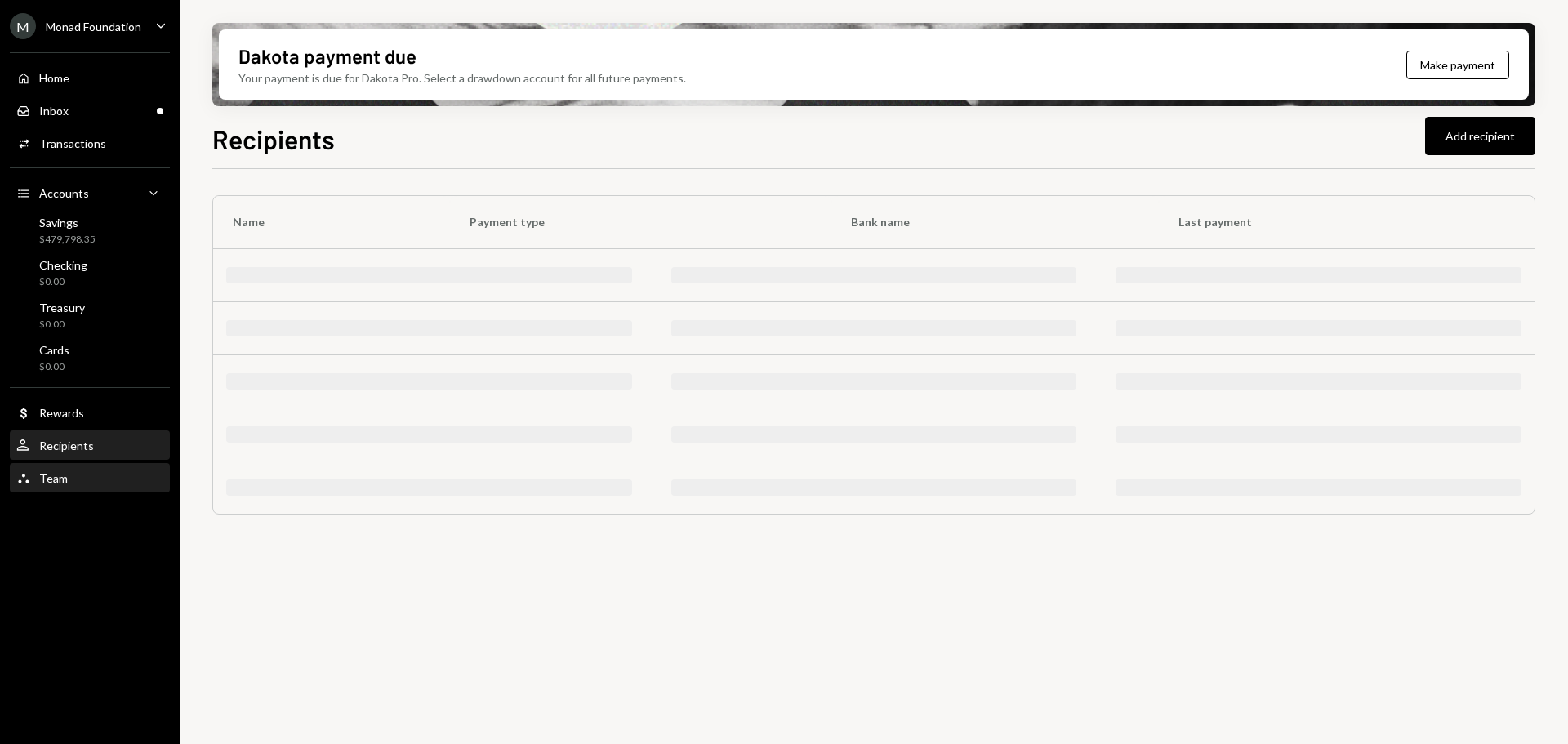
click at [61, 477] on div "Team" at bounding box center [53, 478] width 28 height 14
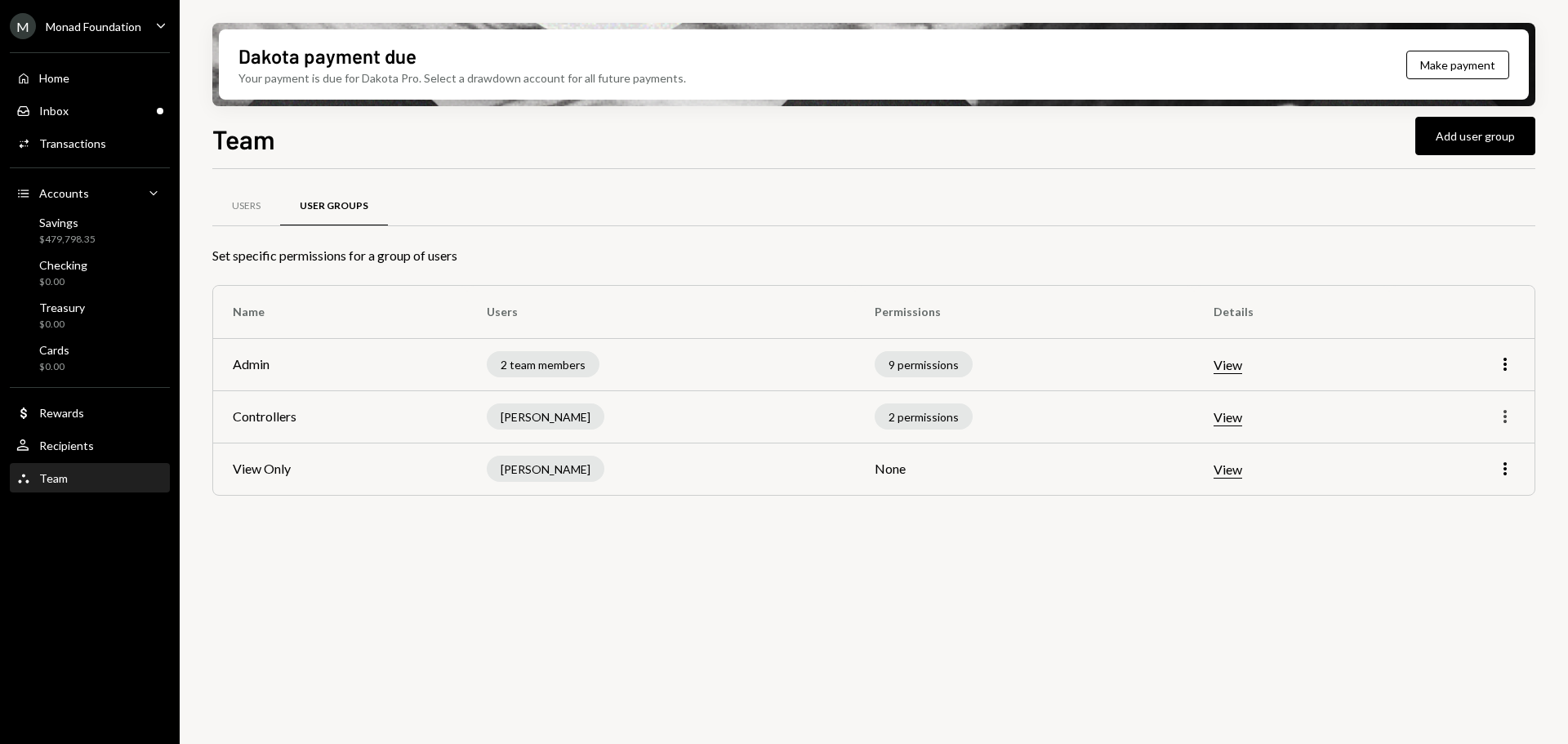
click at [1514, 416] on icon "More" at bounding box center [1505, 416] width 20 height 20
click at [1453, 442] on div "Edit" at bounding box center [1467, 451] width 81 height 28
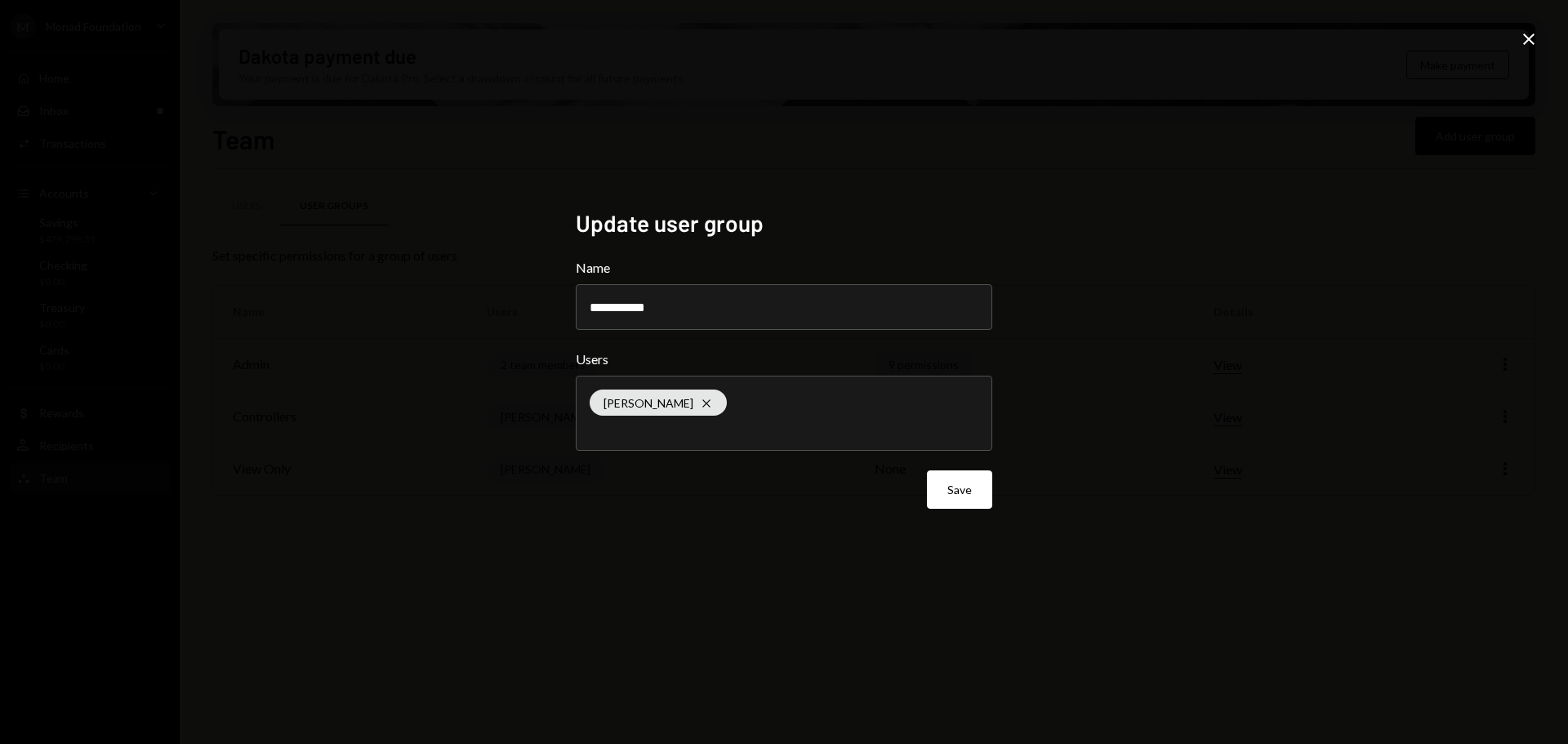
click at [733, 411] on div "[PERSON_NAME] Piano Cross" at bounding box center [784, 413] width 389 height 74
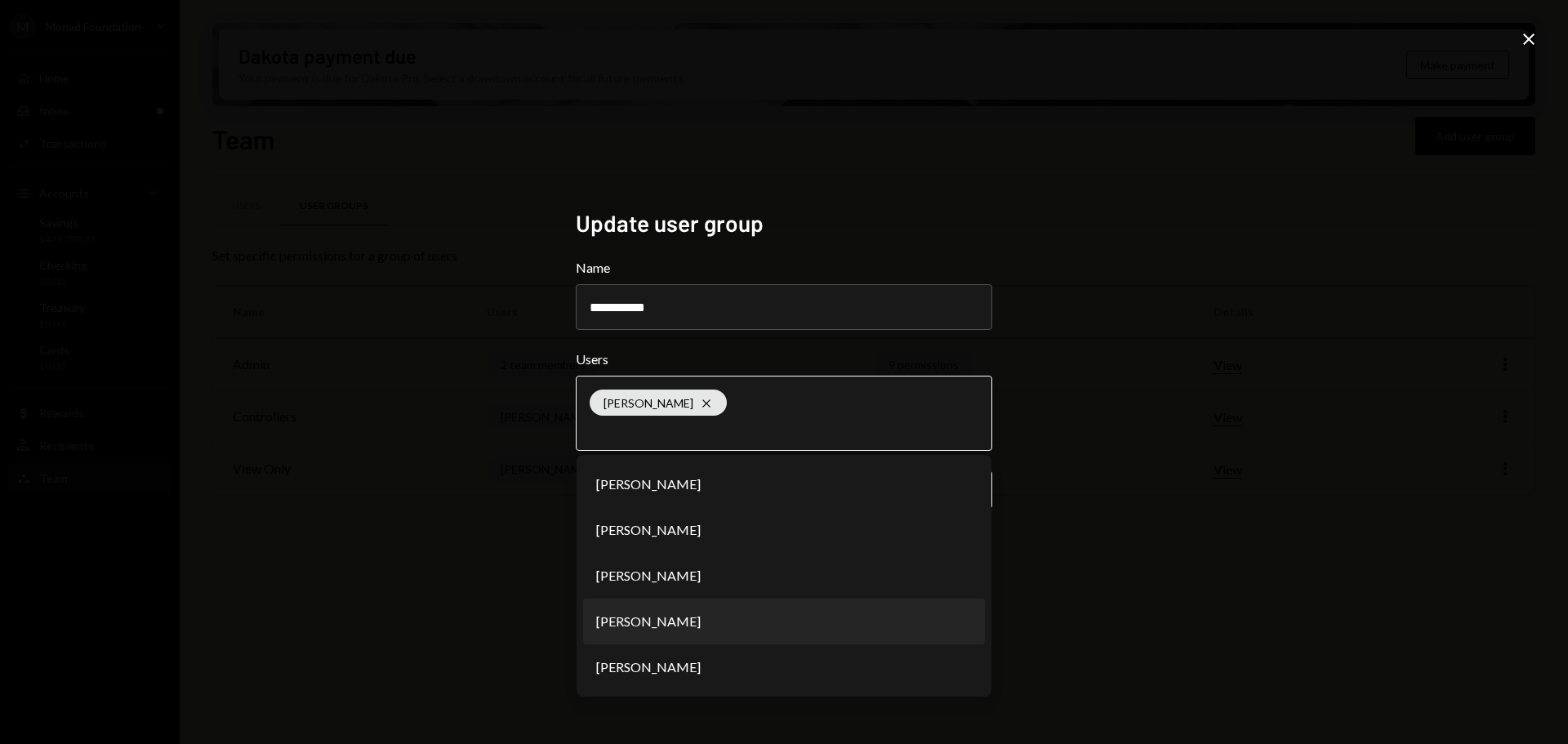
click at [724, 618] on li "[PERSON_NAME]" at bounding box center [784, 621] width 402 height 46
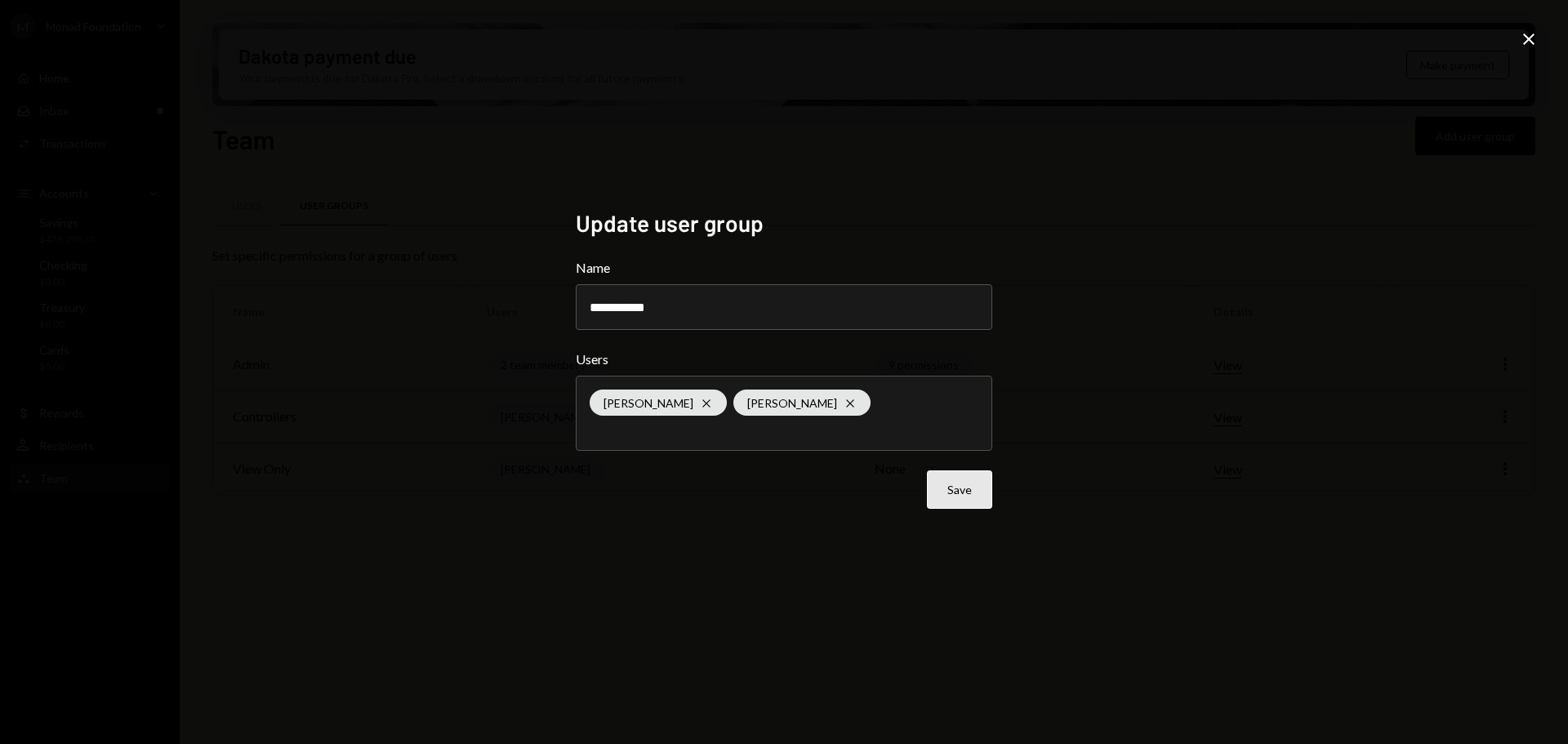
click at [971, 494] on button "Save" at bounding box center [959, 489] width 66 height 38
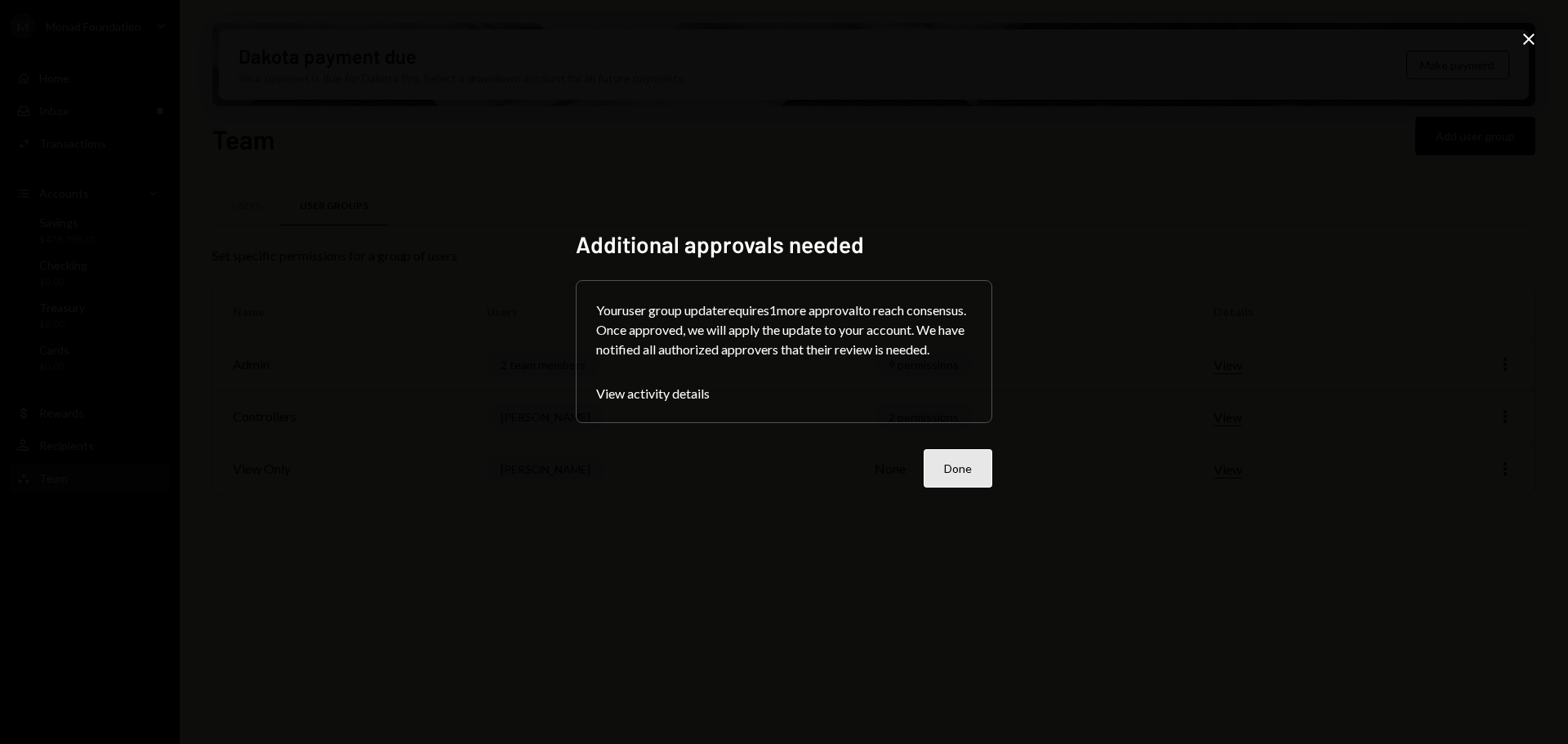
click at [971, 477] on button "Done" at bounding box center [958, 468] width 69 height 38
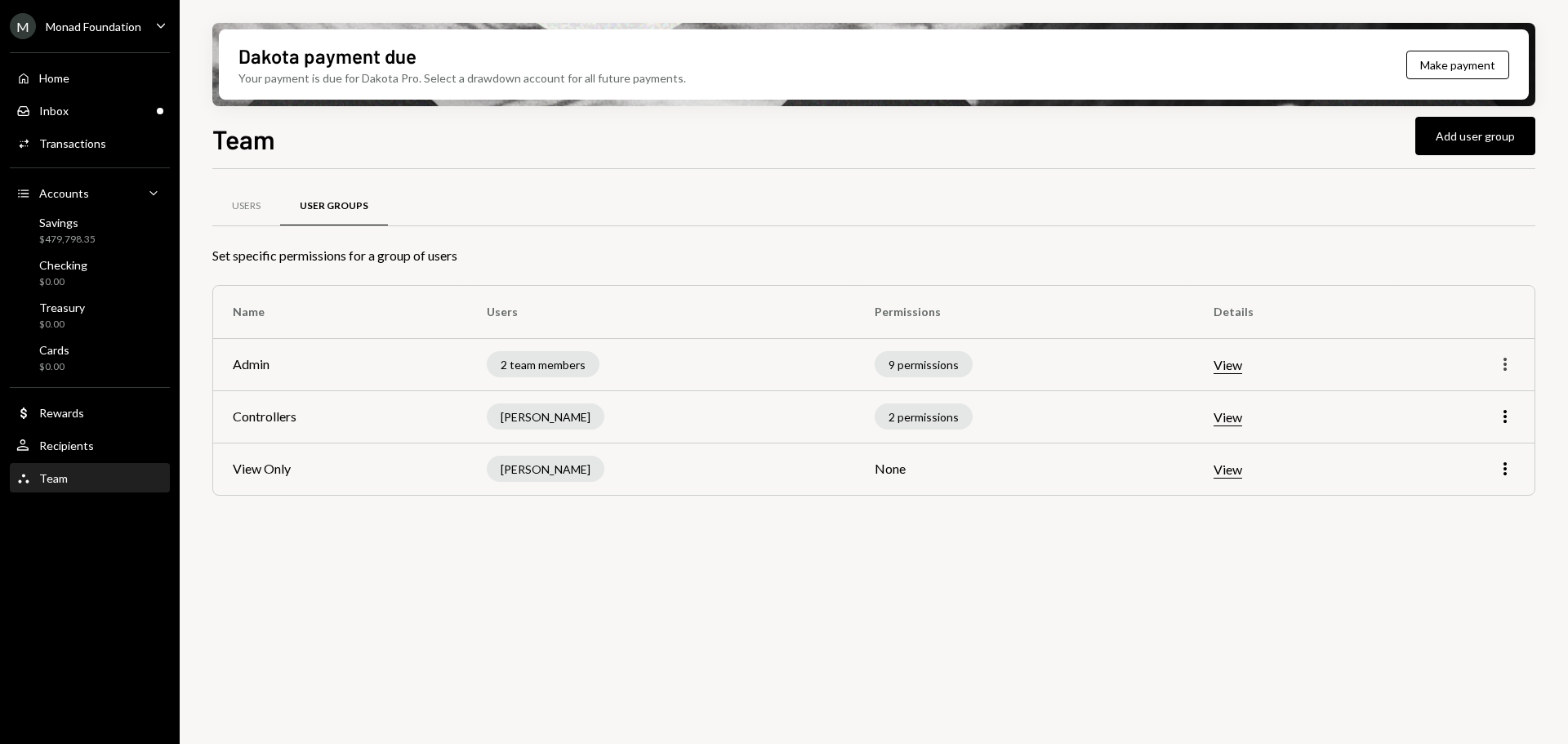
click at [1507, 362] on icon "More" at bounding box center [1505, 364] width 20 height 20
click at [1497, 401] on div "Edit" at bounding box center [1467, 399] width 81 height 28
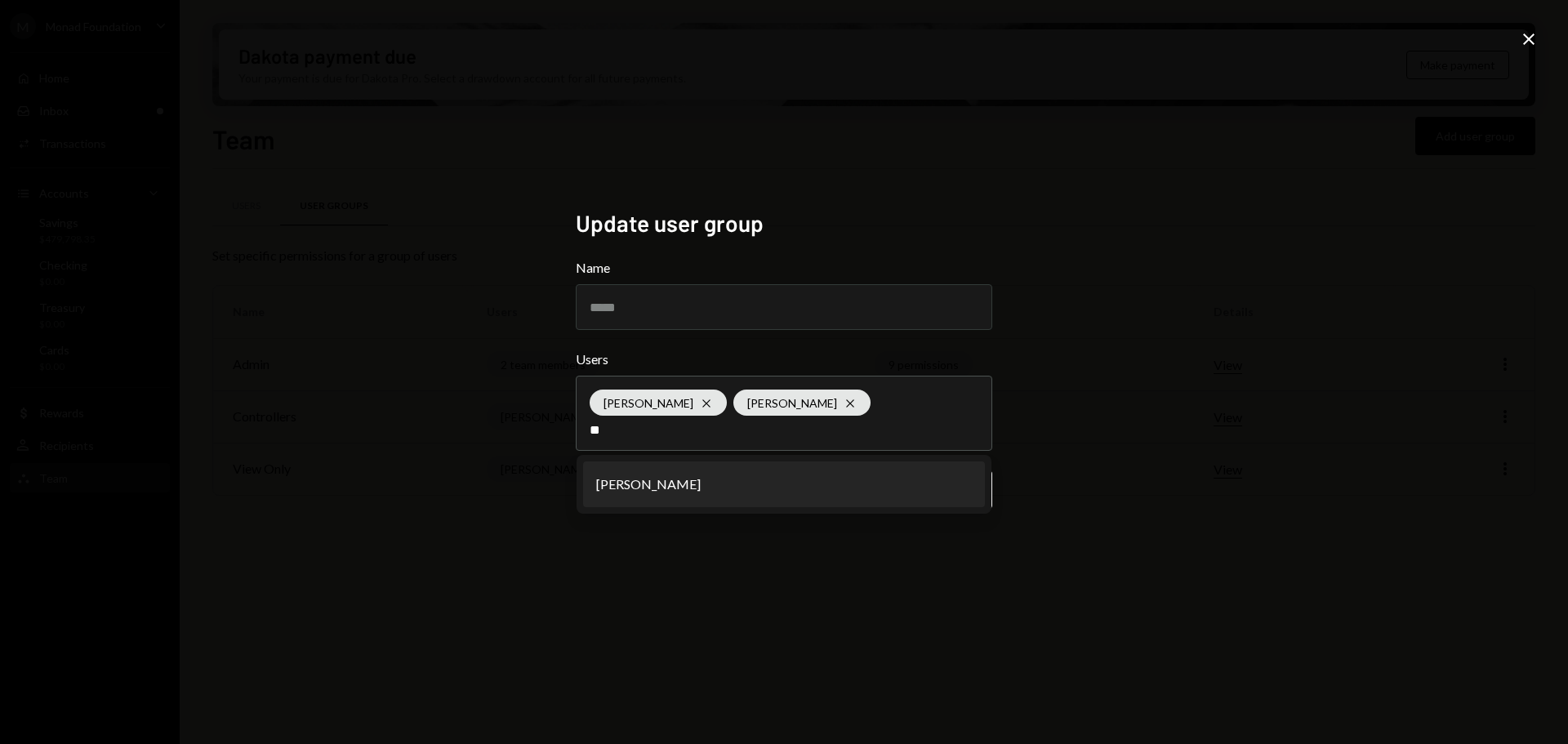
type input "**"
drag, startPoint x: 783, startPoint y: 483, endPoint x: 814, endPoint y: 483, distance: 31.0
click at [783, 483] on li "[PERSON_NAME]" at bounding box center [784, 484] width 402 height 46
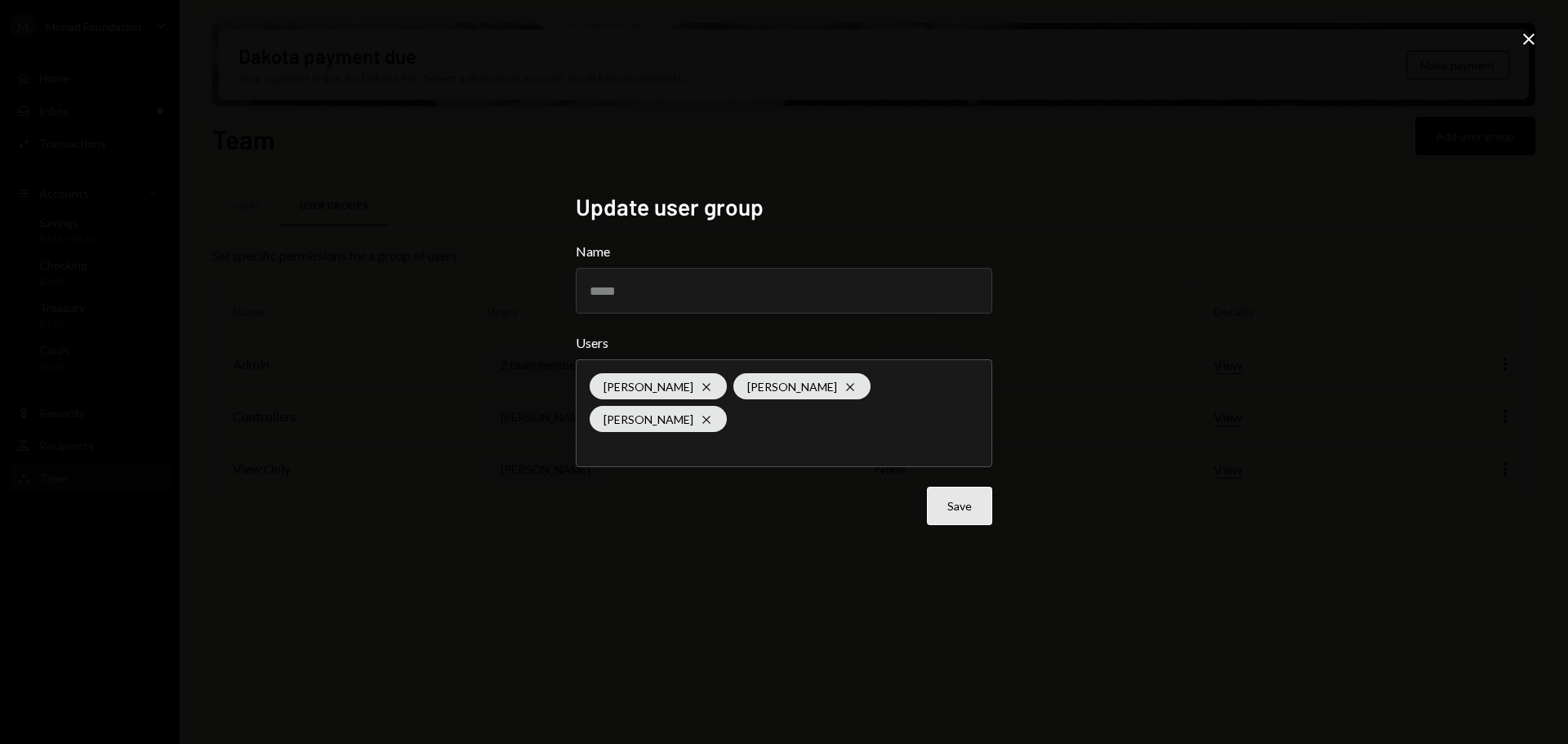
click at [955, 493] on button "Save" at bounding box center [959, 505] width 66 height 38
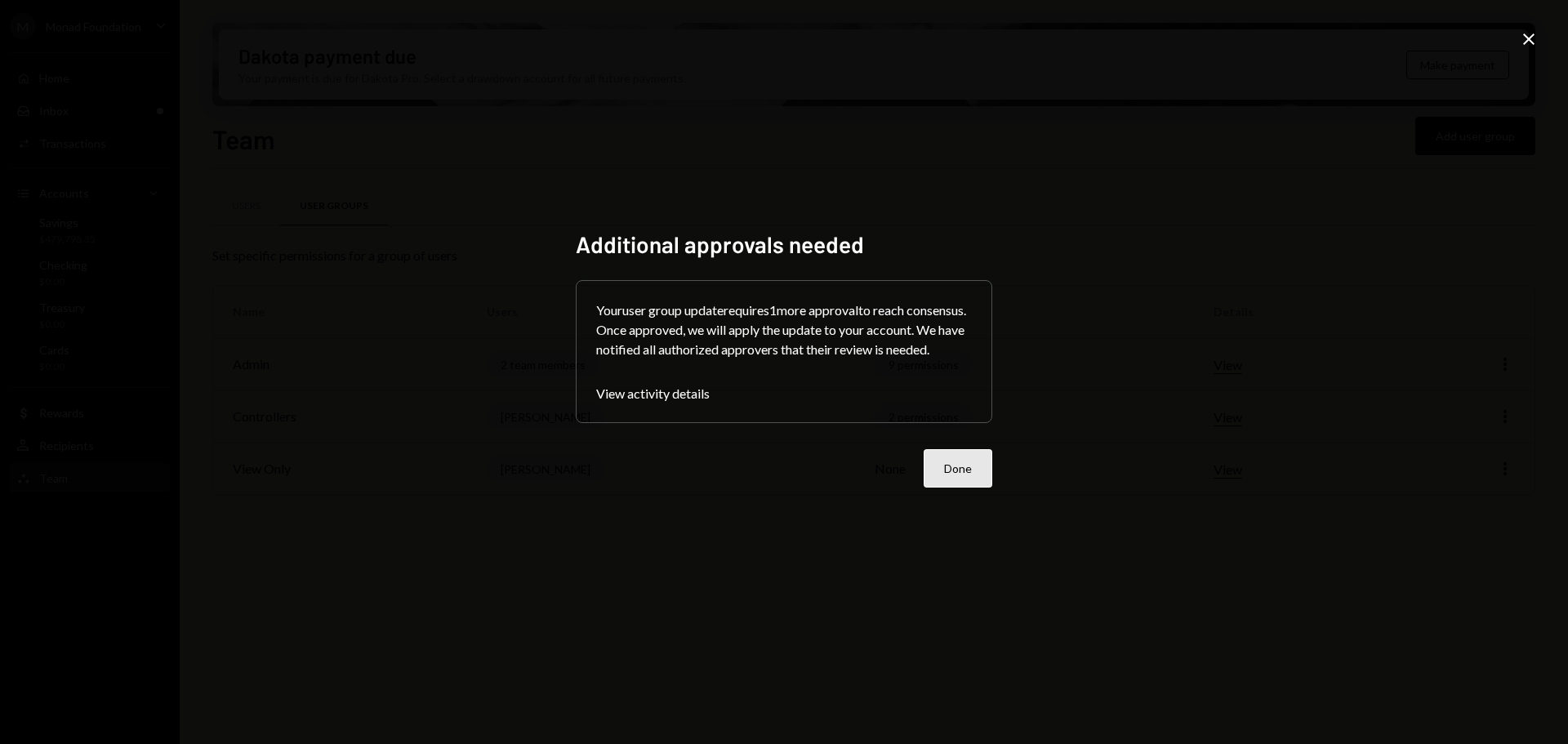
click at [974, 488] on button "Done" at bounding box center [958, 468] width 69 height 38
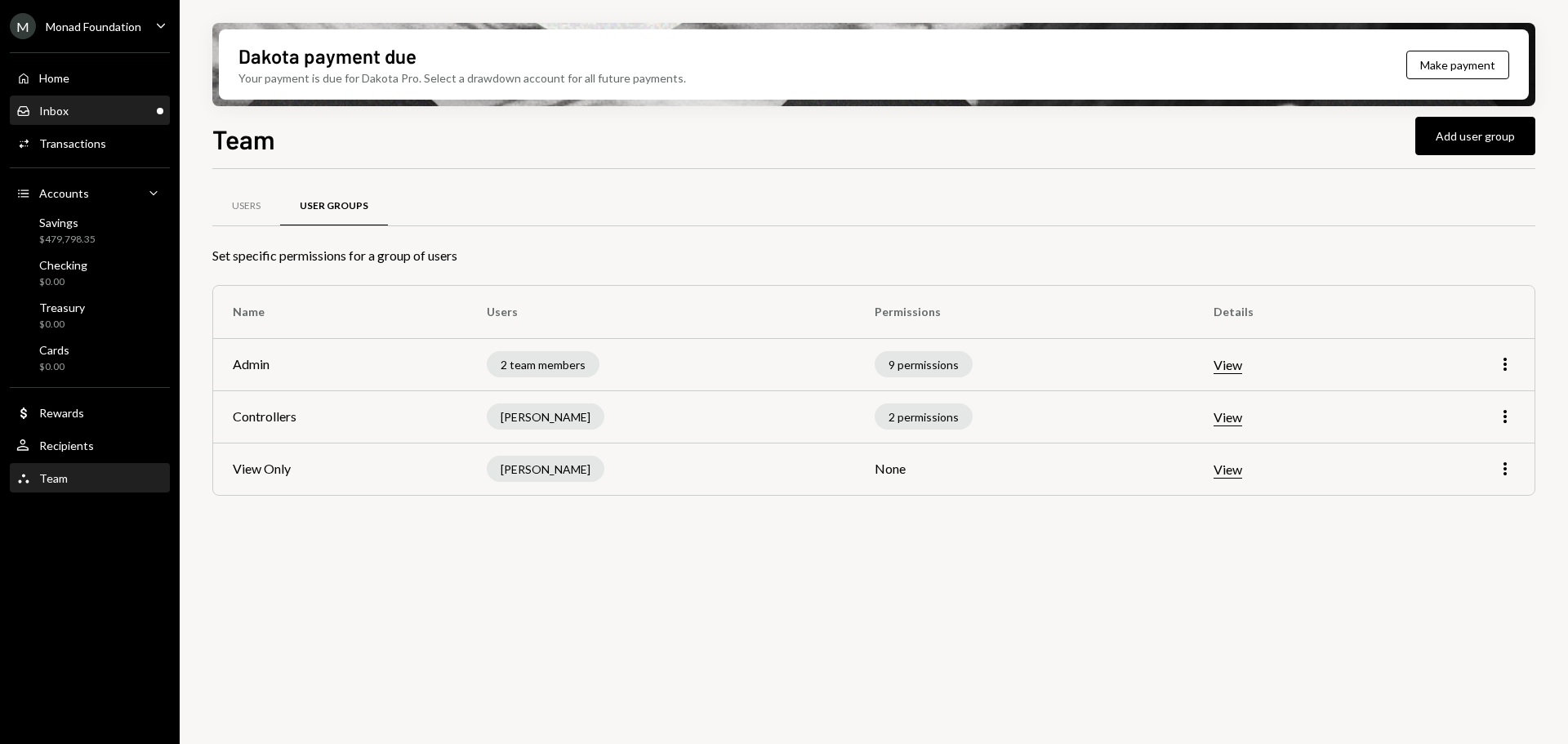
click at [88, 107] on div "Inbox Inbox" at bounding box center [90, 111] width 147 height 15
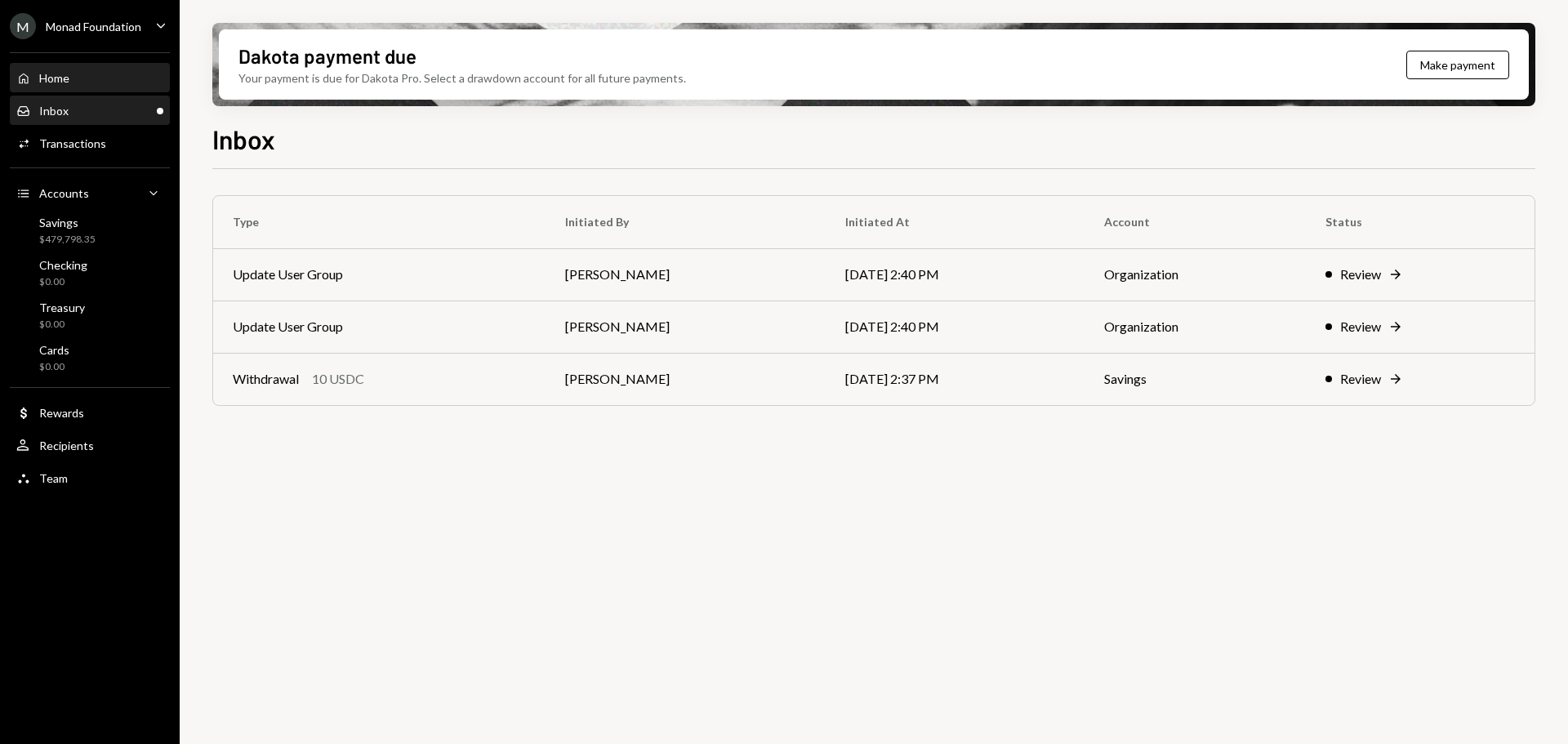
click at [81, 80] on div "Home Home" at bounding box center [90, 78] width 147 height 15
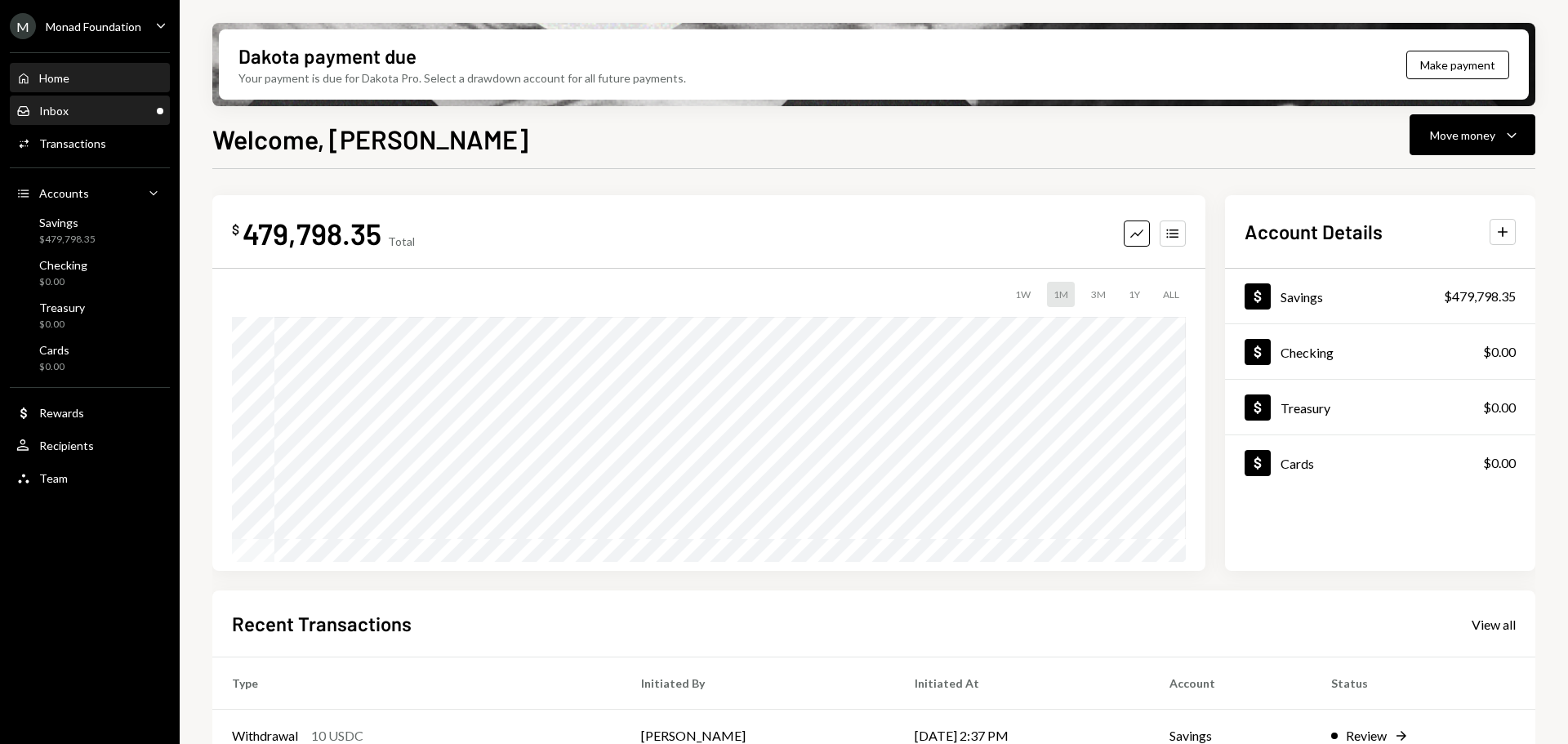
click at [80, 113] on div "Inbox Inbox" at bounding box center [90, 111] width 147 height 15
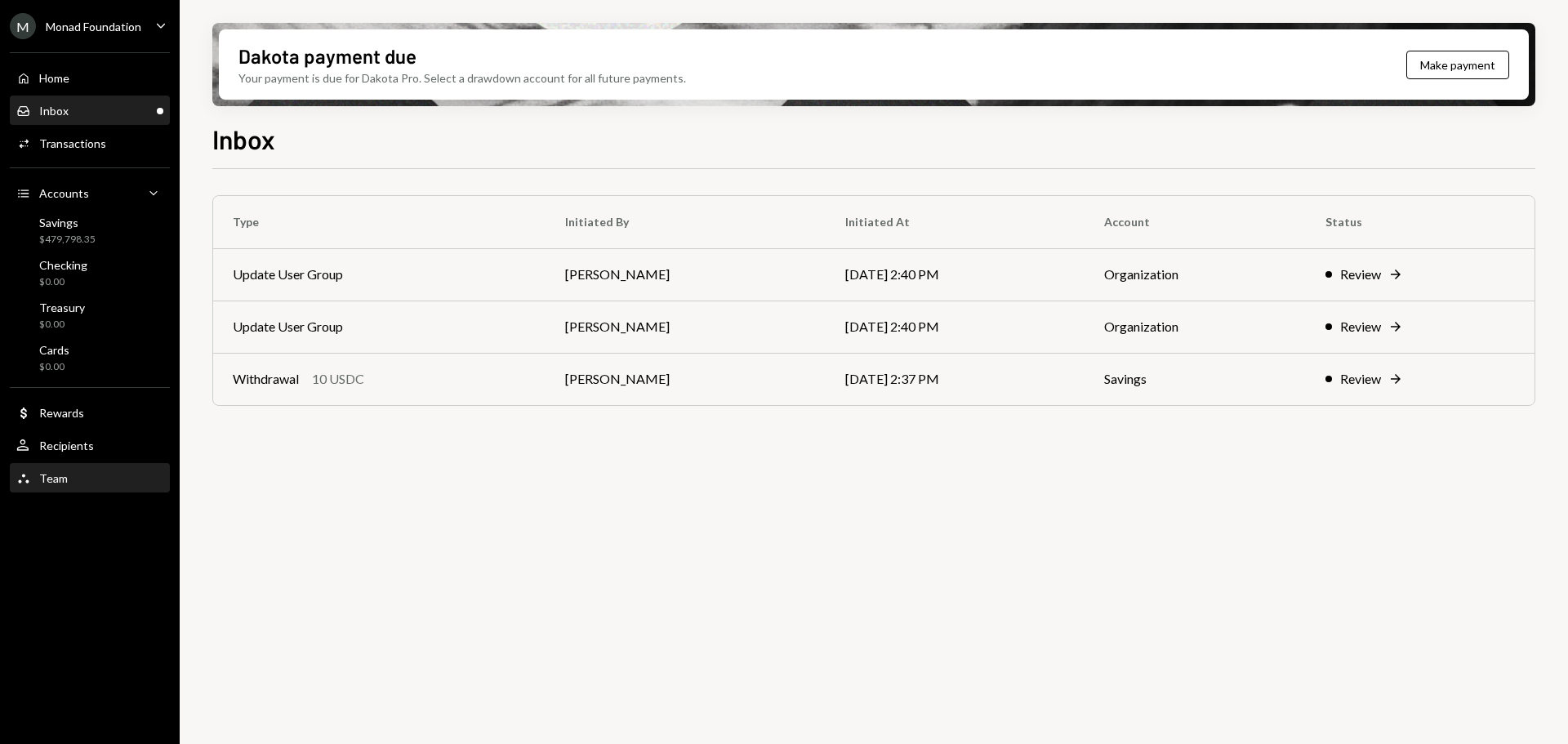
click at [66, 480] on div "Team Team" at bounding box center [90, 478] width 147 height 15
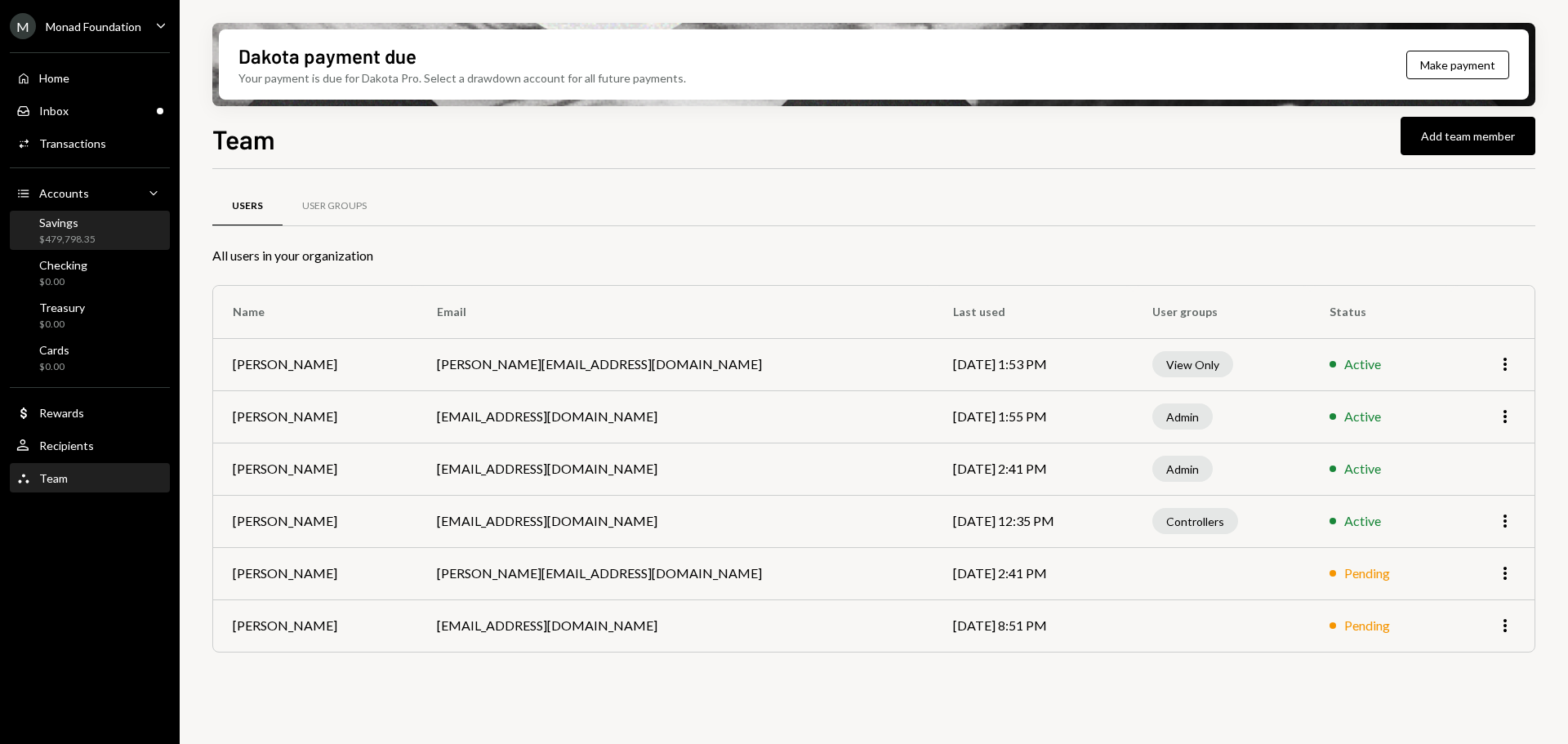
click at [73, 226] on div "Savings" at bounding box center [67, 223] width 56 height 14
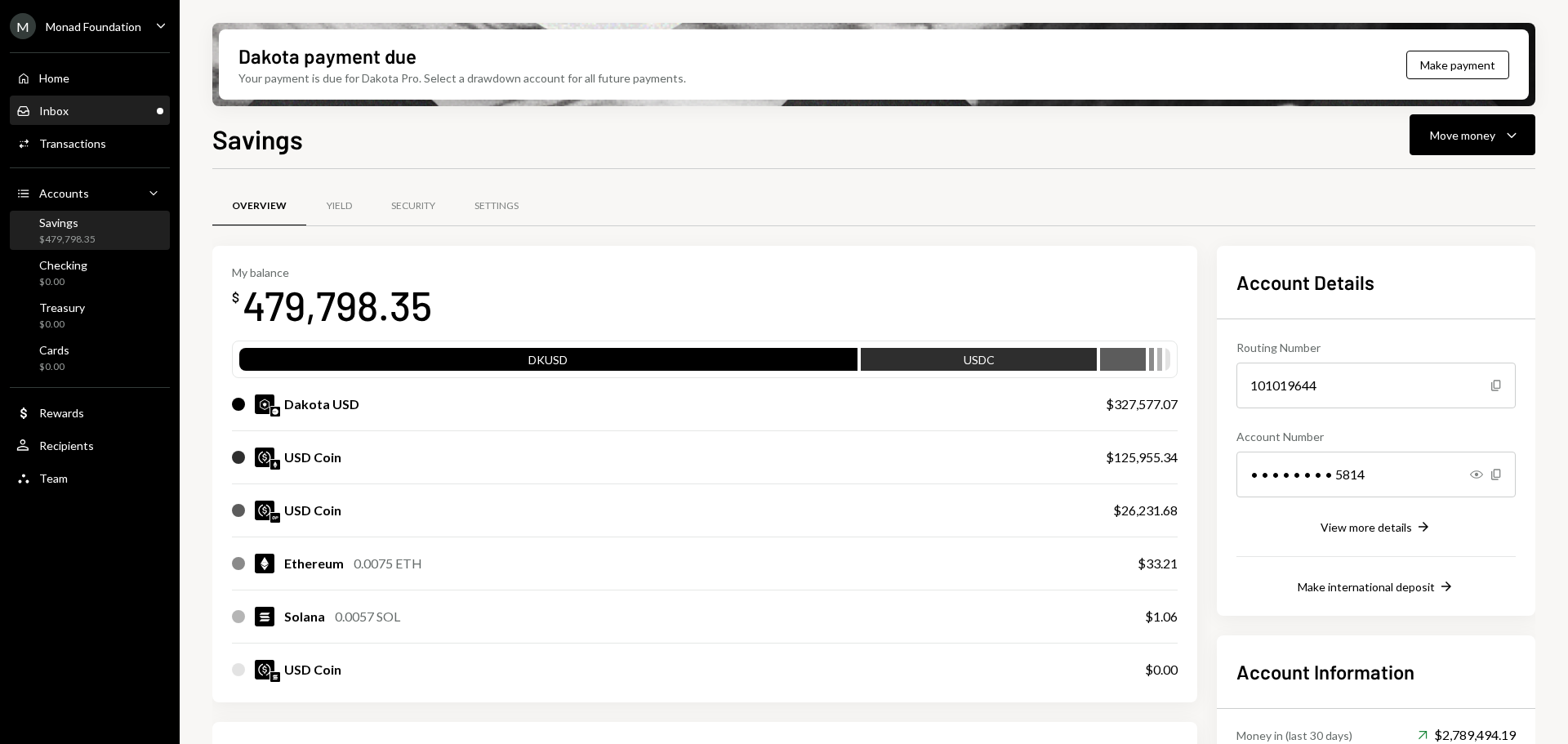
click at [76, 101] on div "Inbox Inbox" at bounding box center [90, 111] width 147 height 27
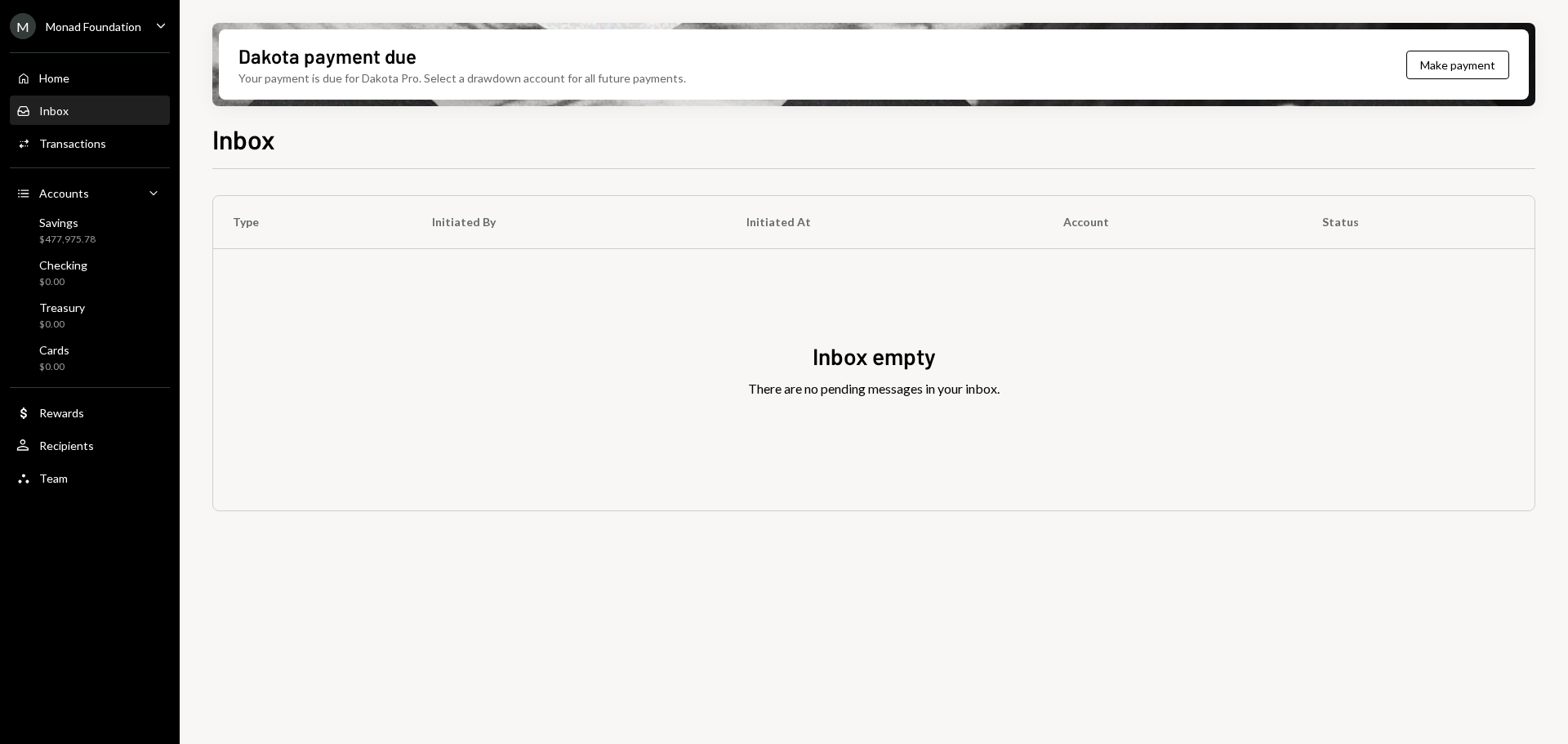
click at [60, 99] on div "Inbox Inbox" at bounding box center [90, 111] width 147 height 27
click at [64, 82] on div "Home" at bounding box center [54, 78] width 30 height 14
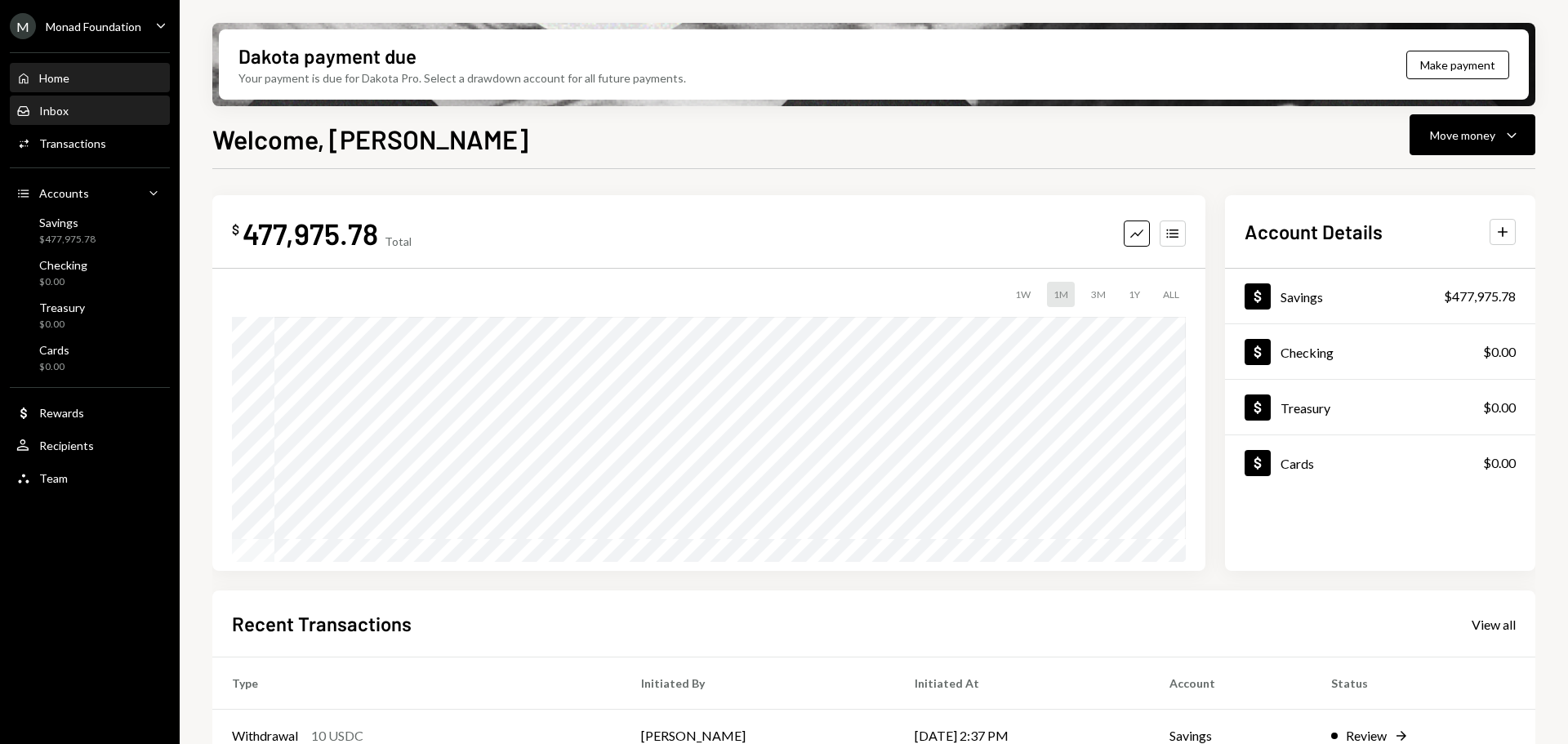
click at [71, 111] on div "Inbox Inbox" at bounding box center [90, 111] width 147 height 15
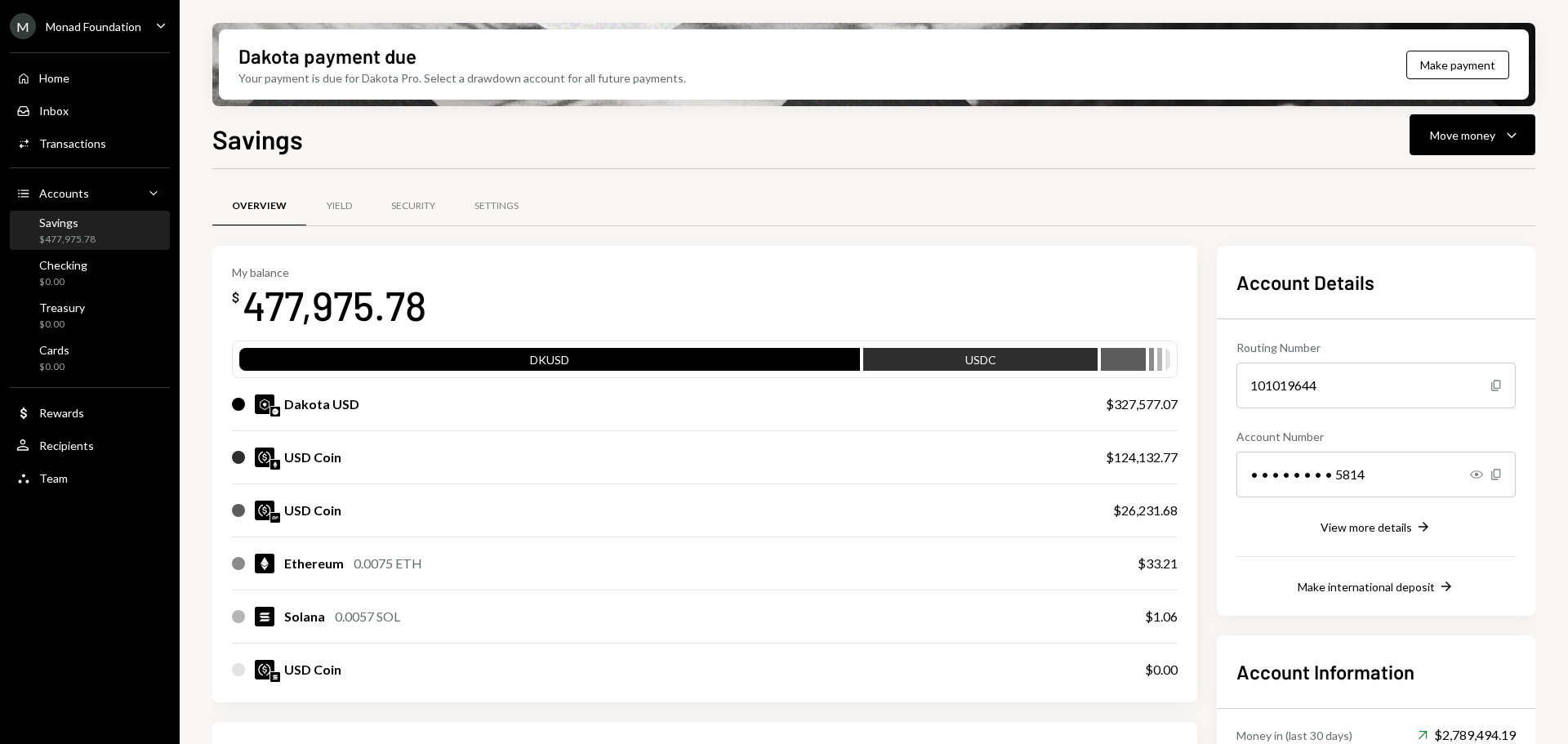
scroll to position [372, 0]
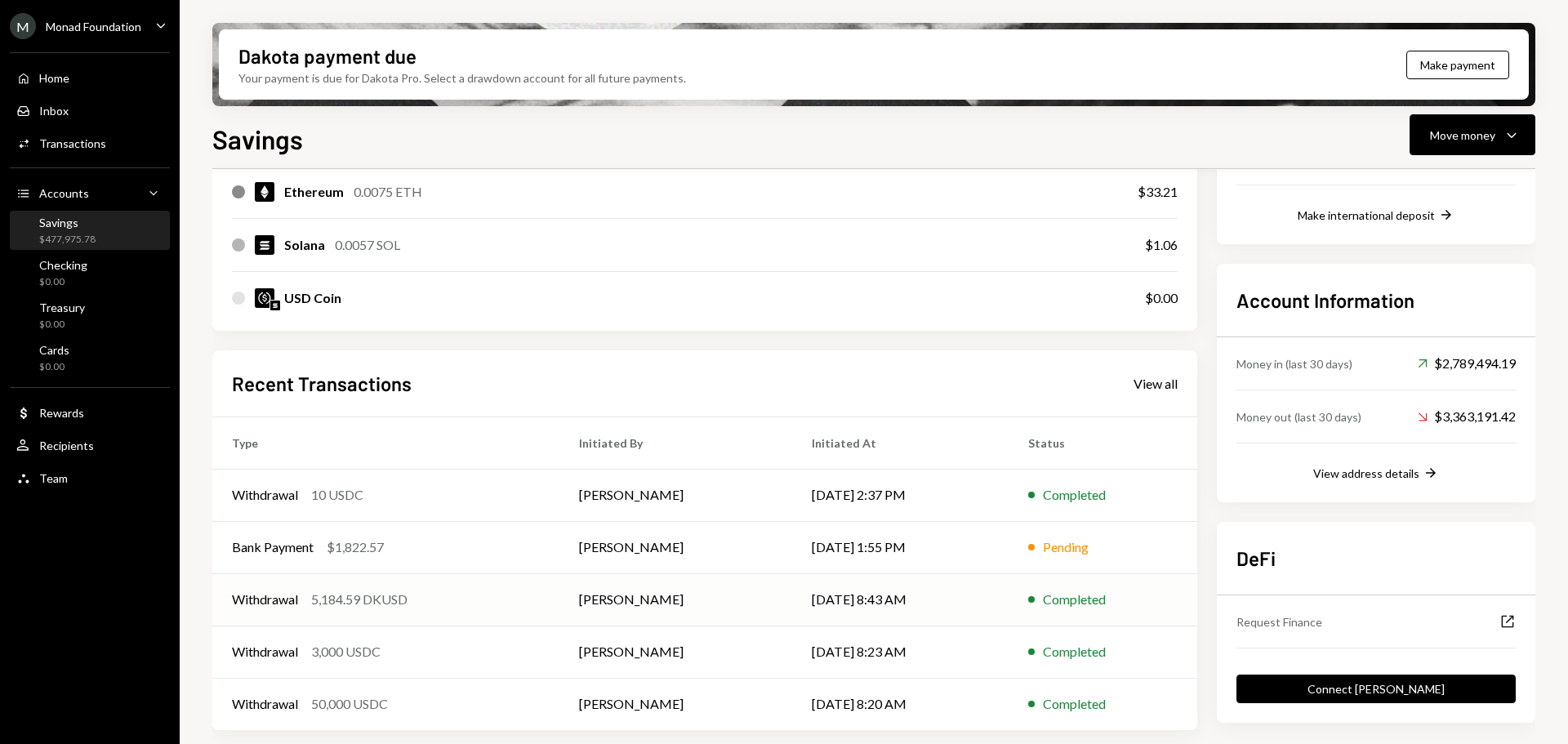
click at [453, 600] on div "Withdrawal 5,184.59 DKUSD" at bounding box center [386, 600] width 308 height 20
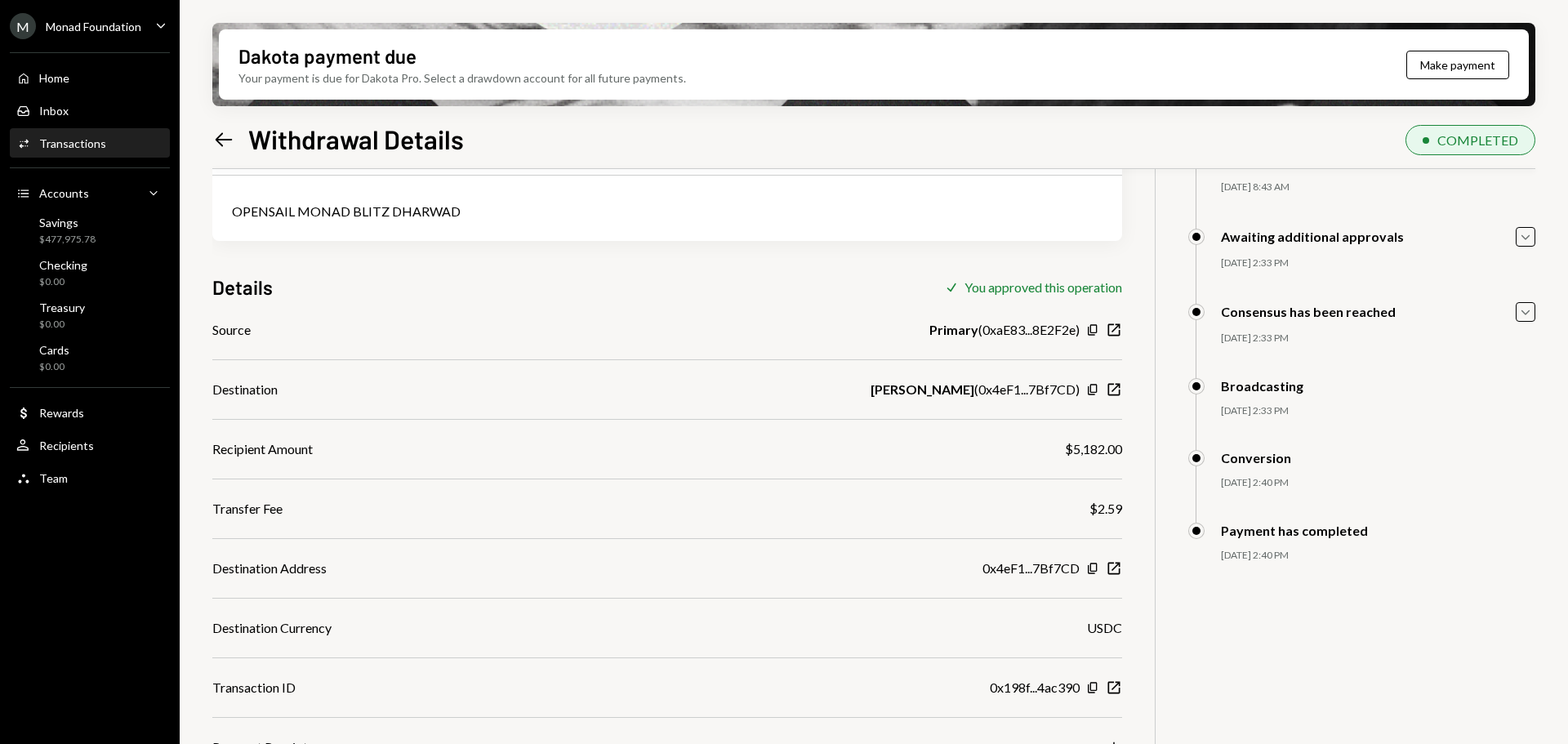
scroll to position [131, 0]
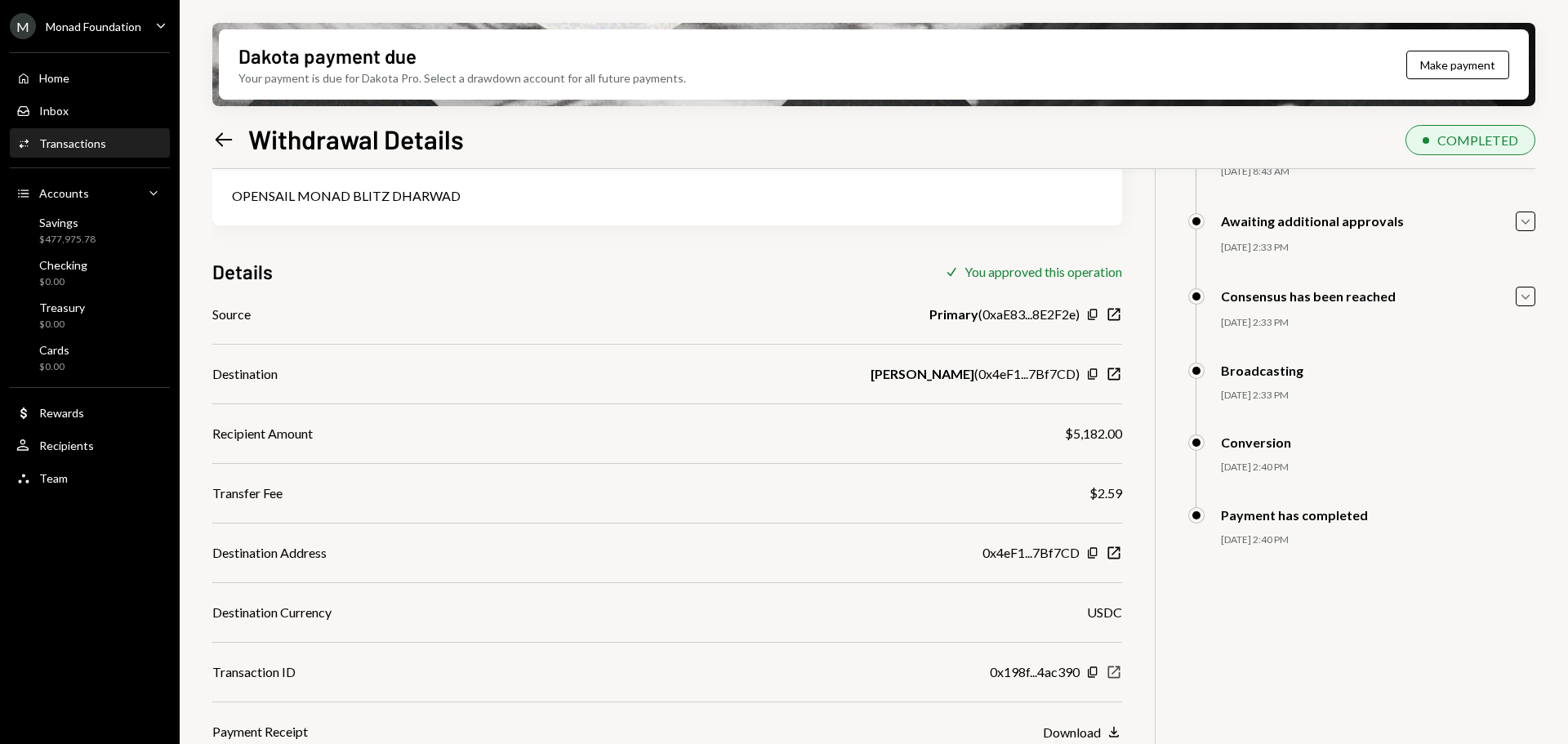
click at [1115, 675] on icon "New Window" at bounding box center [1113, 671] width 17 height 17
